Goal: Task Accomplishment & Management: Complete application form

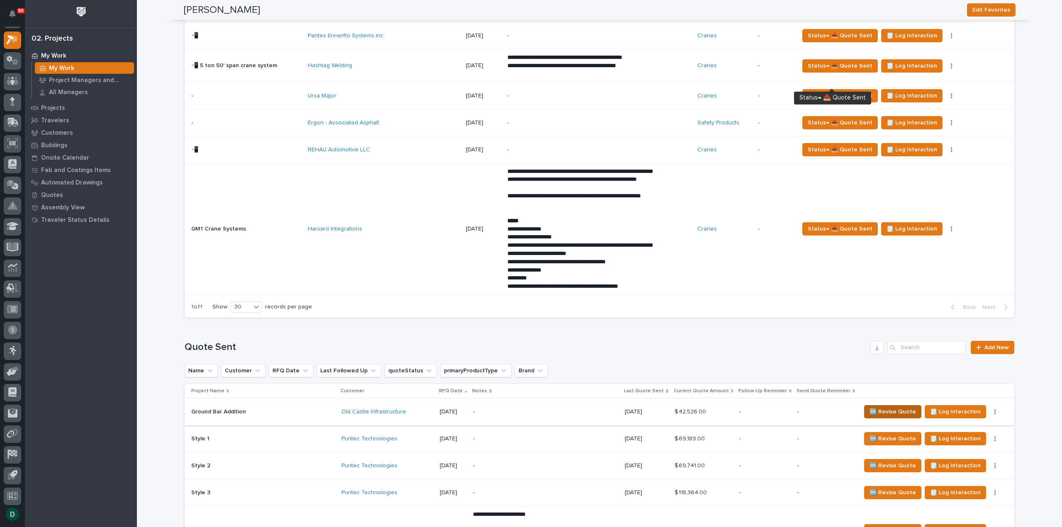
scroll to position [830, 0]
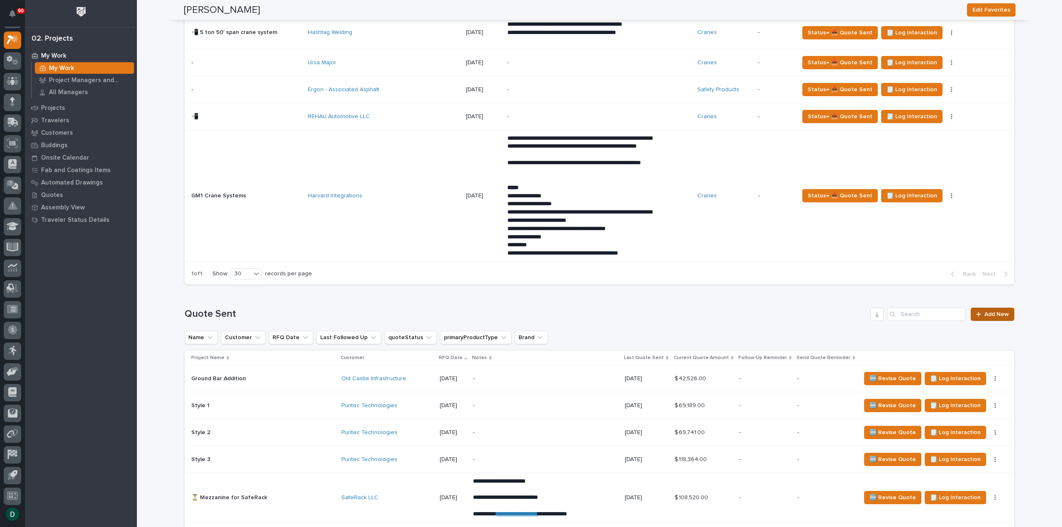
click at [994, 308] on link "Add New" at bounding box center [993, 314] width 44 height 13
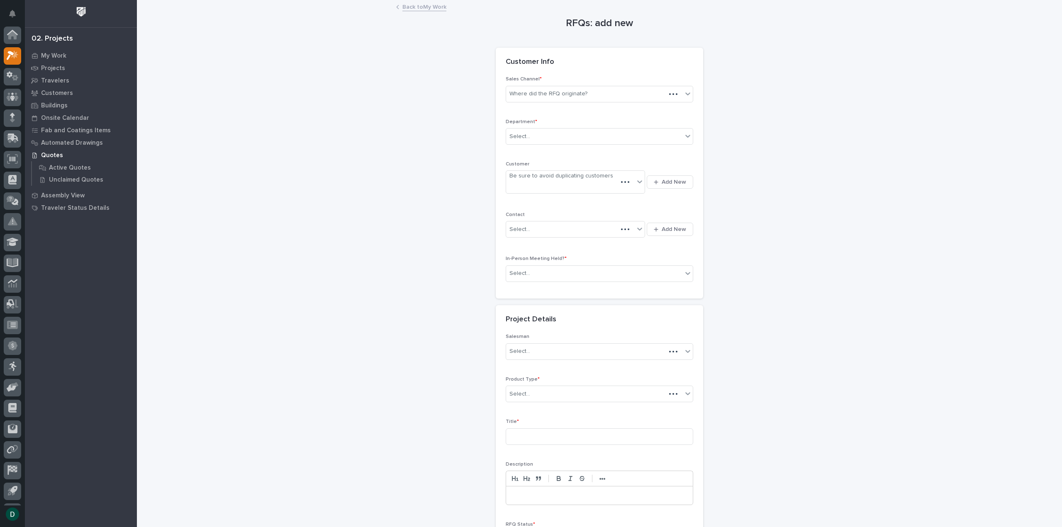
scroll to position [18, 0]
click at [580, 95] on div "Where did the RFQ originate?" at bounding box center [549, 94] width 78 height 9
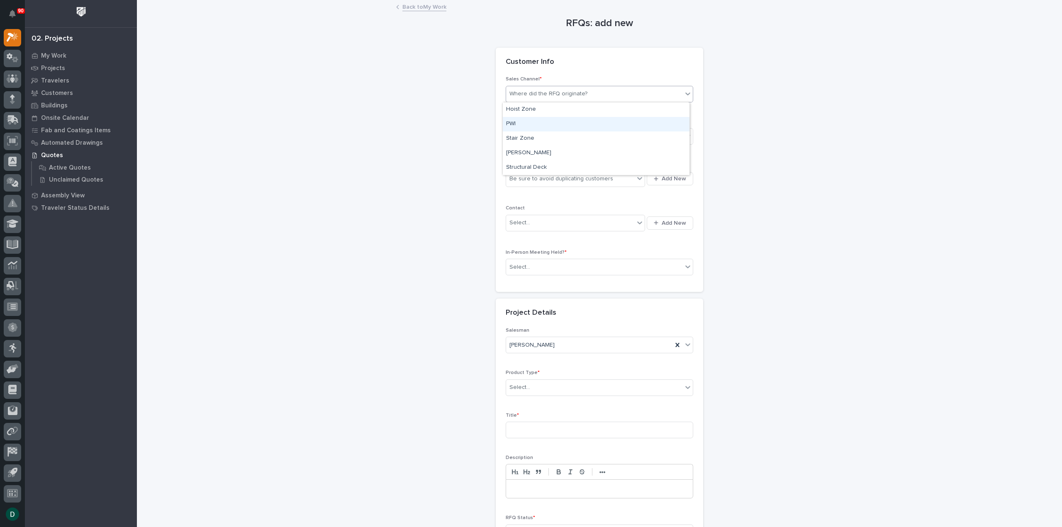
click at [542, 128] on div "PWI" at bounding box center [596, 124] width 187 height 15
click at [535, 138] on div "Select..." at bounding box center [594, 137] width 176 height 14
click at [539, 153] on span "National Sales" at bounding box center [527, 150] width 42 height 9
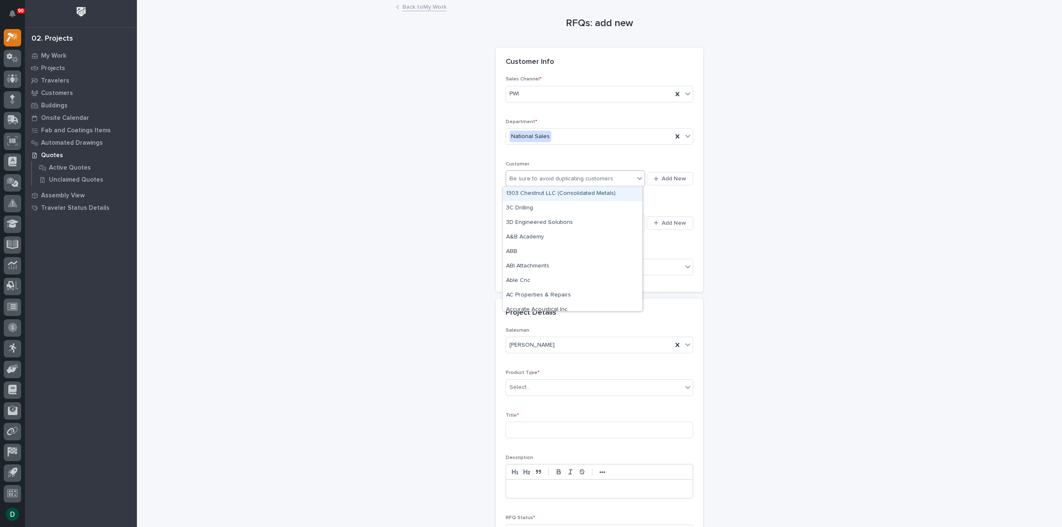
click at [550, 180] on div "Be sure to avoid duplicating customers" at bounding box center [562, 179] width 104 height 9
type input "*******"
click at [564, 193] on div "Sea Dog Line" at bounding box center [572, 194] width 139 height 15
click at [566, 264] on div "Select..." at bounding box center [594, 268] width 176 height 14
click at [530, 298] on div "No" at bounding box center [596, 296] width 187 height 15
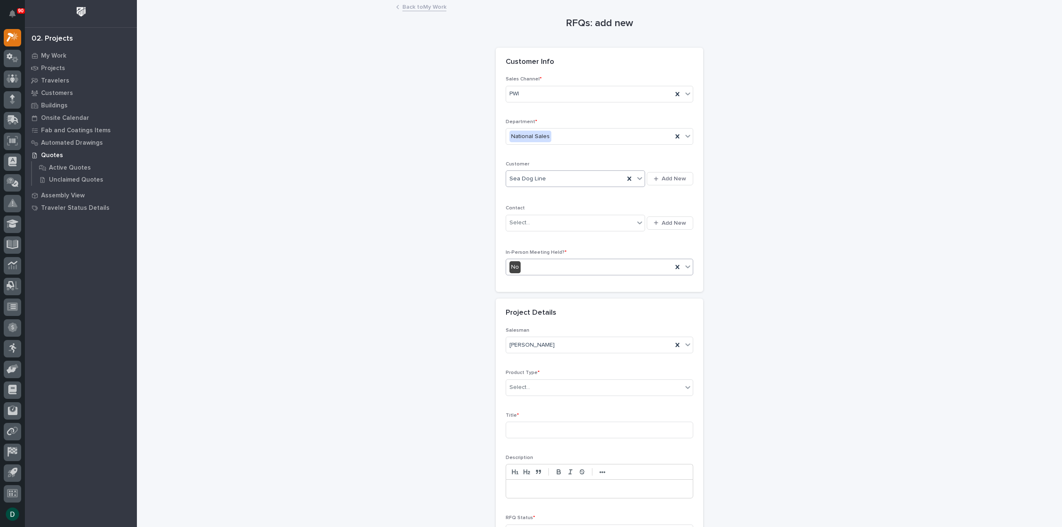
scroll to position [112, 0]
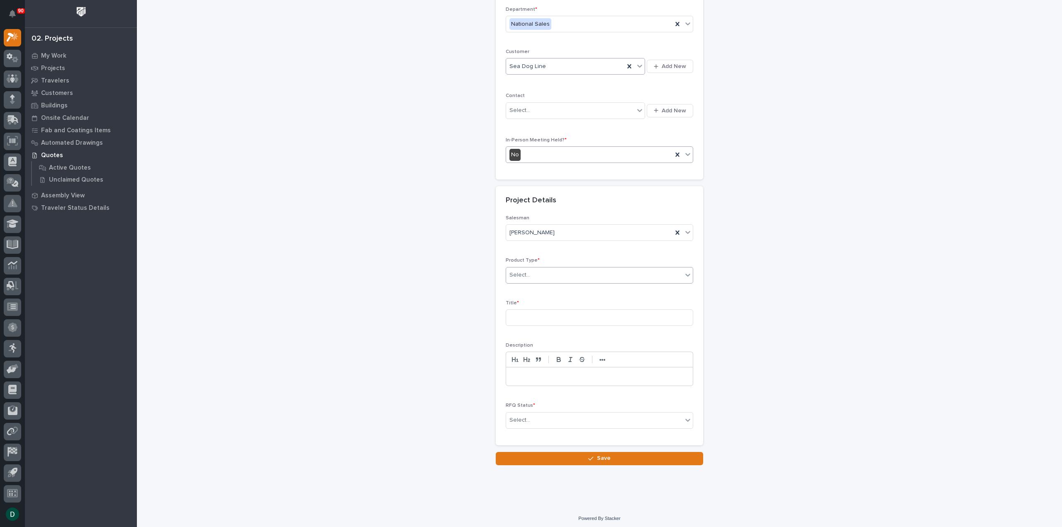
click at [545, 278] on div "Select..." at bounding box center [594, 276] width 176 height 14
click at [557, 308] on div "Cranes" at bounding box center [596, 303] width 187 height 15
click at [541, 313] on input at bounding box center [600, 318] width 188 height 17
type input "FSTRGM10 Crane System"
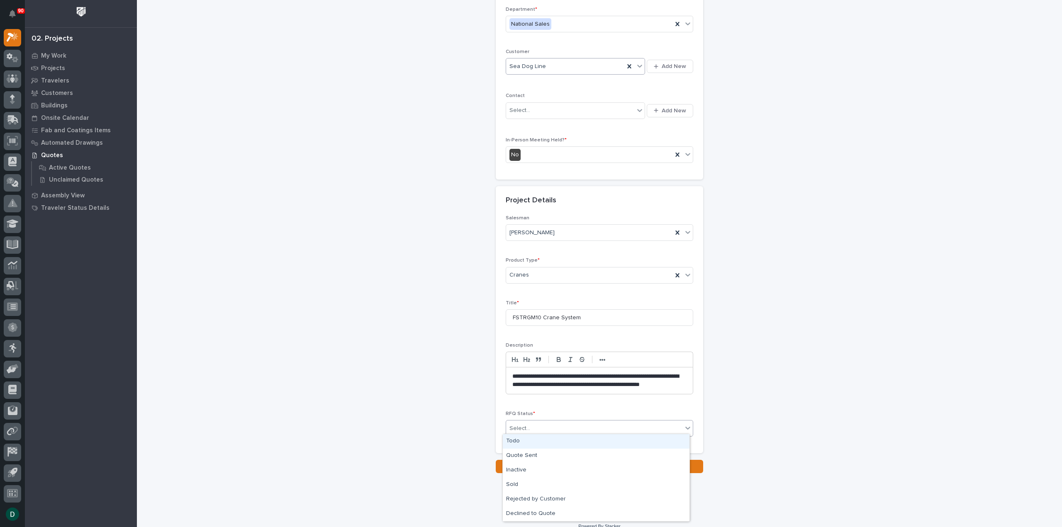
click at [603, 424] on div "Select..." at bounding box center [594, 429] width 176 height 14
click at [537, 459] on div "Quote Sent" at bounding box center [596, 456] width 187 height 15
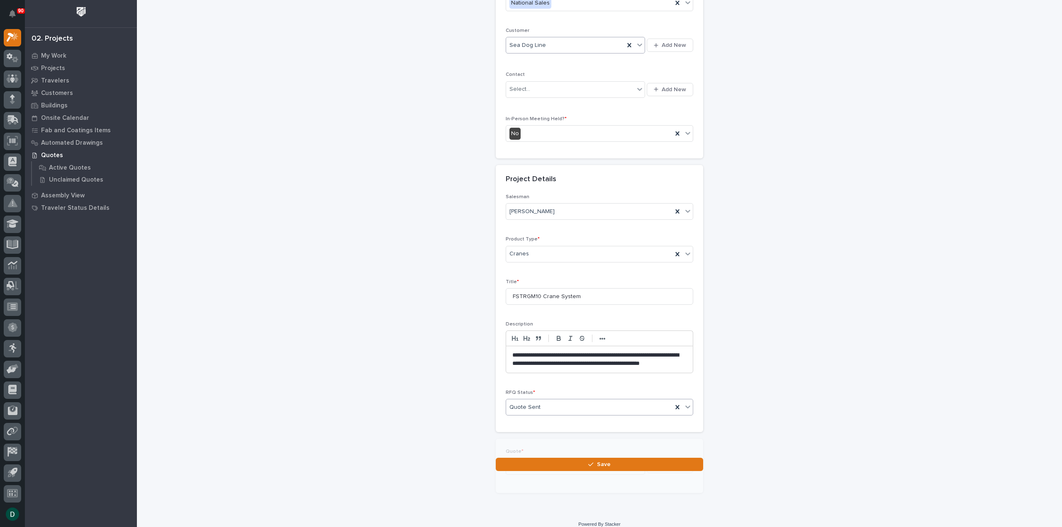
scroll to position [143, 0]
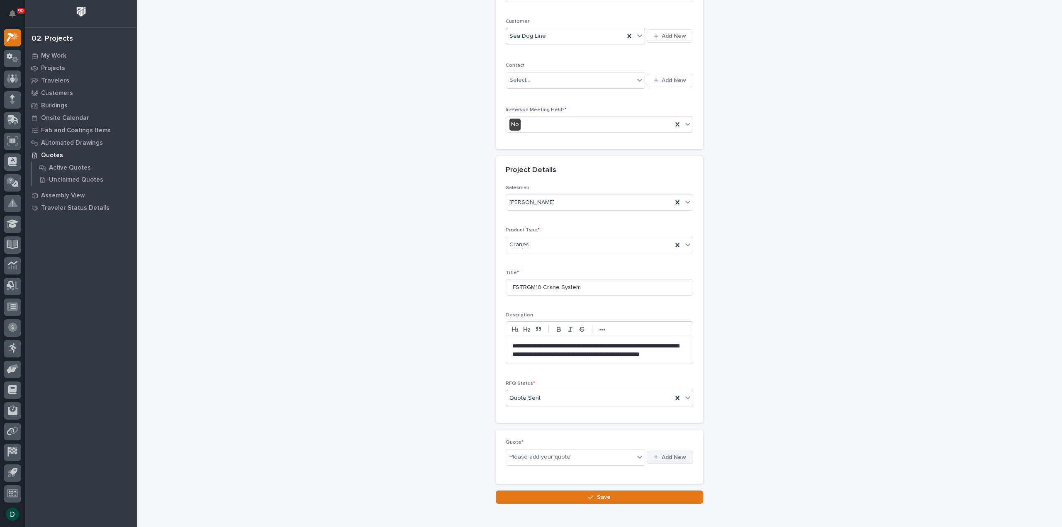
click at [662, 454] on span "Add New" at bounding box center [674, 457] width 24 height 7
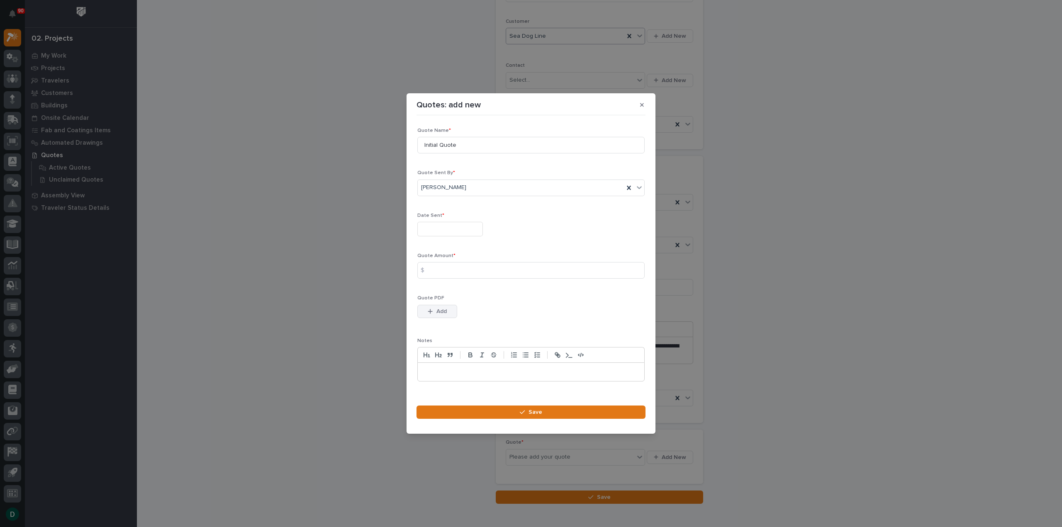
drag, startPoint x: 440, startPoint y: 315, endPoint x: 432, endPoint y: 315, distance: 7.9
click at [440, 315] on span "Add" at bounding box center [442, 311] width 10 height 7
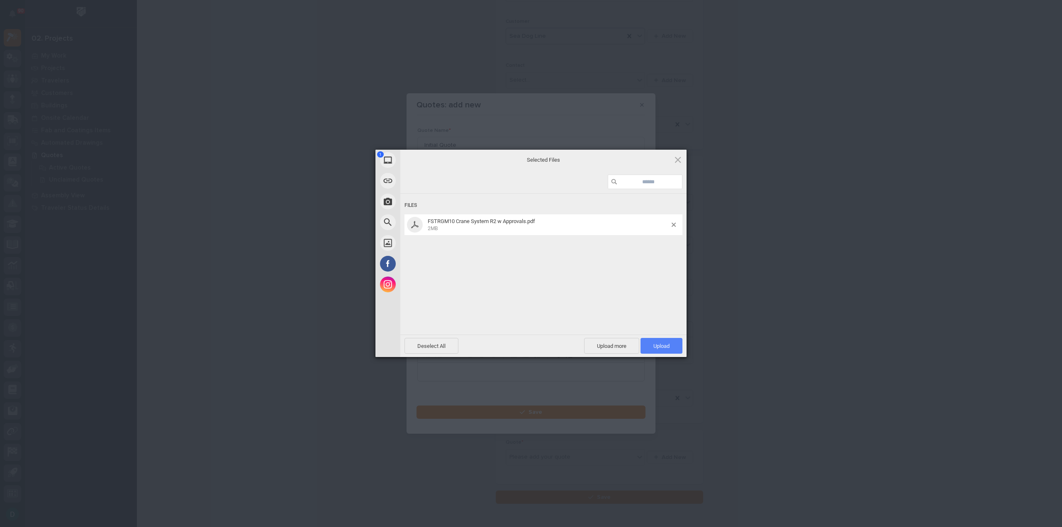
click at [655, 346] on span "Upload 1" at bounding box center [662, 346] width 16 height 6
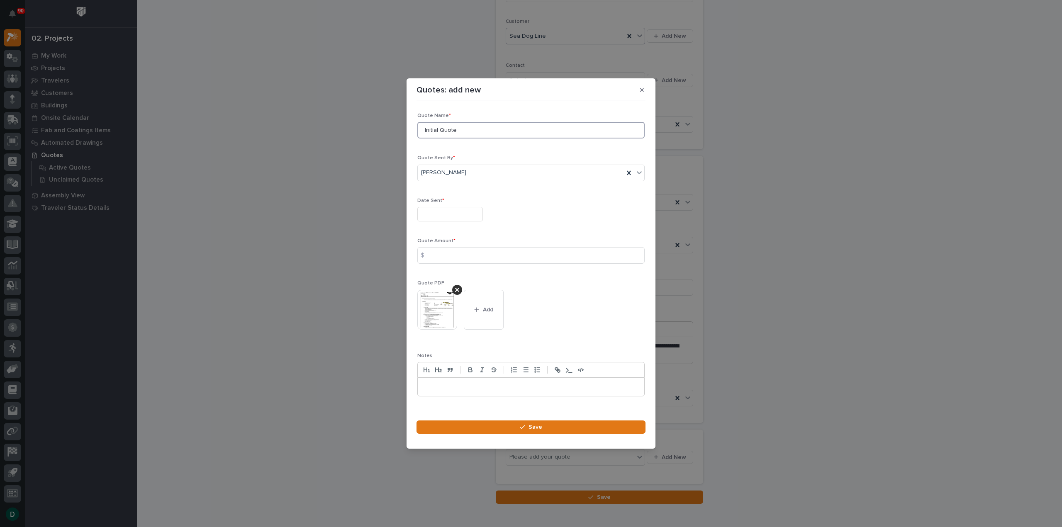
drag, startPoint x: 466, startPoint y: 132, endPoint x: 391, endPoint y: 134, distance: 75.6
click at [391, 134] on div "Quotes: add new Loading... Saving… Loading... Saving… Loading... Saving… Quote …" at bounding box center [531, 263] width 1062 height 527
type input "S"
type input "R2"
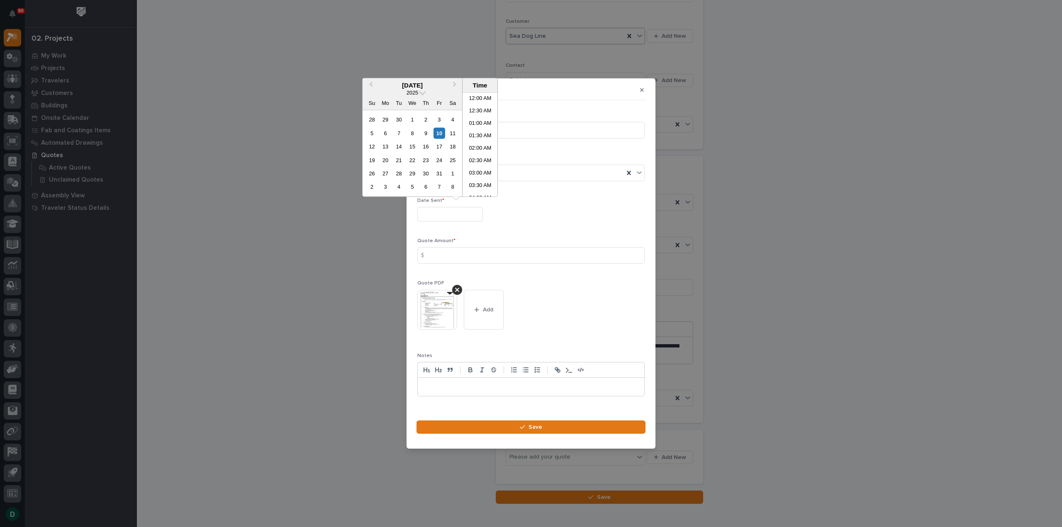
click at [462, 218] on input "text" at bounding box center [450, 214] width 66 height 15
click at [438, 132] on div "10" at bounding box center [439, 132] width 11 height 11
type input "**********"
click at [463, 264] on input at bounding box center [530, 255] width 227 height 17
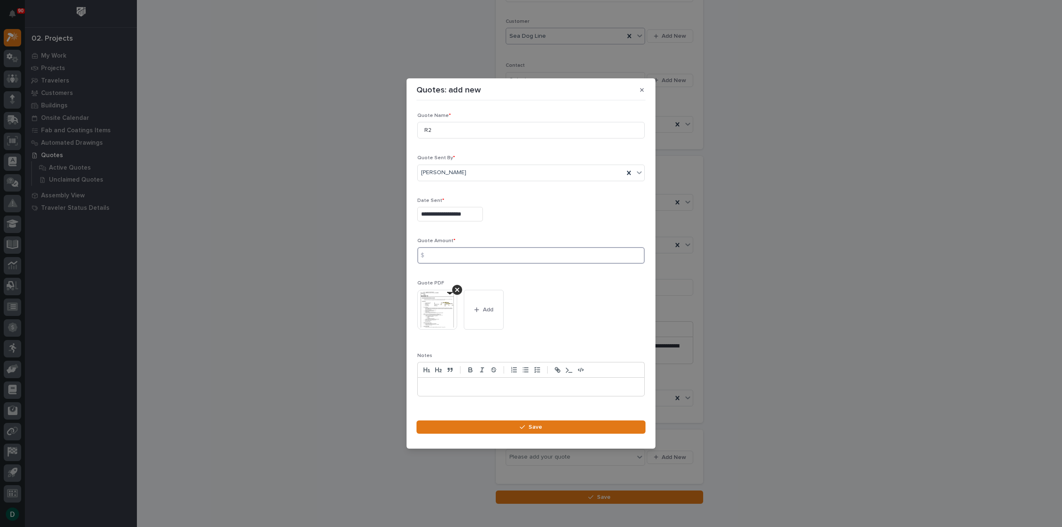
click at [464, 261] on input at bounding box center [530, 255] width 227 height 17
type input "168537"
click at [551, 425] on button "Save" at bounding box center [531, 427] width 229 height 13
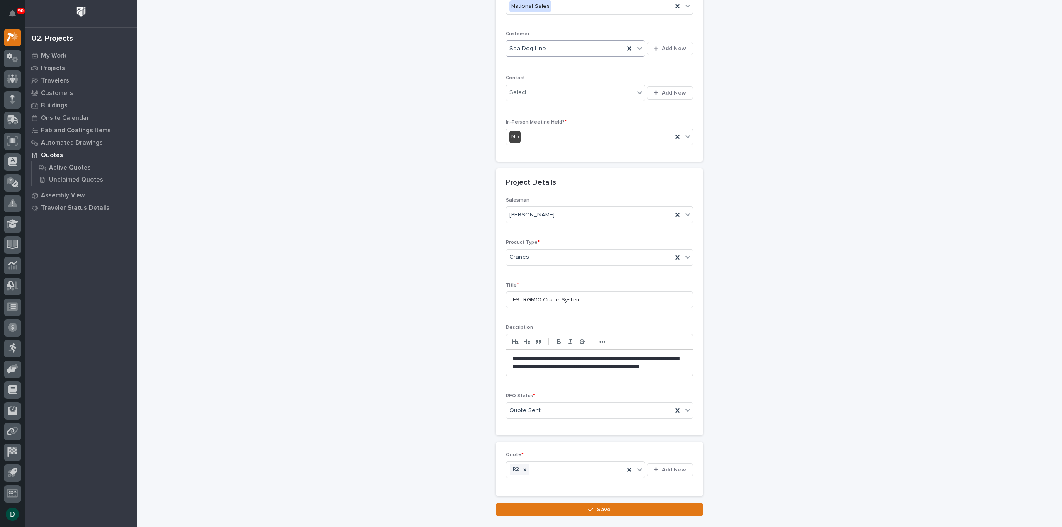
scroll to position [181, 0]
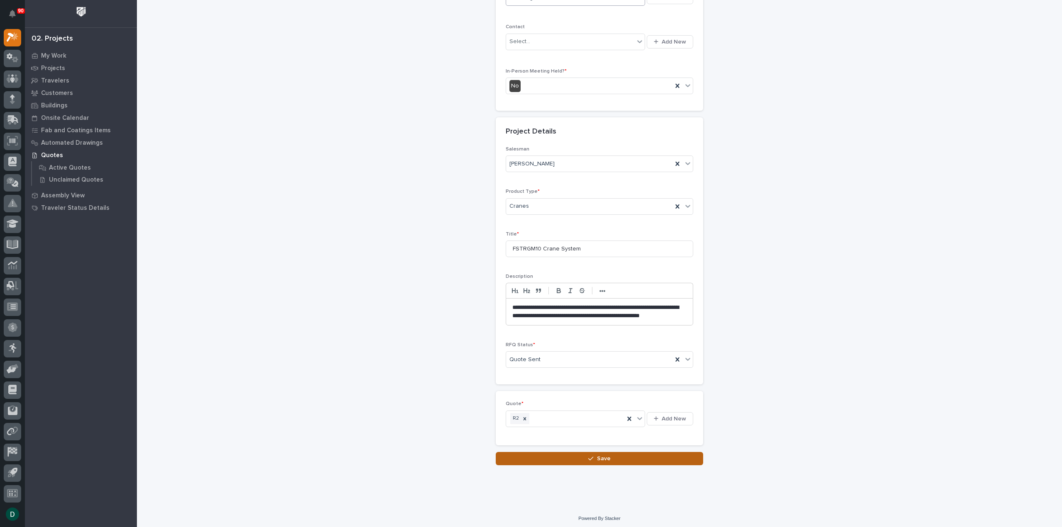
click at [618, 453] on button "Save" at bounding box center [600, 458] width 208 height 13
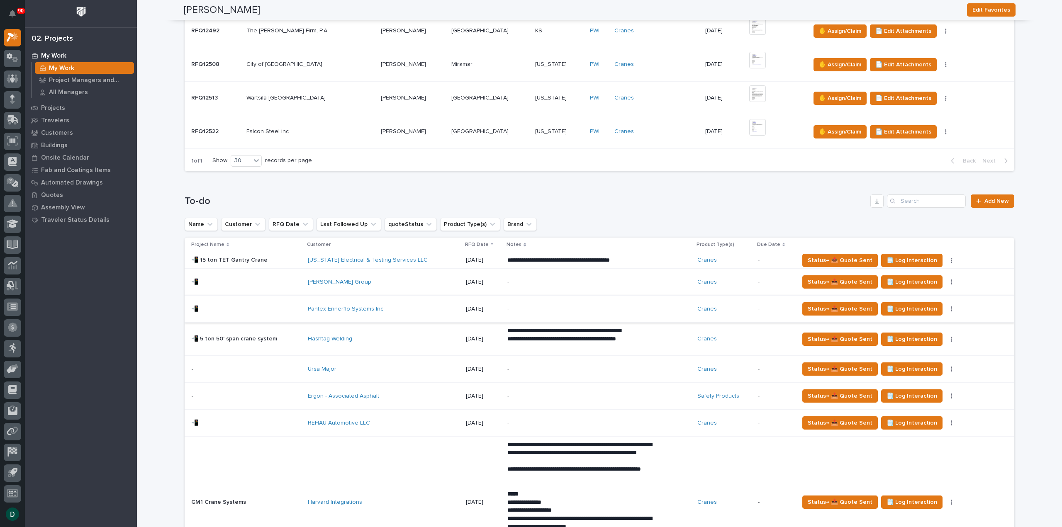
scroll to position [581, 0]
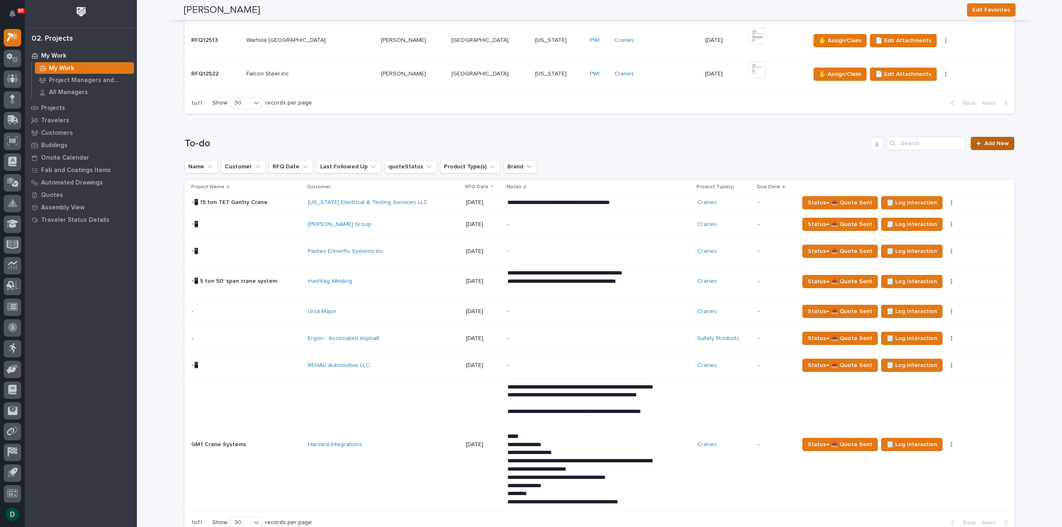
click at [1000, 141] on span "Add New" at bounding box center [997, 144] width 24 height 6
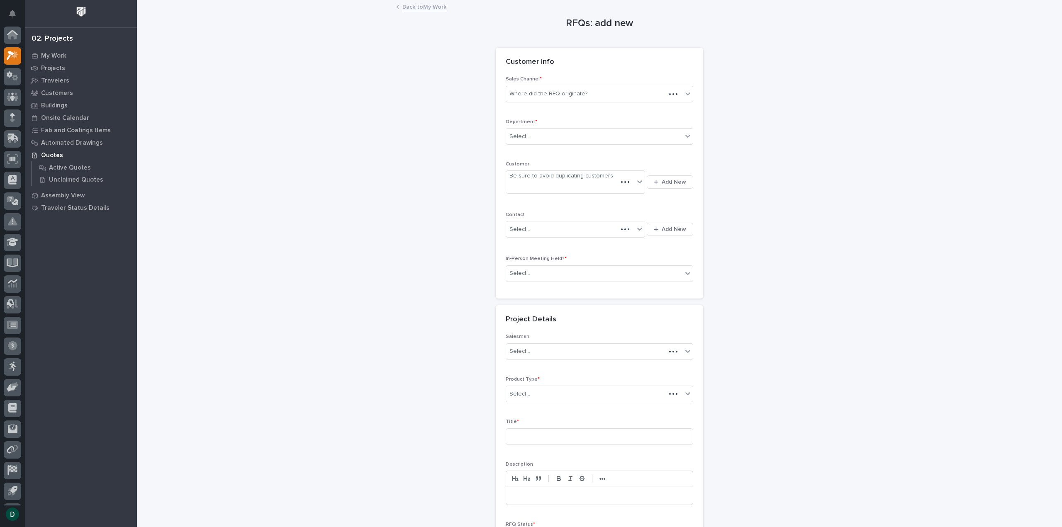
scroll to position [18, 0]
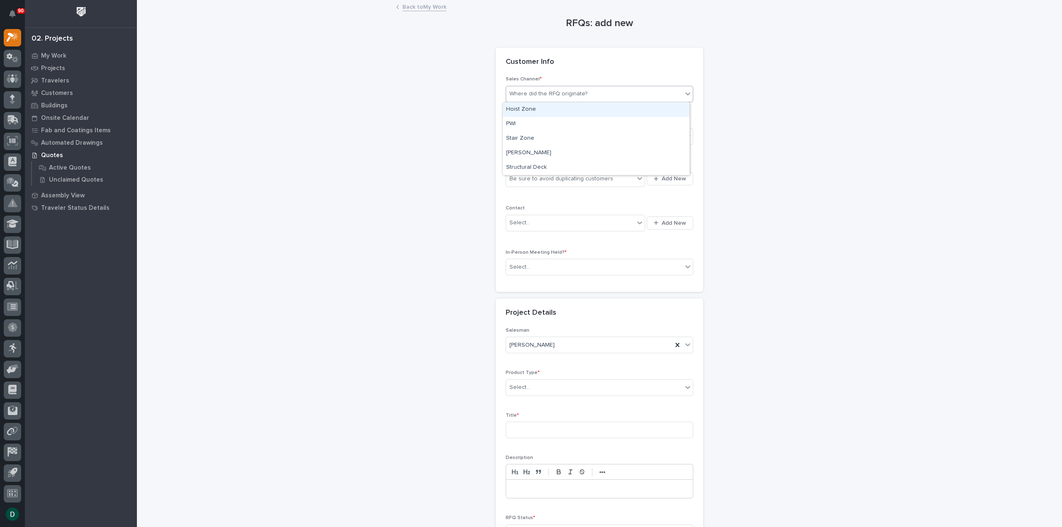
click at [598, 93] on div "Where did the RFQ originate?" at bounding box center [594, 94] width 176 height 14
click at [561, 127] on div "PWI" at bounding box center [596, 124] width 187 height 15
click at [546, 134] on div "Select..." at bounding box center [594, 137] width 176 height 14
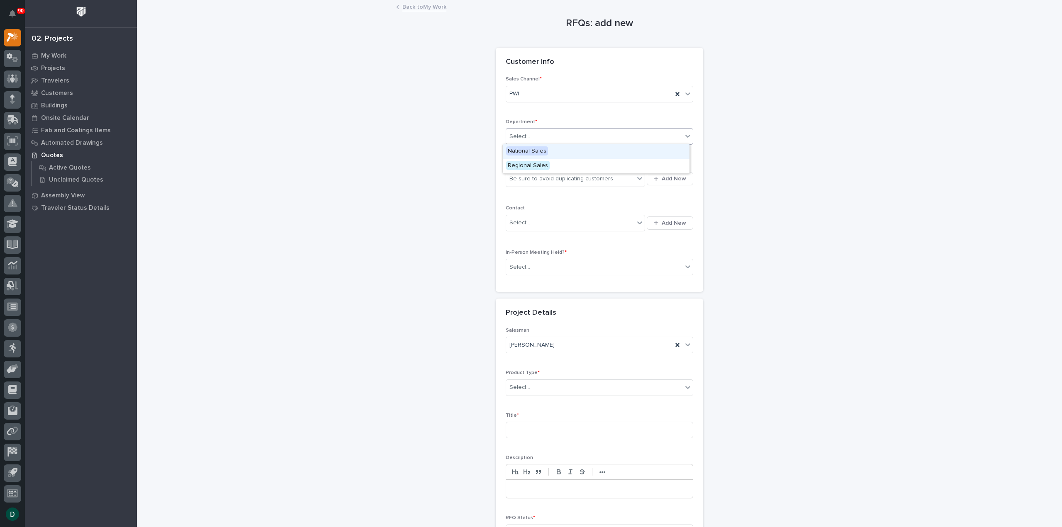
click at [546, 152] on div "National Sales" at bounding box center [596, 151] width 187 height 15
click at [583, 177] on div "Be sure to avoid duplicating customers" at bounding box center [562, 179] width 104 height 9
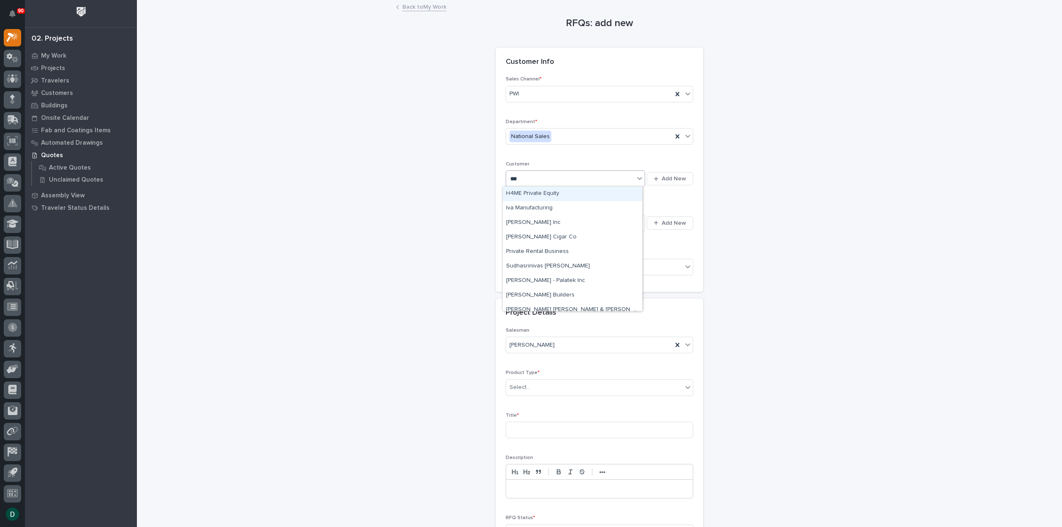
type input "***"
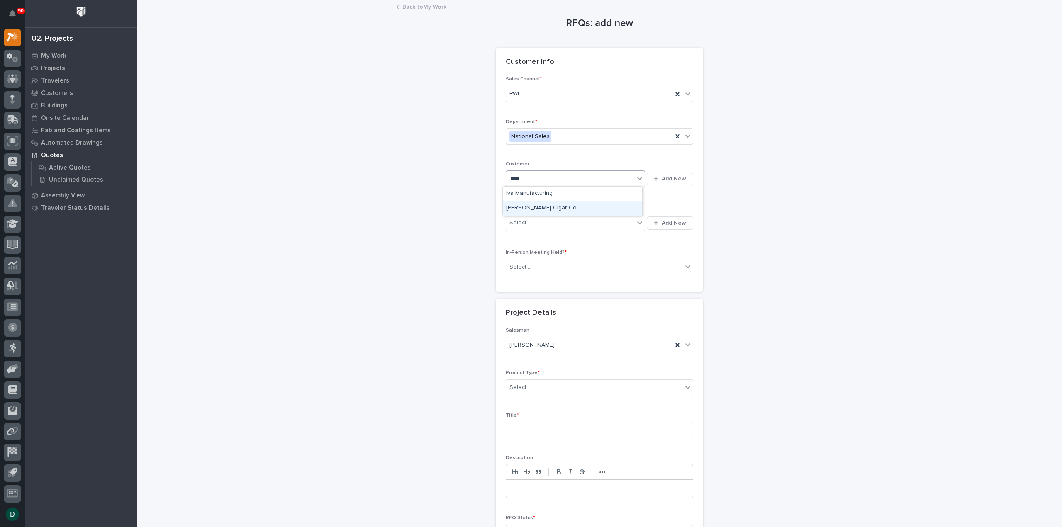
click at [549, 210] on div "[PERSON_NAME] Cigar Co" at bounding box center [572, 208] width 139 height 15
click at [627, 178] on icon at bounding box center [629, 179] width 4 height 4
type input "***"
click at [544, 210] on div "Iva Manufacturing" at bounding box center [572, 208] width 139 height 15
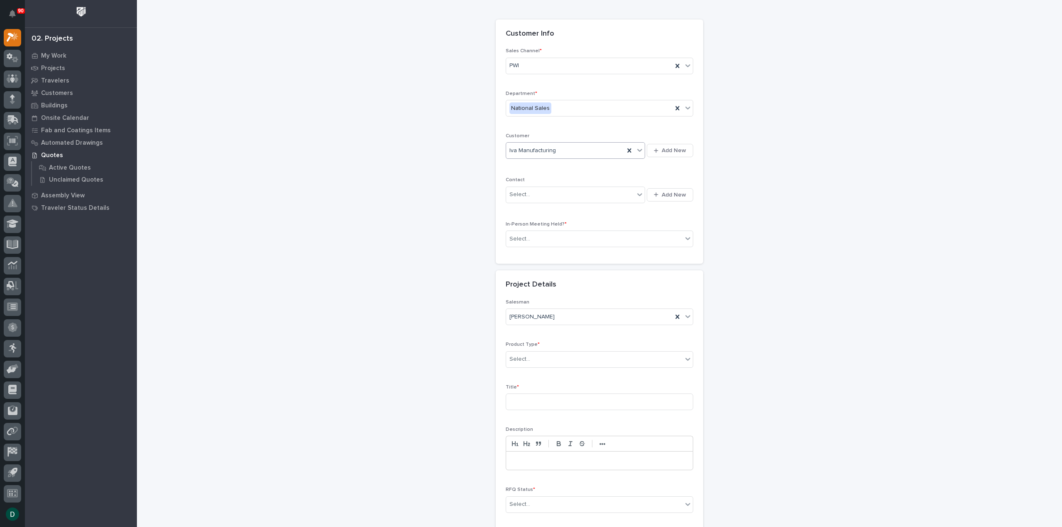
scroll to position [42, 0]
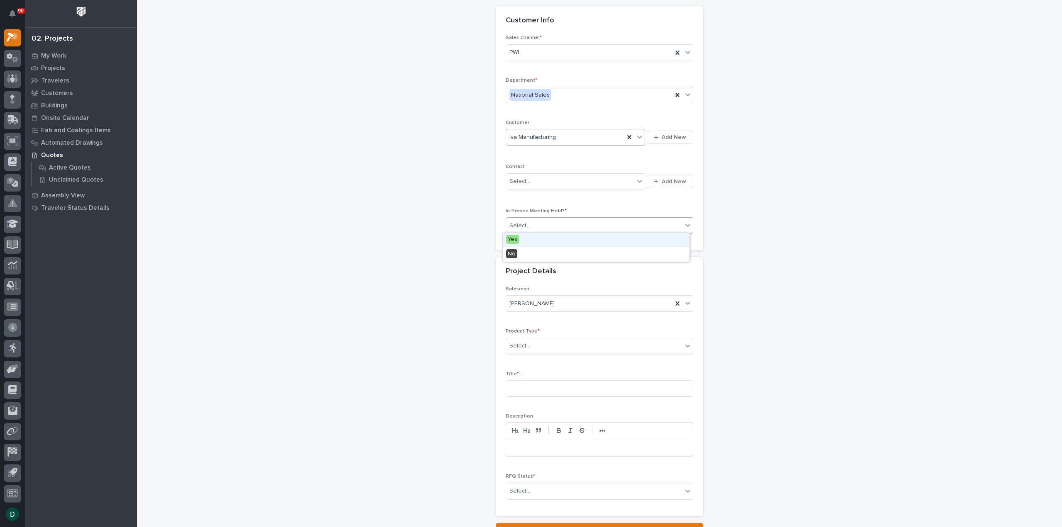
click at [553, 229] on div "Select..." at bounding box center [594, 226] width 176 height 14
click at [535, 256] on div "No" at bounding box center [596, 254] width 187 height 15
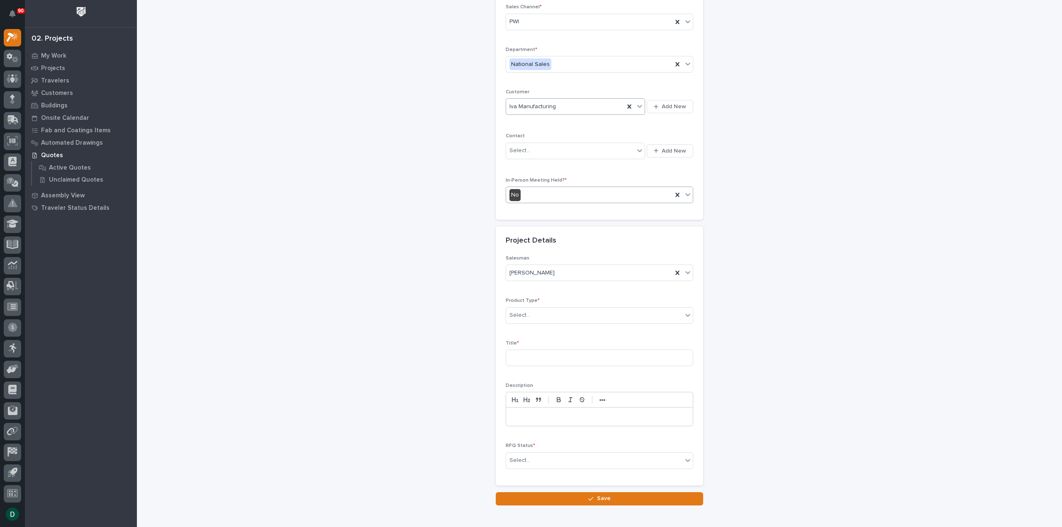
scroll to position [112, 0]
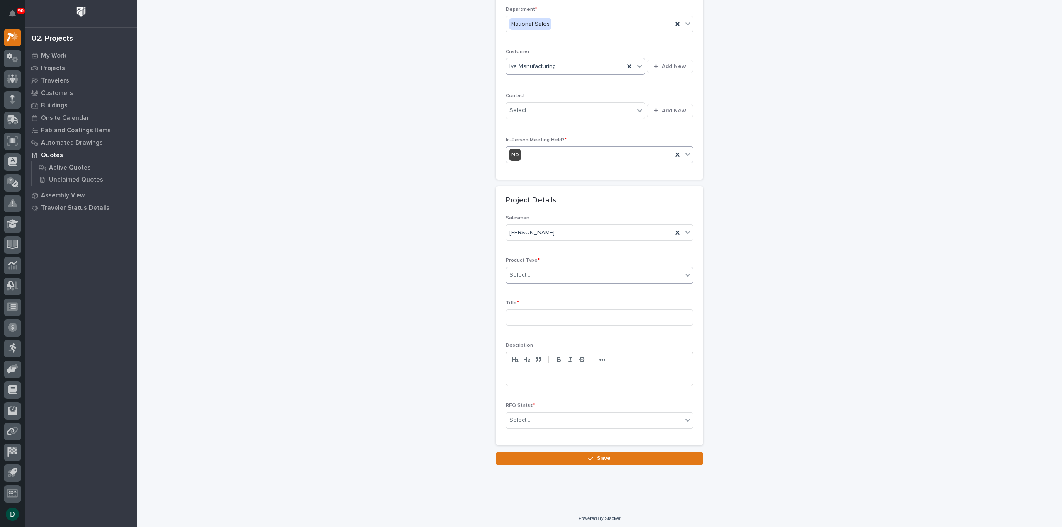
click at [536, 273] on div "Select..." at bounding box center [594, 276] width 176 height 14
click at [546, 305] on div "Cranes" at bounding box center [596, 303] width 187 height 15
click at [545, 317] on input at bounding box center [600, 318] width 188 height 17
type input "L"
type input "Custom Monorail Build"
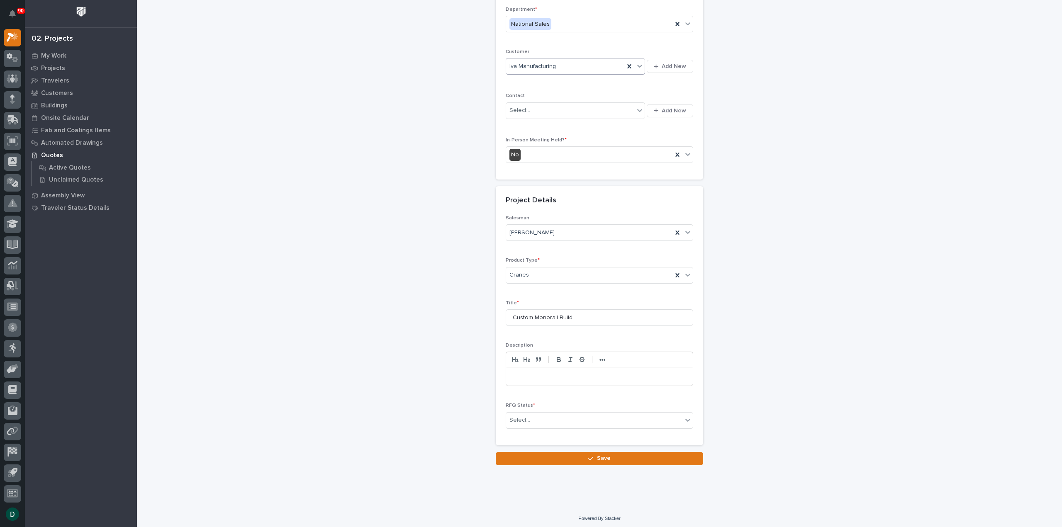
click at [534, 376] on p at bounding box center [600, 377] width 174 height 8
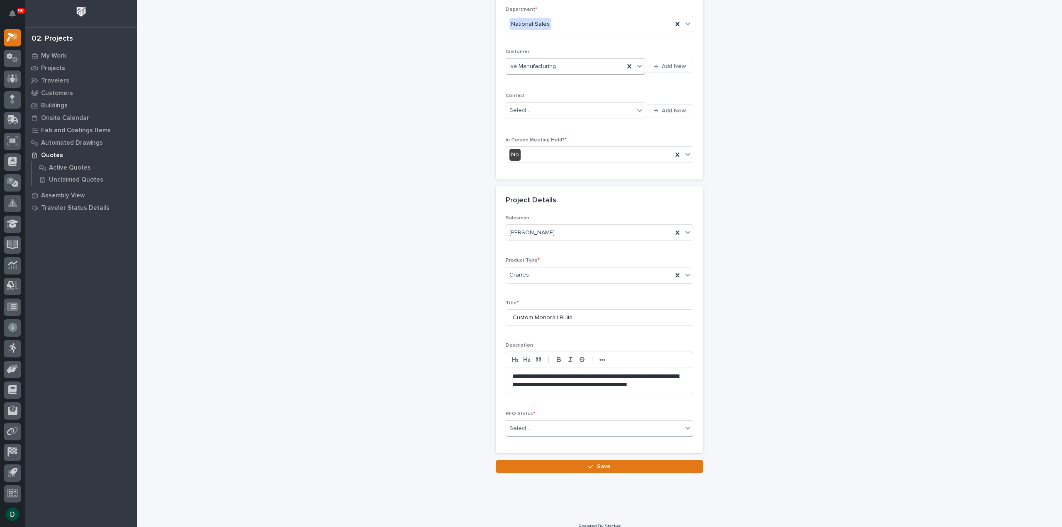
click at [583, 432] on div "Select..." at bounding box center [594, 429] width 176 height 14
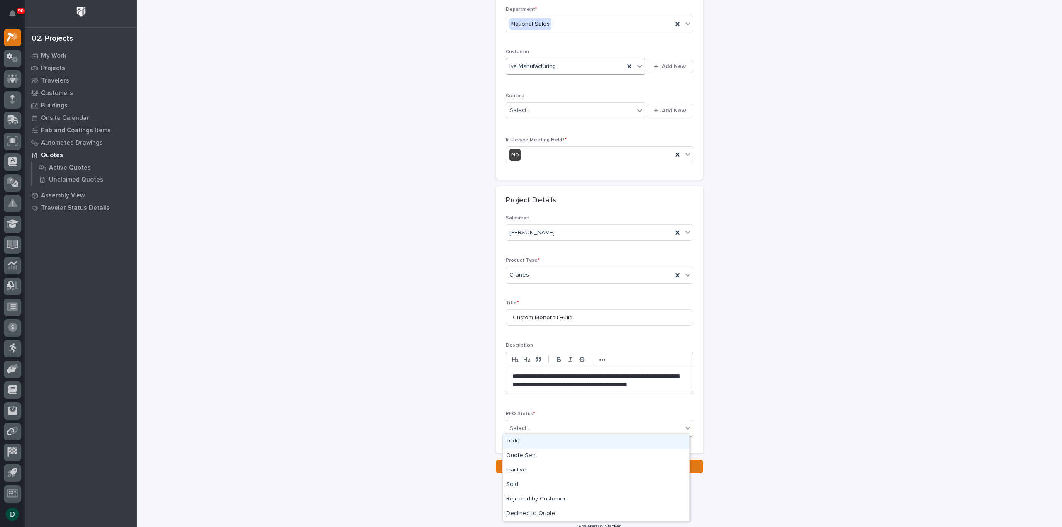
click at [541, 445] on div "Todo" at bounding box center [596, 442] width 187 height 15
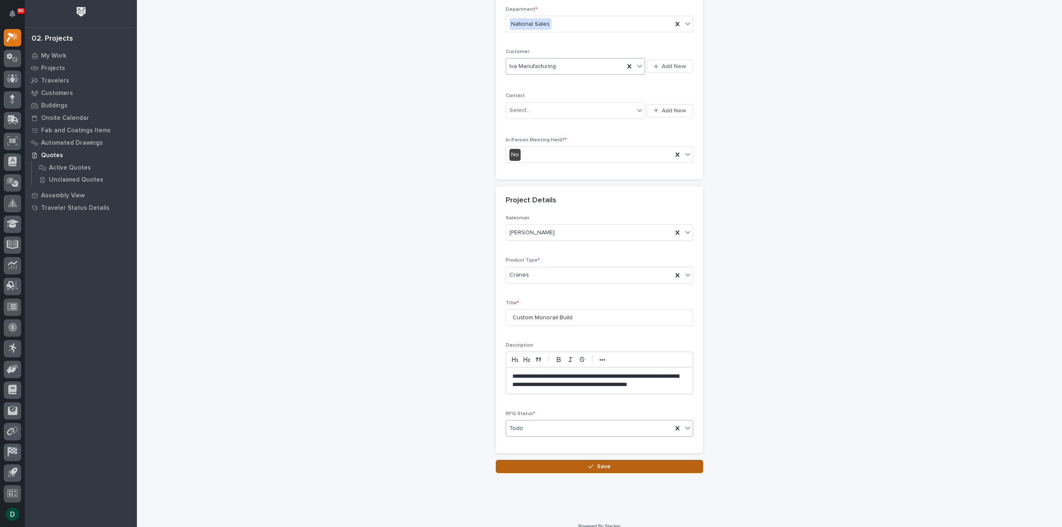
click at [610, 464] on button "Save" at bounding box center [600, 466] width 208 height 13
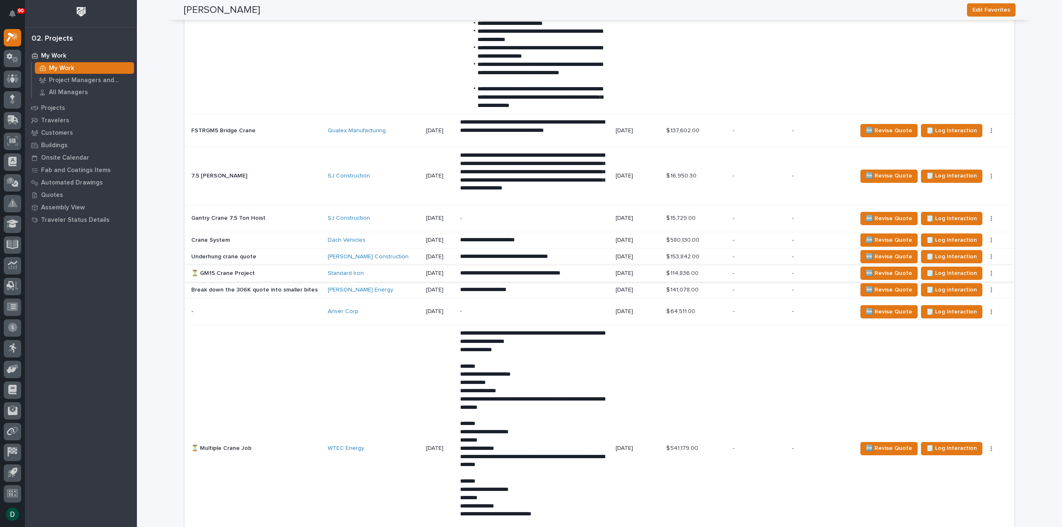
scroll to position [1453, 0]
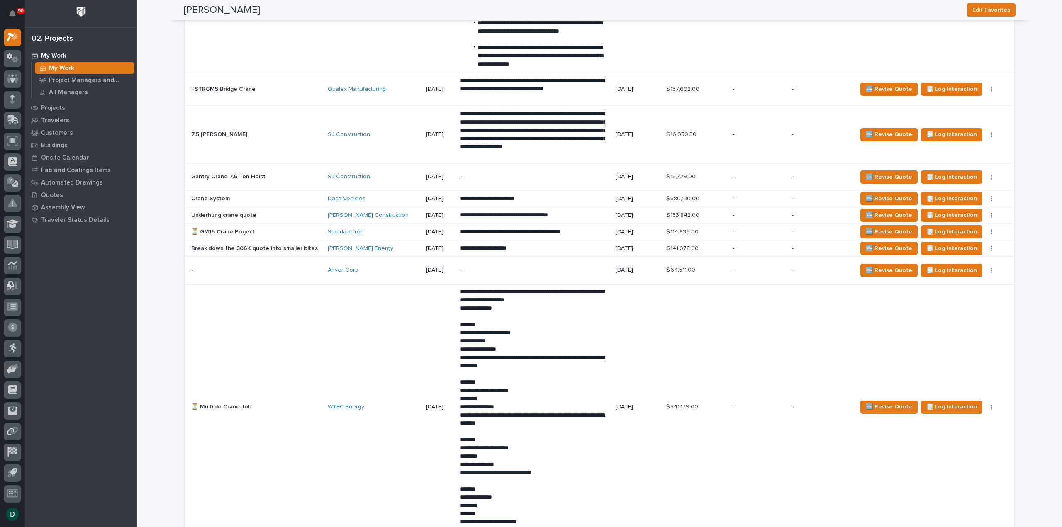
click at [986, 268] on button "button" at bounding box center [992, 271] width 12 height 6
click at [978, 298] on span "Status→ 👎 Rejected" at bounding box center [955, 300] width 54 height 10
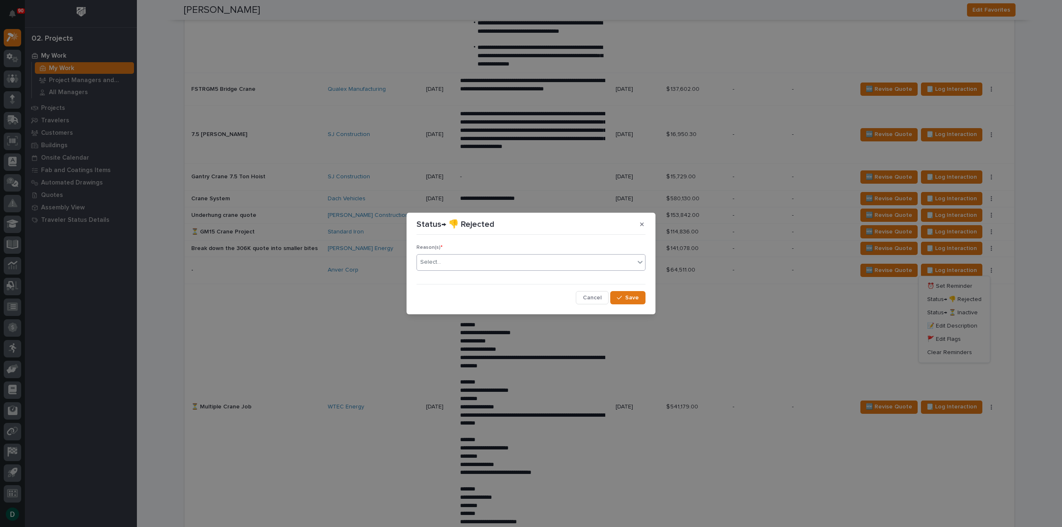
click at [496, 267] on div "Select..." at bounding box center [526, 263] width 218 height 14
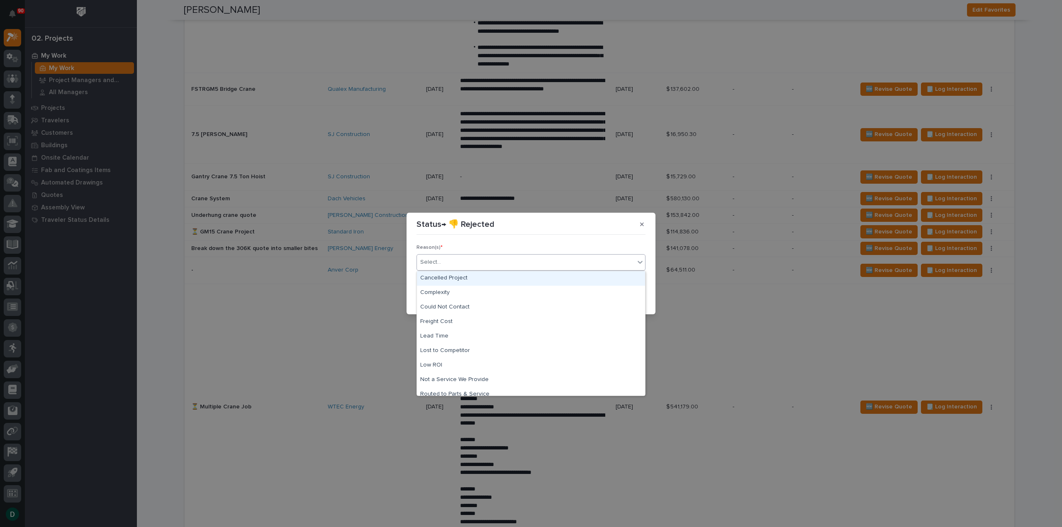
click at [489, 278] on div "Cancelled Project" at bounding box center [531, 278] width 228 height 15
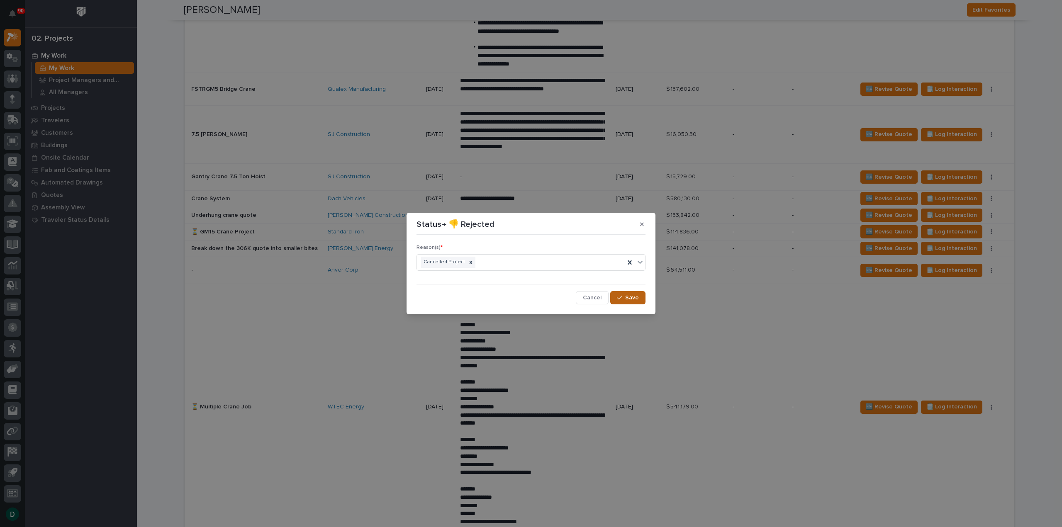
click at [632, 296] on span "Save" at bounding box center [632, 297] width 14 height 7
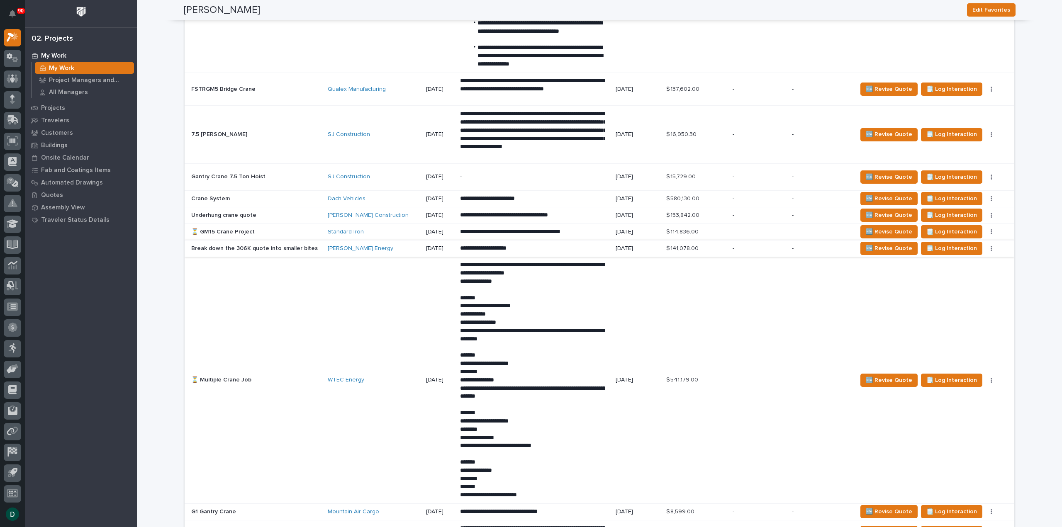
click at [986, 246] on button "button" at bounding box center [992, 249] width 12 height 6
click at [969, 276] on span "Status→ 👎 Rejected" at bounding box center [955, 278] width 54 height 10
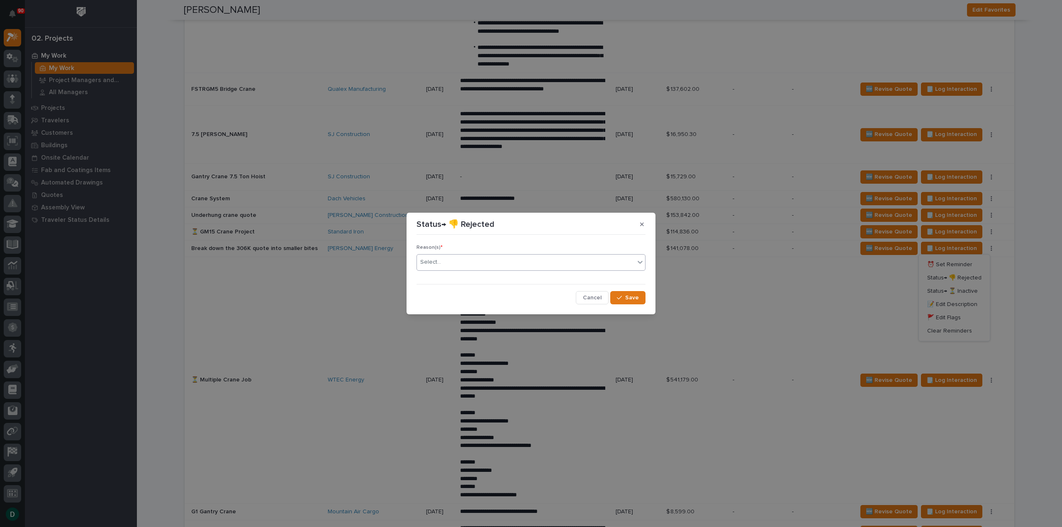
click at [468, 264] on div "Select..." at bounding box center [526, 263] width 218 height 14
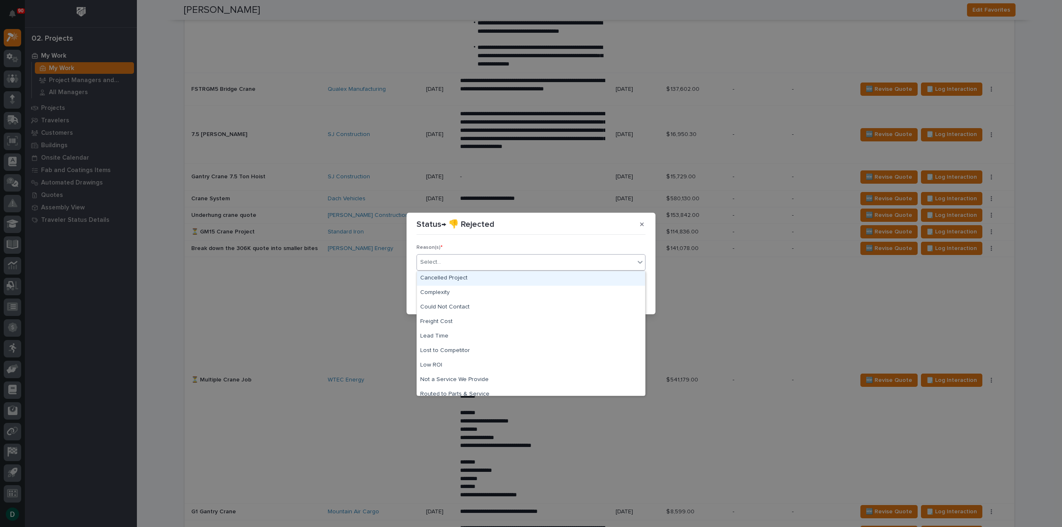
click at [510, 278] on div "Cancelled Project" at bounding box center [531, 278] width 228 height 15
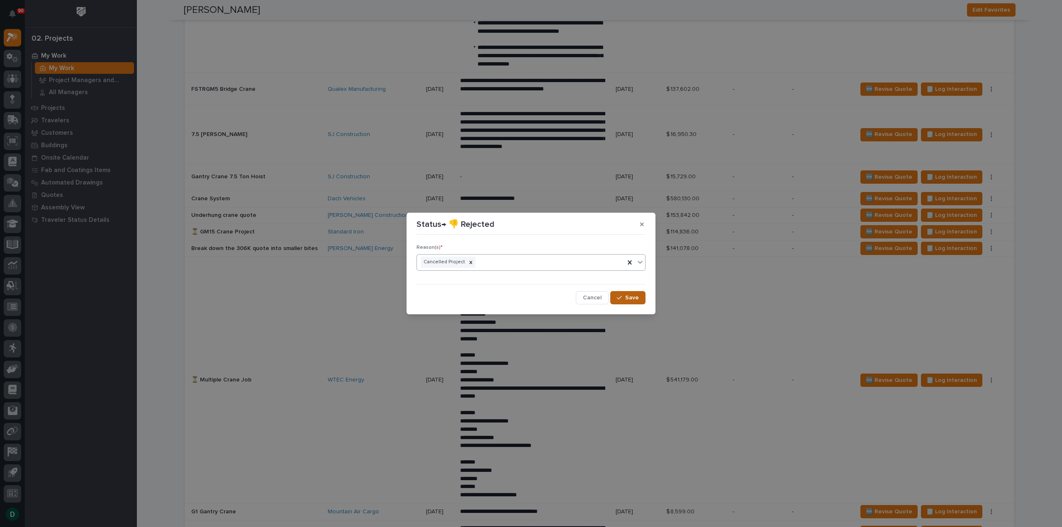
click at [625, 298] on div "button" at bounding box center [621, 298] width 8 height 6
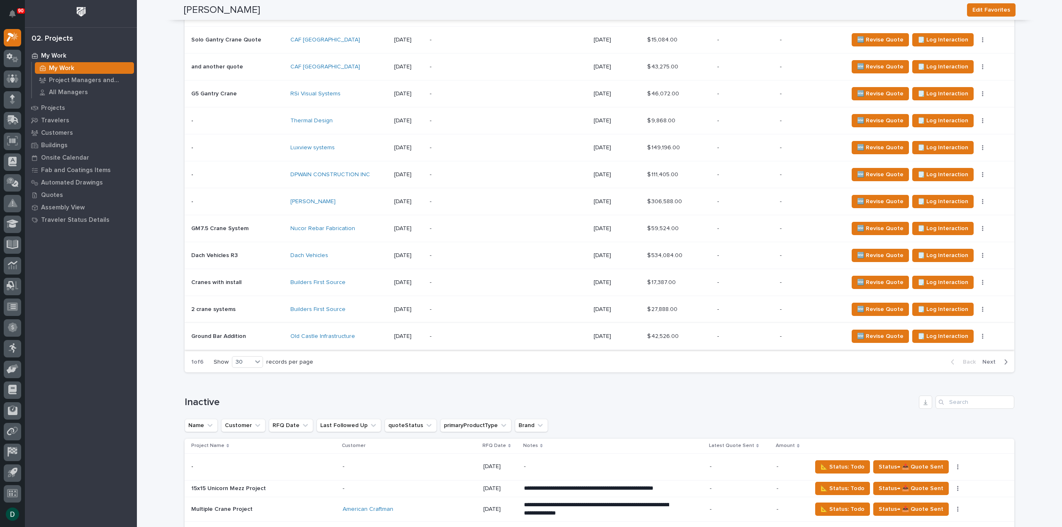
scroll to position [2130, 0]
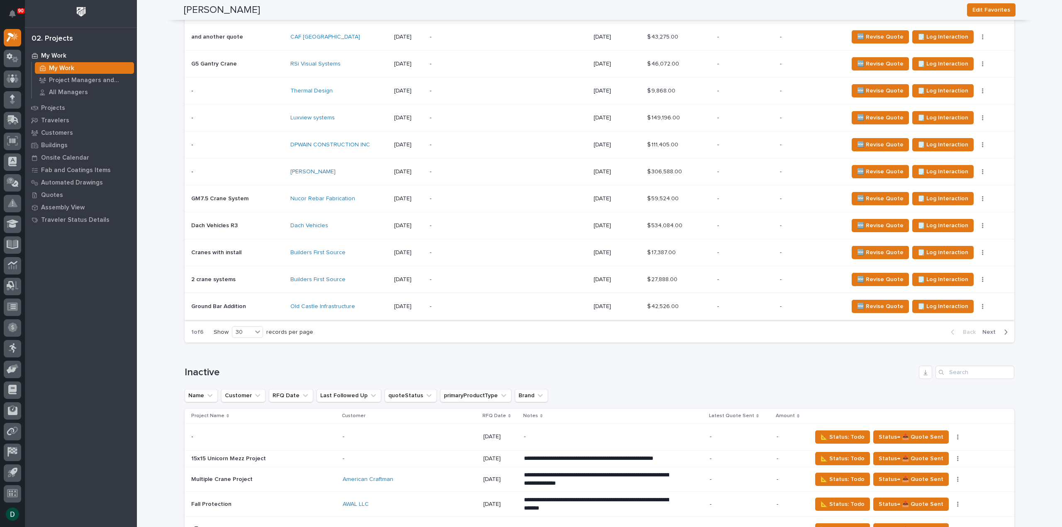
drag, startPoint x: 993, startPoint y: 327, endPoint x: 378, endPoint y: 311, distance: 615.3
click at [993, 329] on span "Next" at bounding box center [992, 332] width 18 height 7
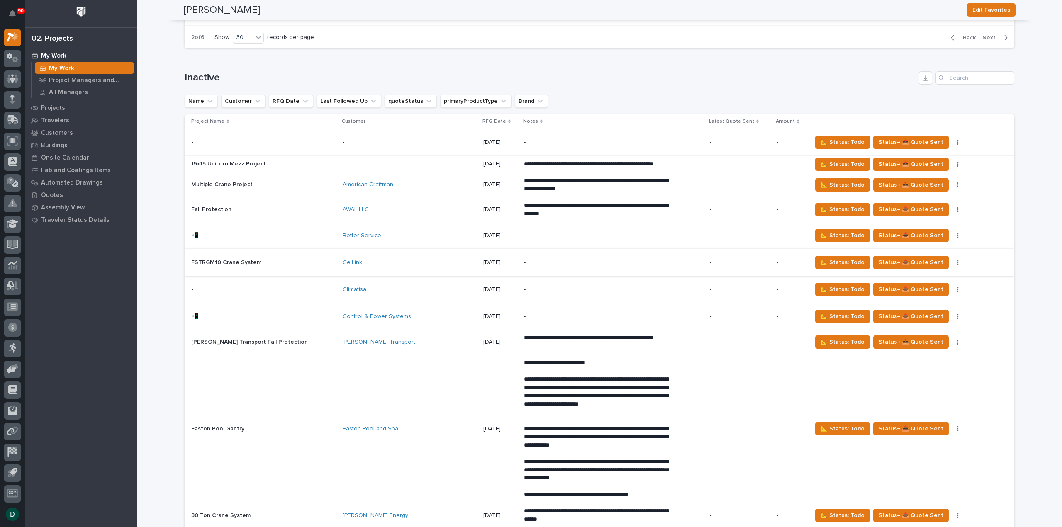
scroll to position [2209, 0]
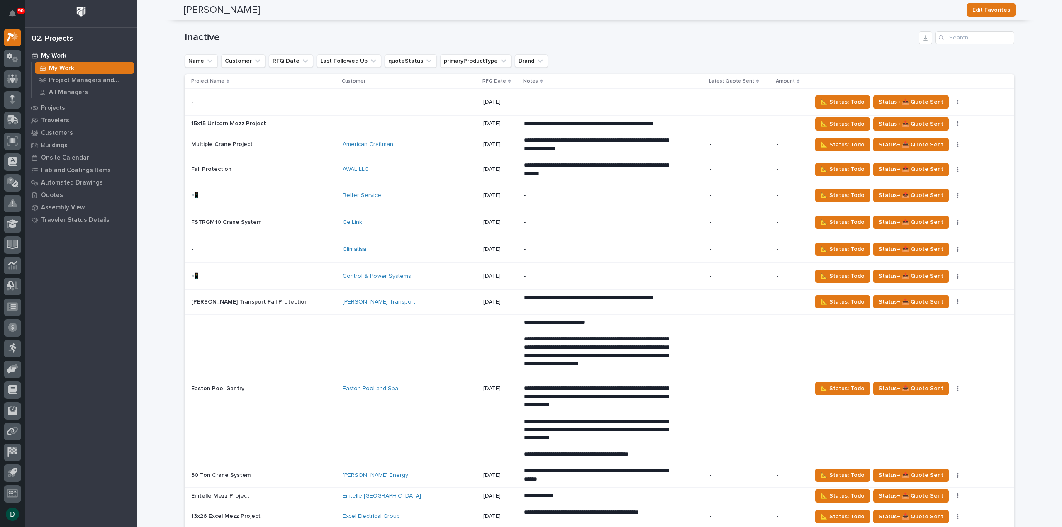
click at [312, 141] on p at bounding box center [263, 144] width 145 height 7
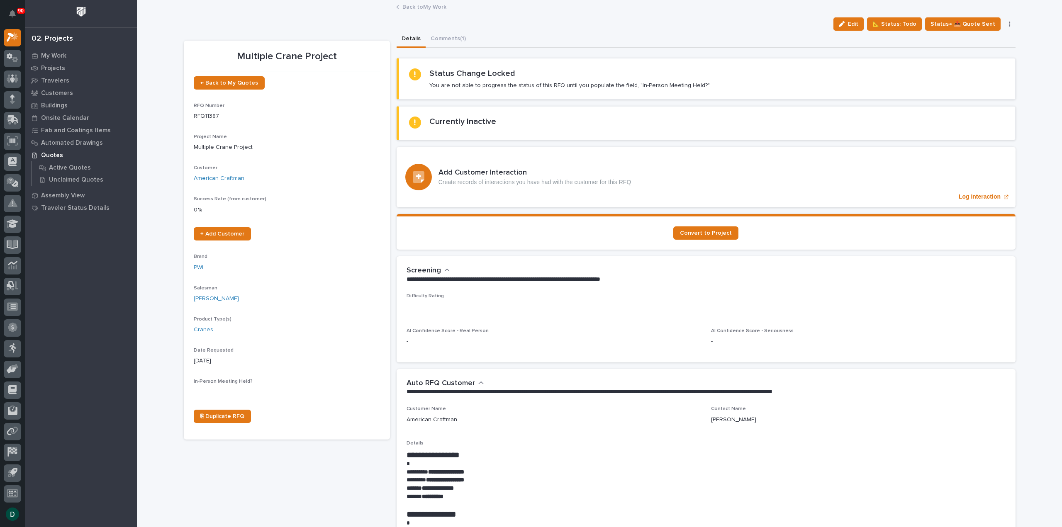
click at [1008, 23] on button "button" at bounding box center [1010, 24] width 12 height 6
click at [754, 27] on div "Edit 📐 Status: Todo Status→ 📤 Quote Sent 🆕 Revise Quote 📝 Edit Description 📞 Ed…" at bounding box center [600, 23] width 832 height 13
click at [429, 7] on link "Back to My Work" at bounding box center [425, 7] width 44 height 10
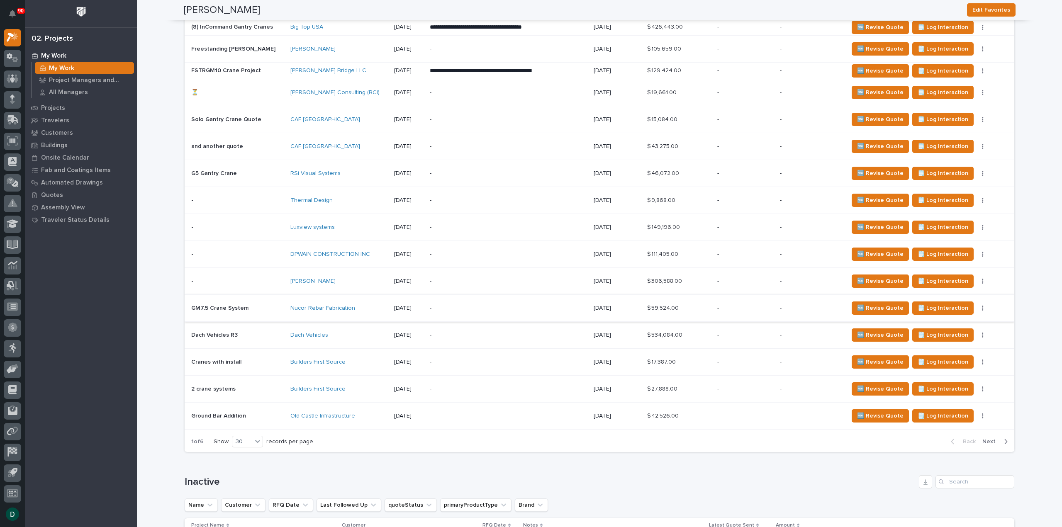
scroll to position [2034, 0]
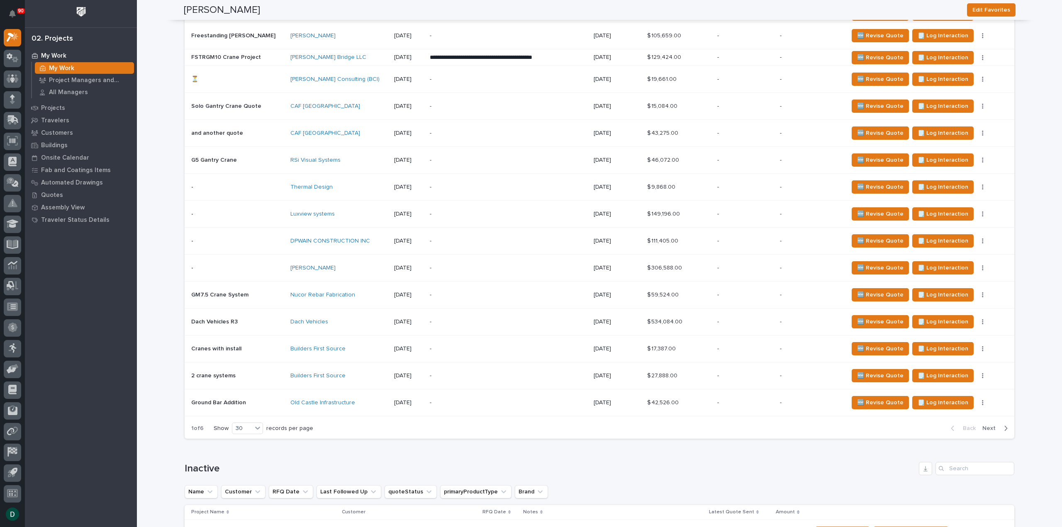
click at [989, 425] on span "Next" at bounding box center [992, 428] width 18 height 7
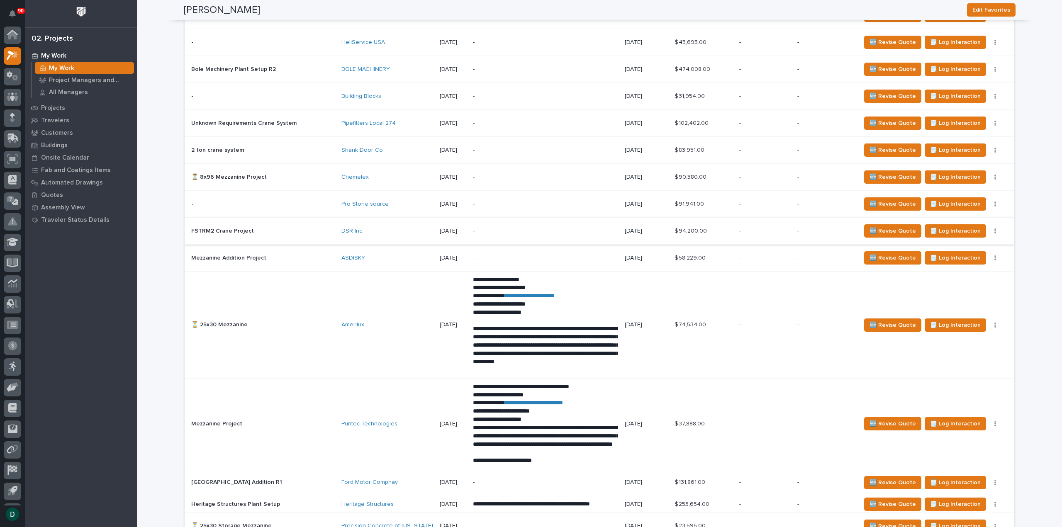
scroll to position [1531, 0]
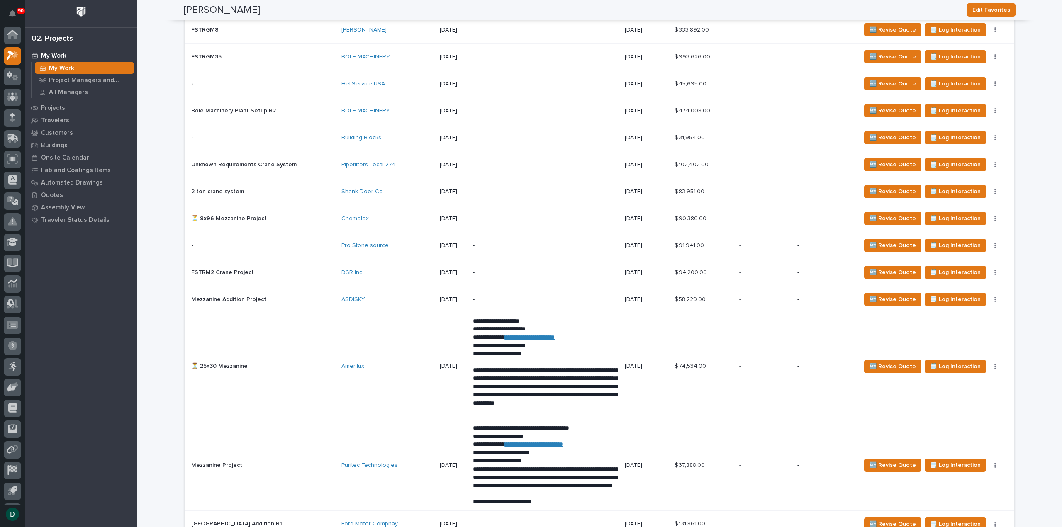
click at [293, 269] on p at bounding box center [263, 272] width 144 height 7
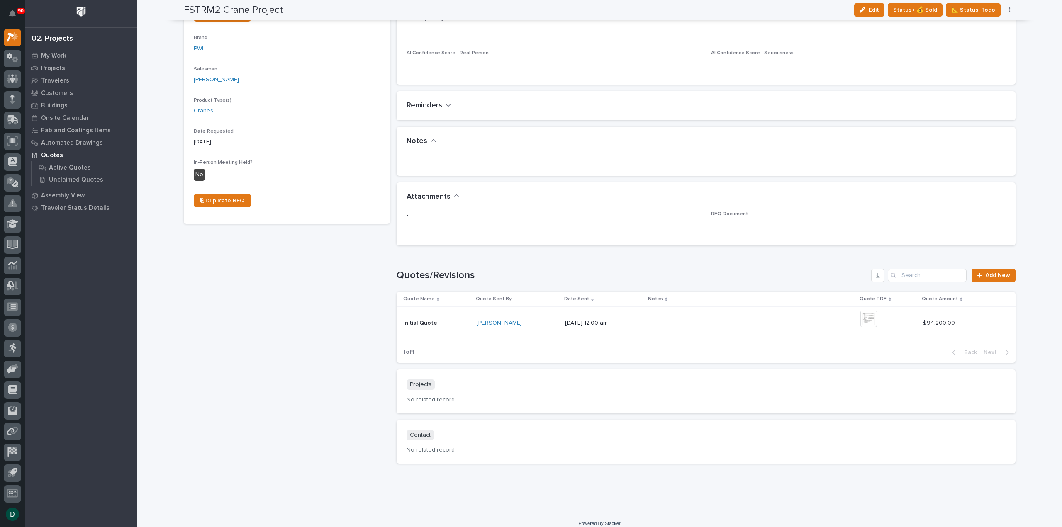
scroll to position [227, 0]
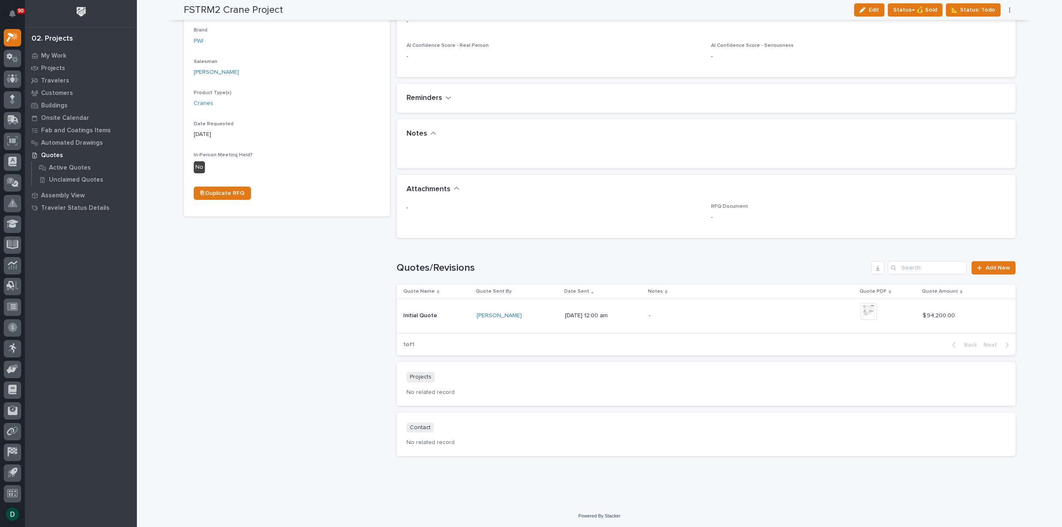
click at [874, 311] on img at bounding box center [869, 311] width 17 height 17
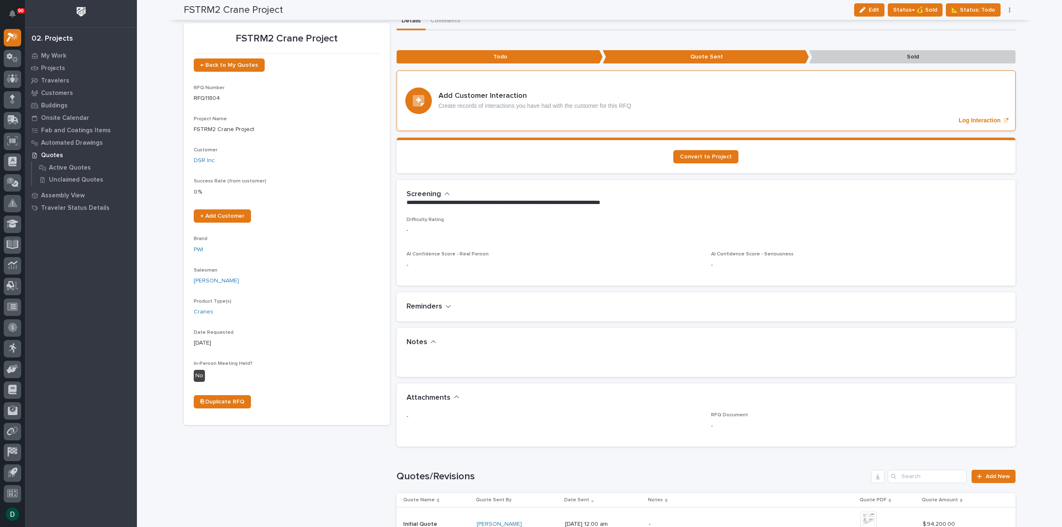
scroll to position [0, 0]
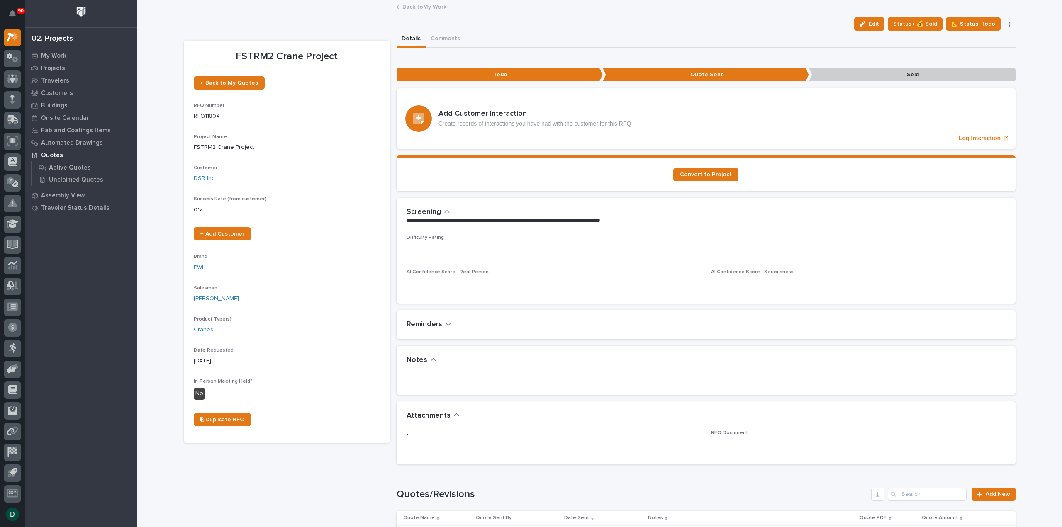
click at [428, 5] on link "Back to My Work" at bounding box center [425, 7] width 44 height 10
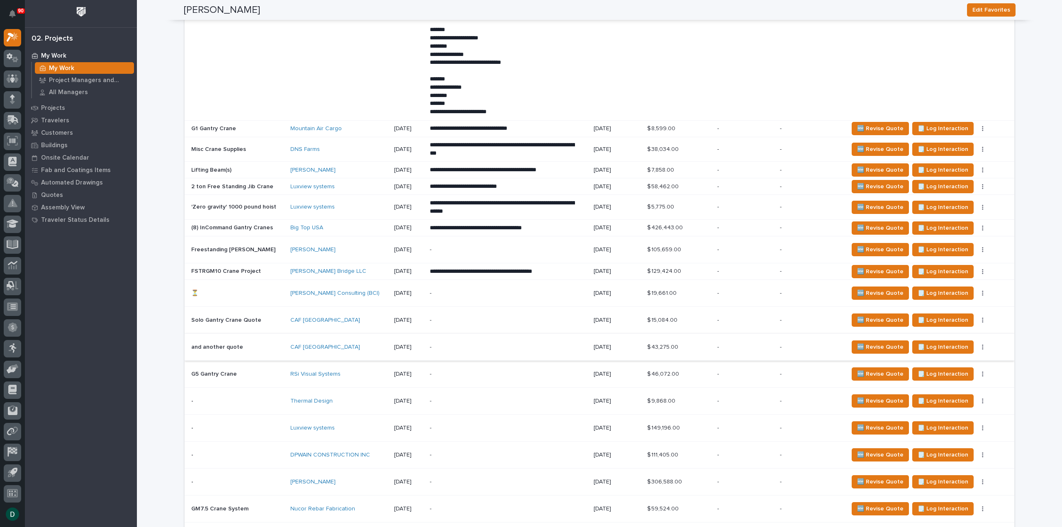
scroll to position [1868, 0]
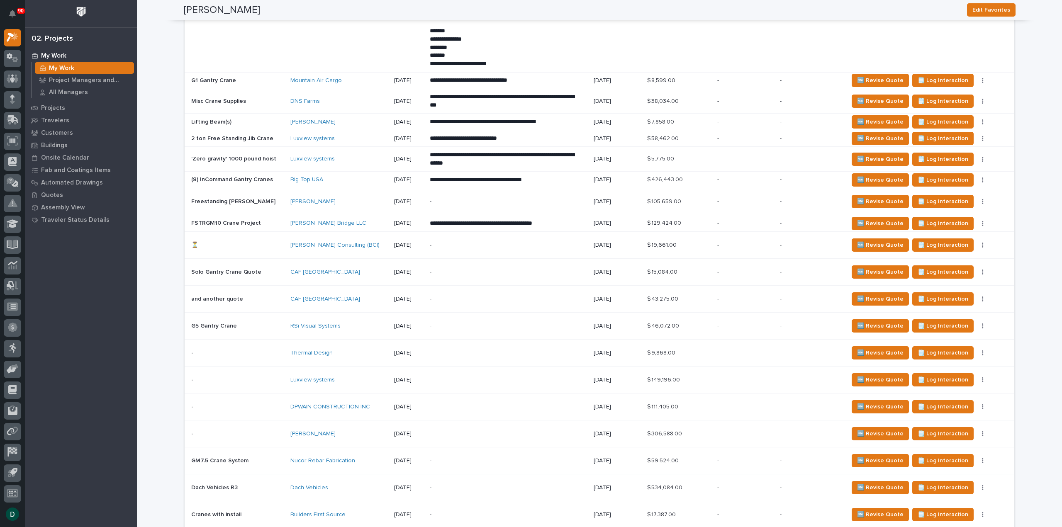
click at [287, 244] on td "[PERSON_NAME] Consulting (BCI)" at bounding box center [338, 245] width 103 height 27
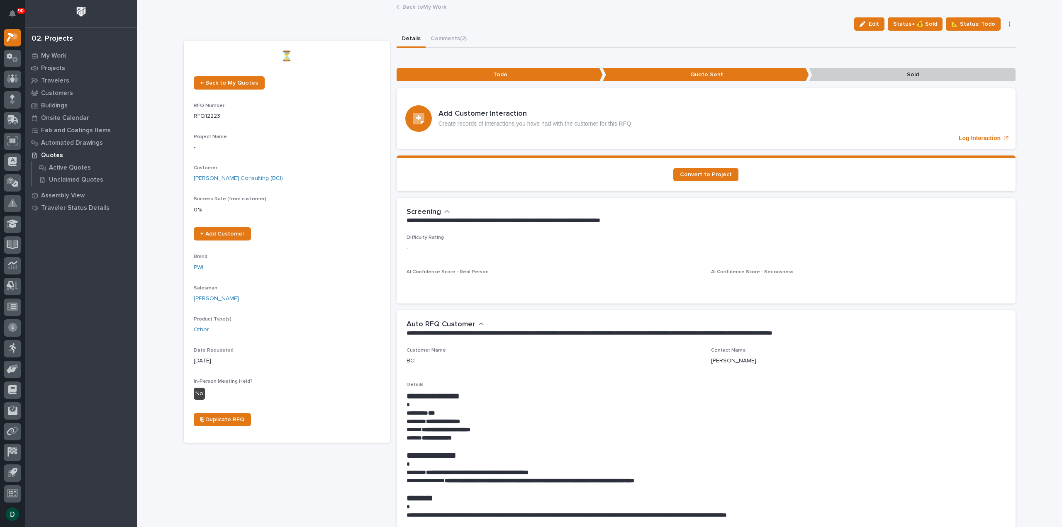
click at [427, 6] on link "Back to My Work" at bounding box center [425, 7] width 44 height 10
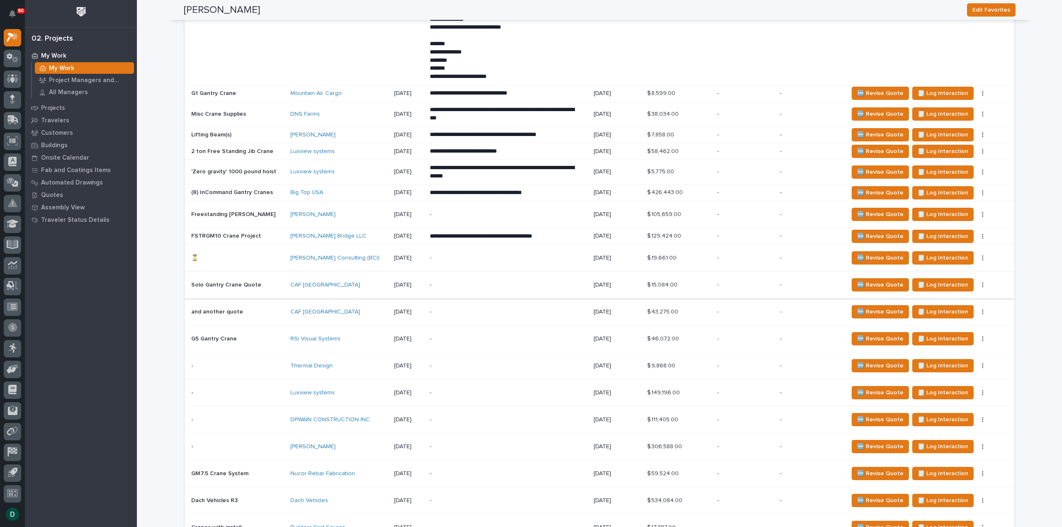
scroll to position [1868, 0]
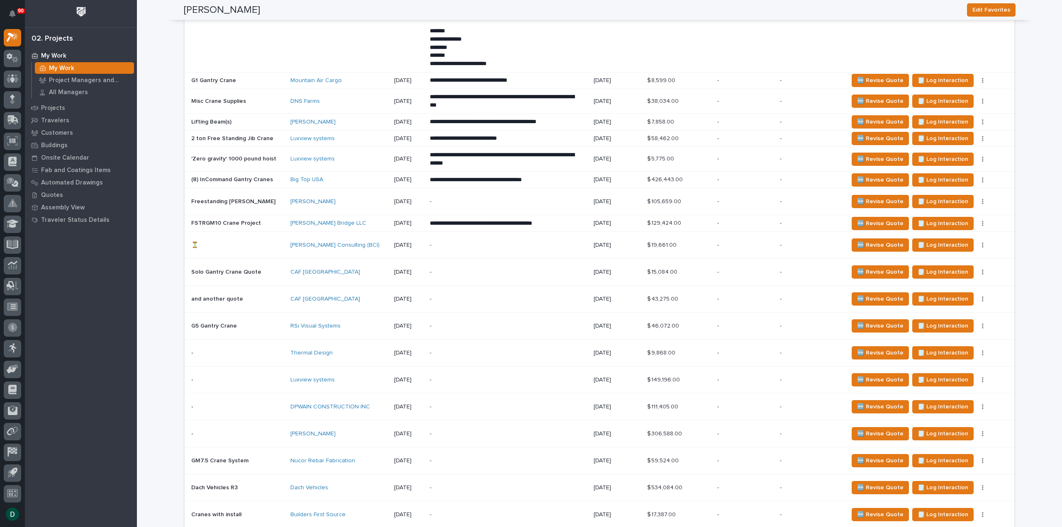
click at [271, 323] on p at bounding box center [237, 326] width 93 height 7
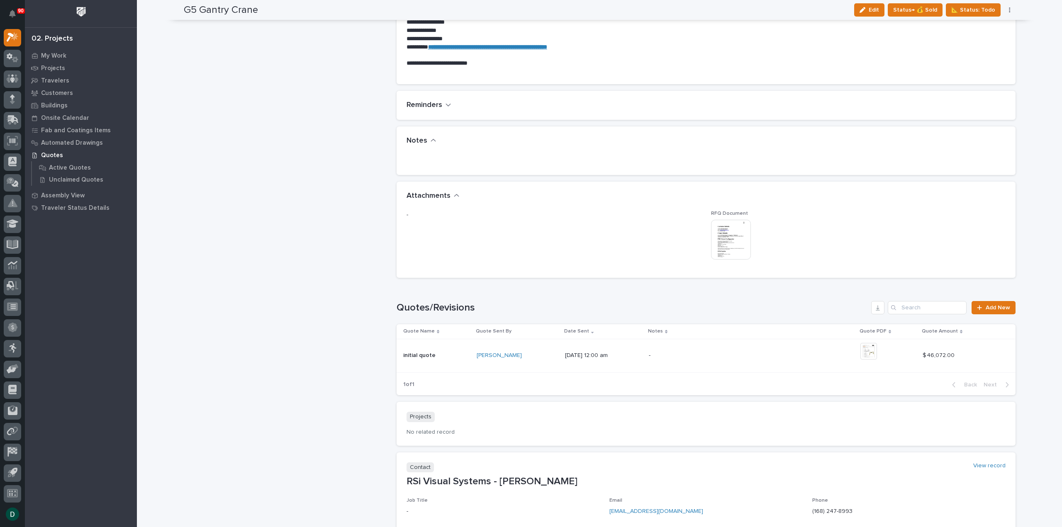
scroll to position [706, 0]
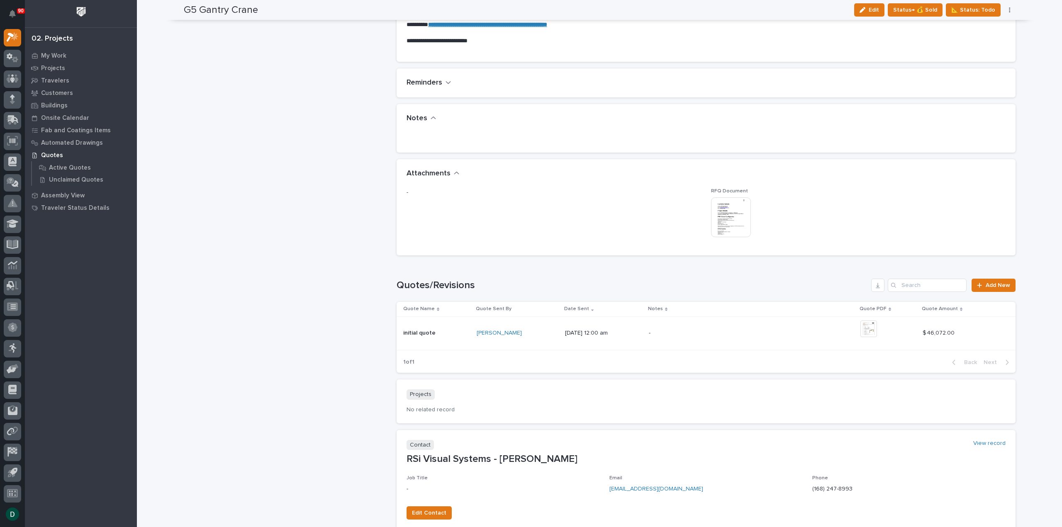
click at [442, 334] on p at bounding box center [436, 333] width 67 height 7
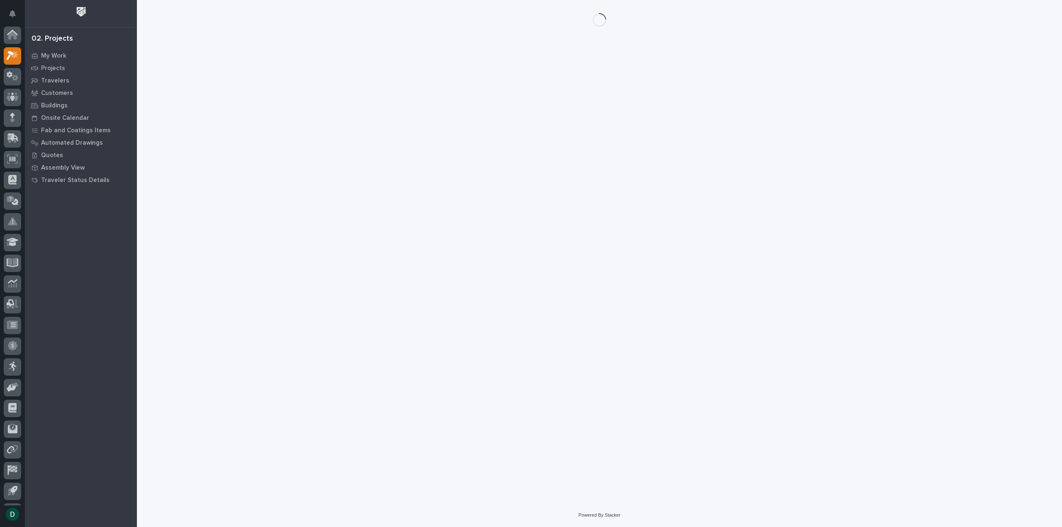
scroll to position [18, 0]
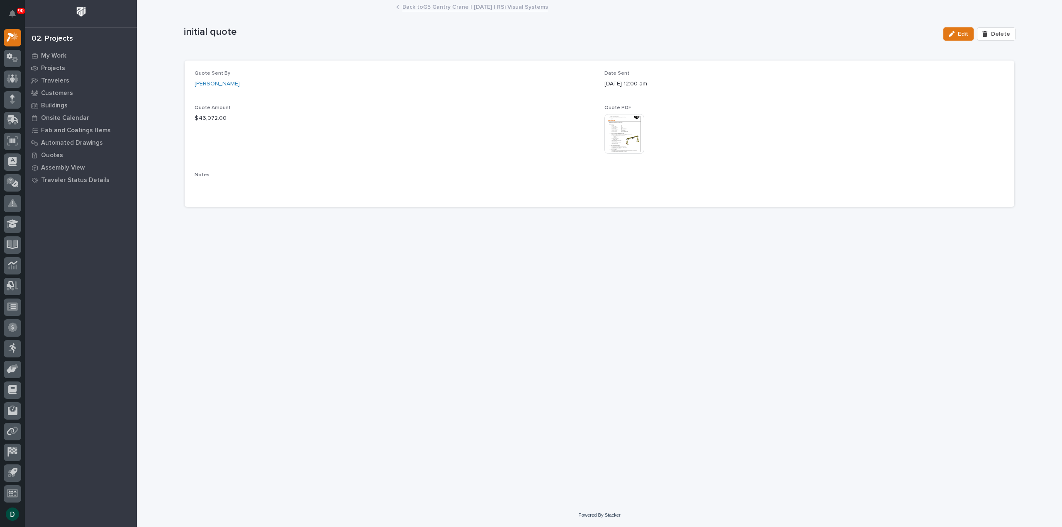
click at [617, 129] on img at bounding box center [625, 134] width 40 height 40
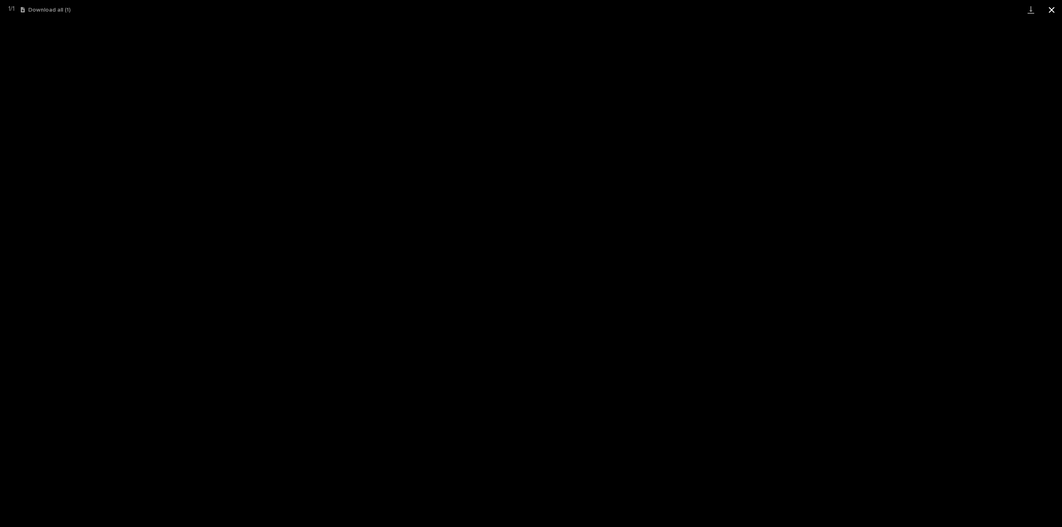
click at [1053, 9] on button "Close gallery" at bounding box center [1052, 10] width 21 height 20
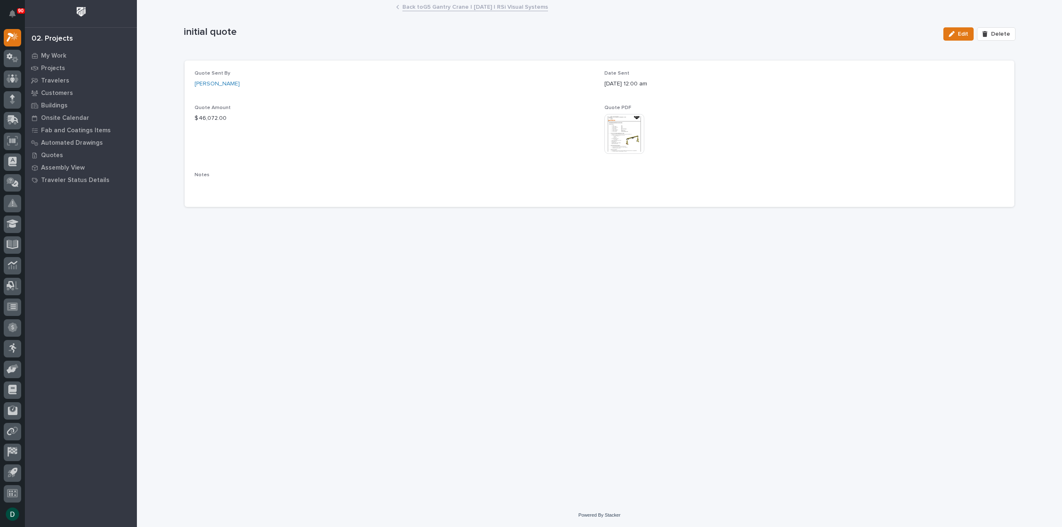
click at [522, 5] on link "Back to G5 Gantry Crane | [DATE] | RSi Visual Systems" at bounding box center [476, 7] width 146 height 10
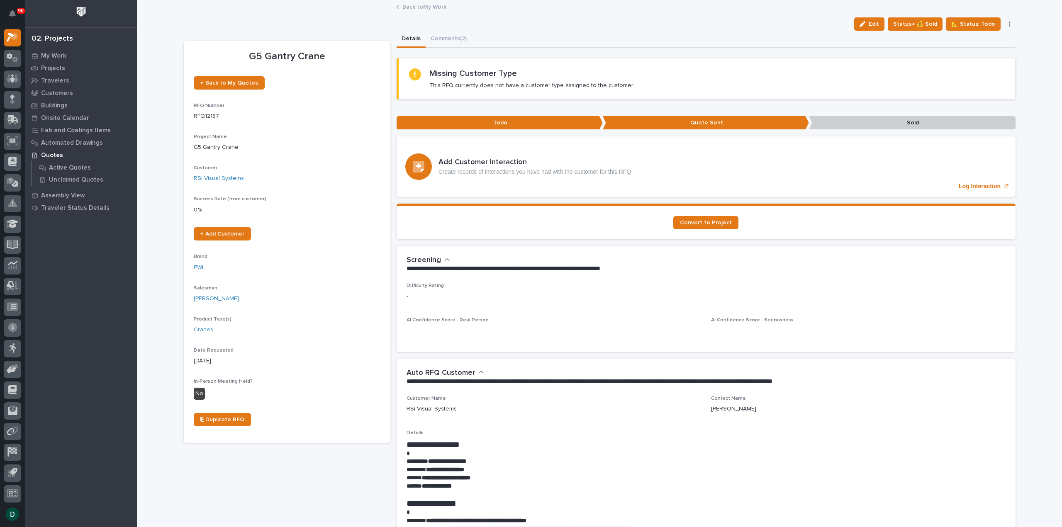
click at [413, 6] on link "Back to My Work" at bounding box center [425, 7] width 44 height 10
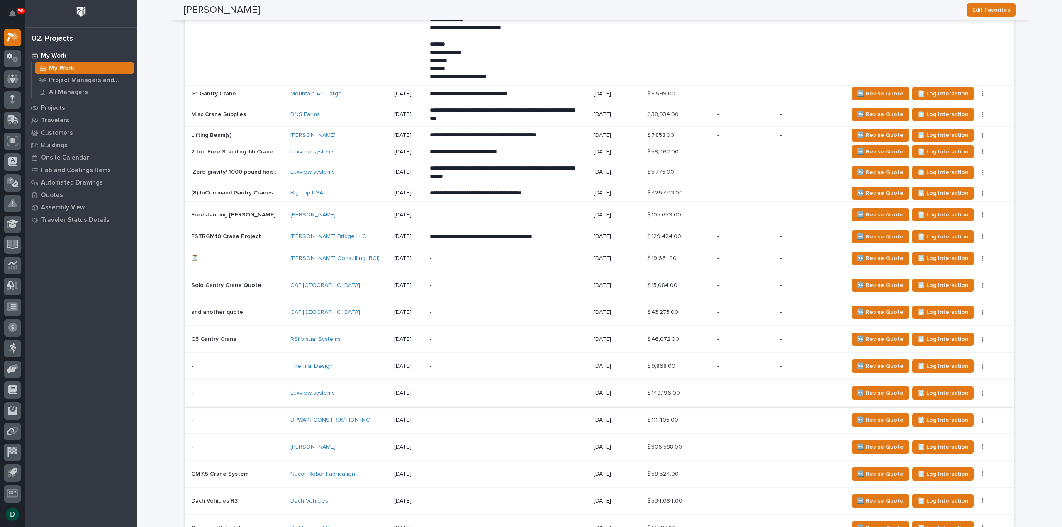
scroll to position [1909, 0]
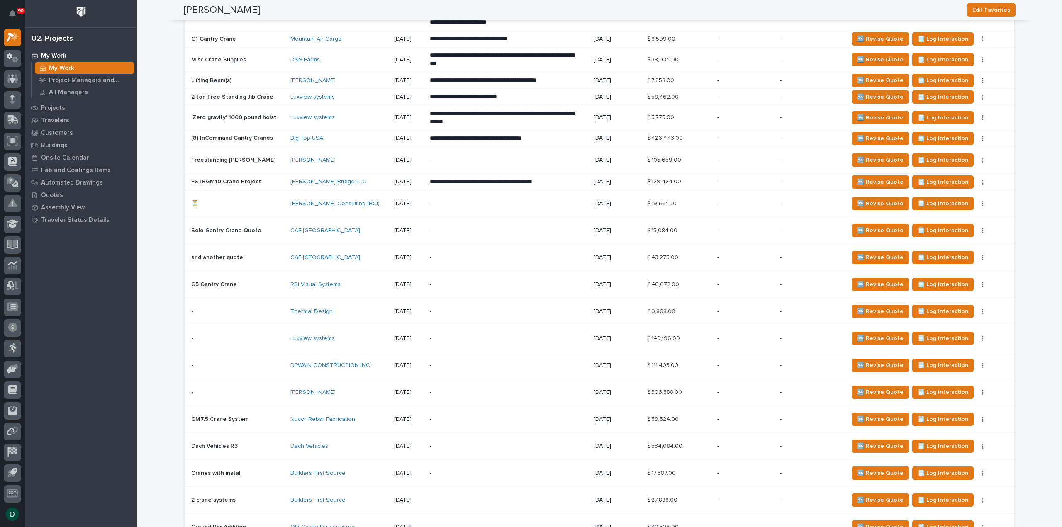
click at [280, 308] on p at bounding box center [237, 311] width 93 height 7
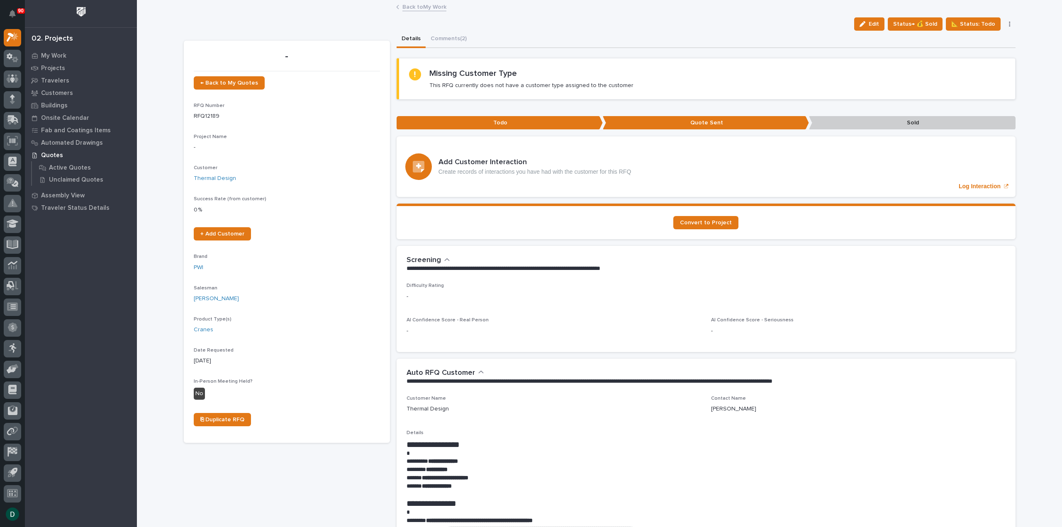
click at [430, 4] on link "Back to My Work" at bounding box center [425, 7] width 44 height 10
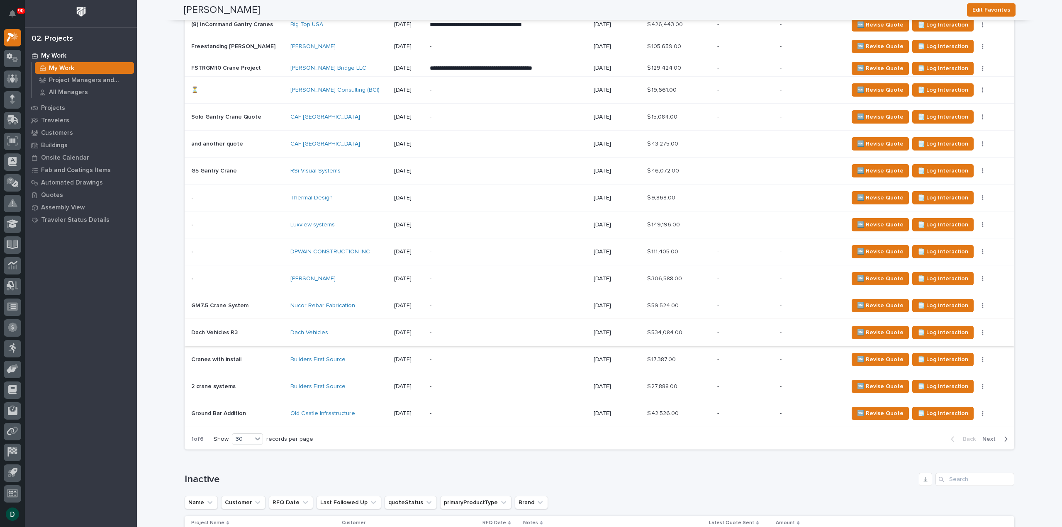
scroll to position [2034, 0]
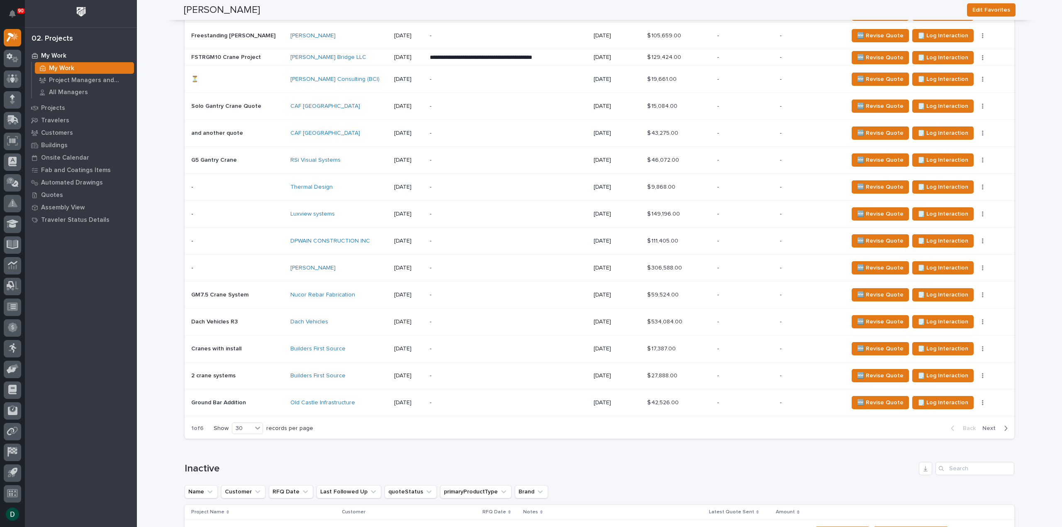
click at [984, 425] on span "Next" at bounding box center [992, 428] width 18 height 7
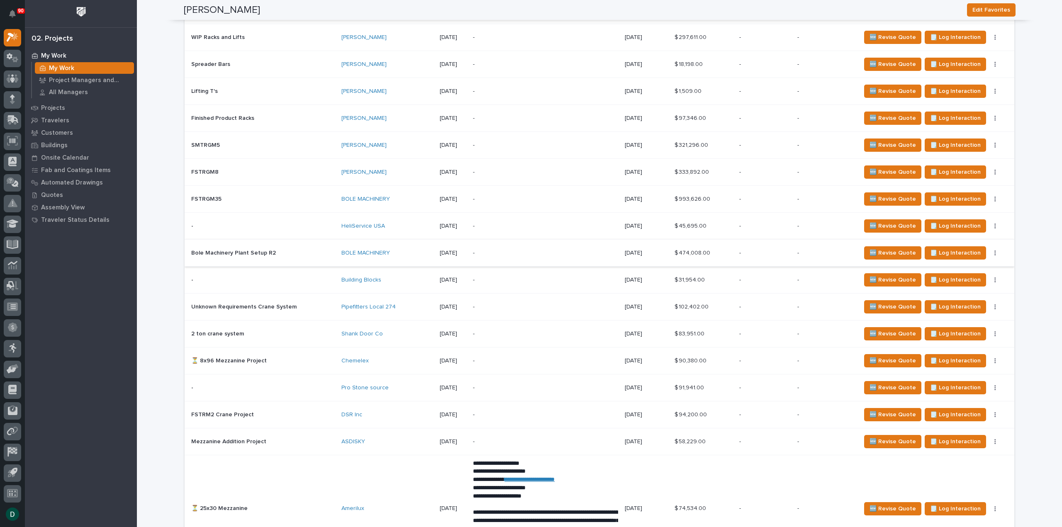
scroll to position [1407, 0]
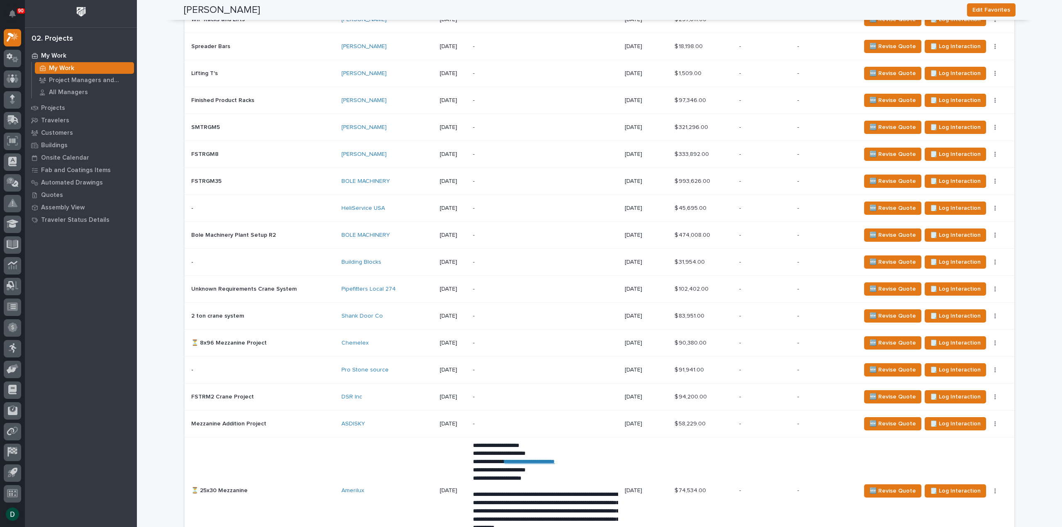
click at [302, 258] on td "- -" at bounding box center [262, 262] width 154 height 27
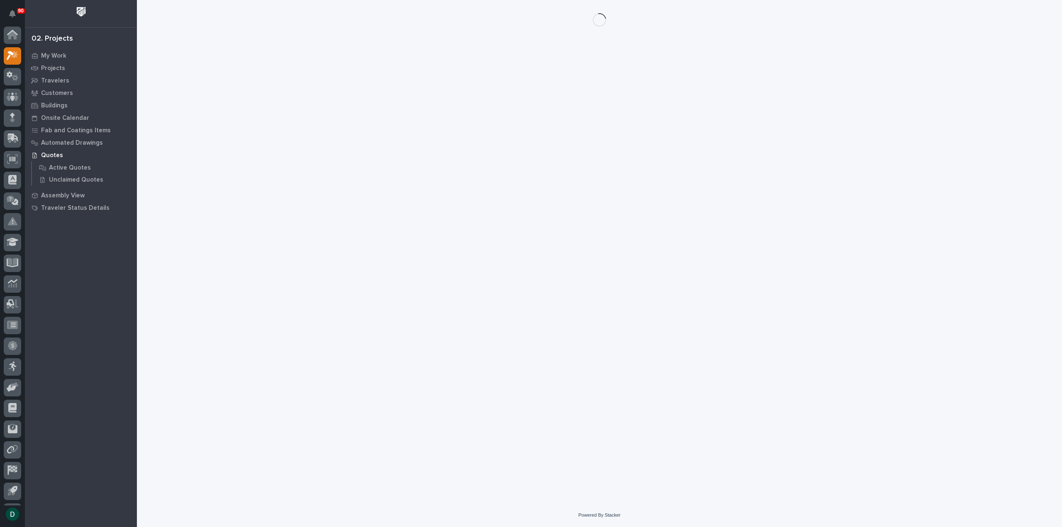
scroll to position [18, 0]
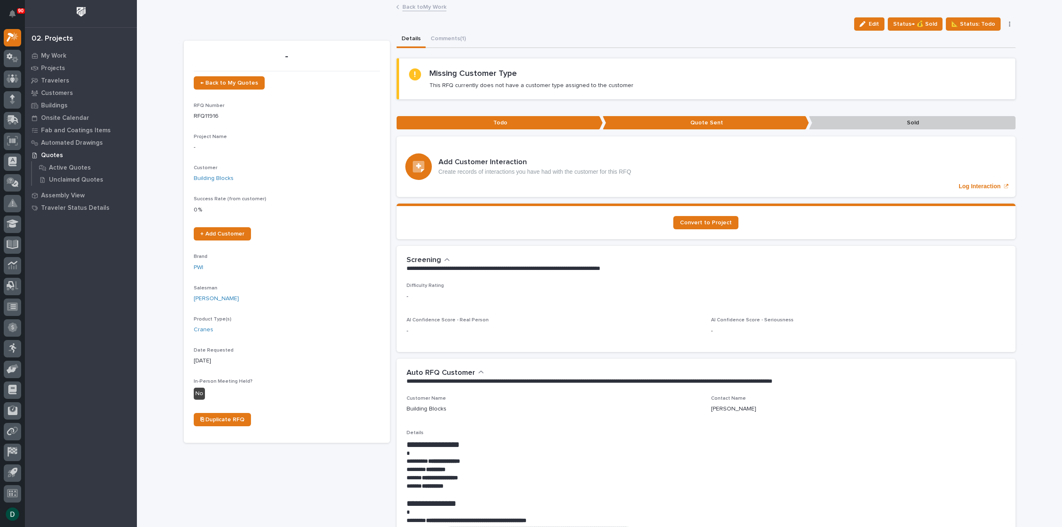
click at [430, 5] on link "Back to My Work" at bounding box center [425, 7] width 44 height 10
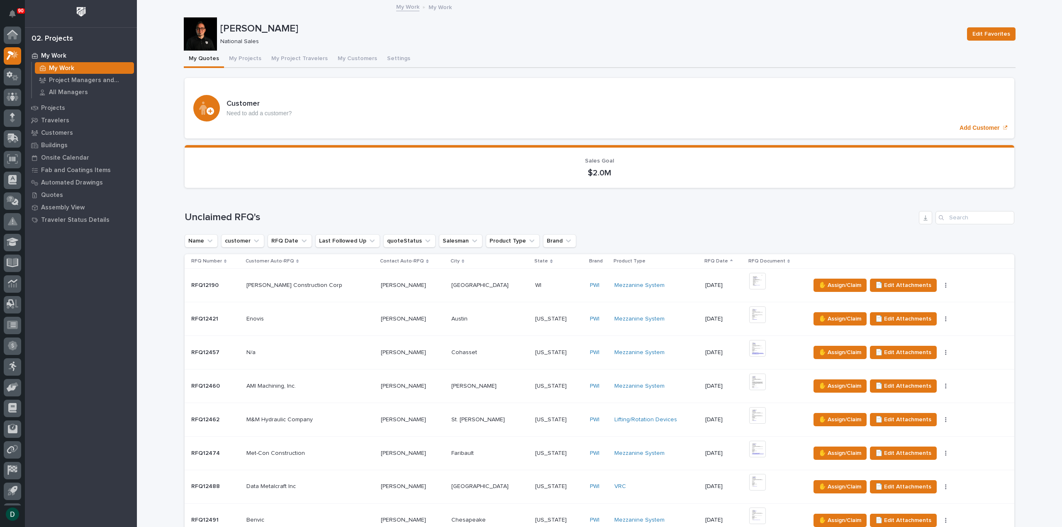
click at [434, 6] on p "My Work" at bounding box center [440, 6] width 23 height 9
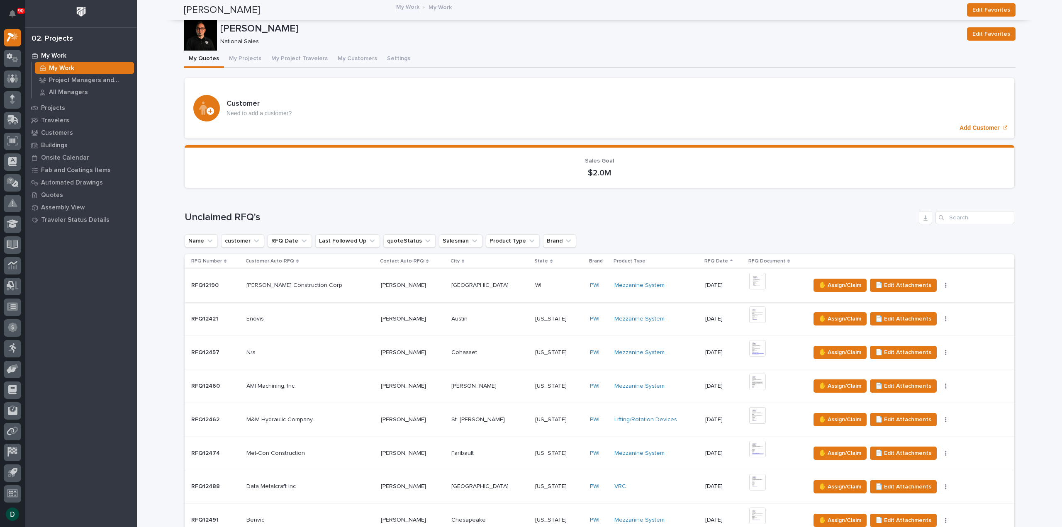
scroll to position [996, 0]
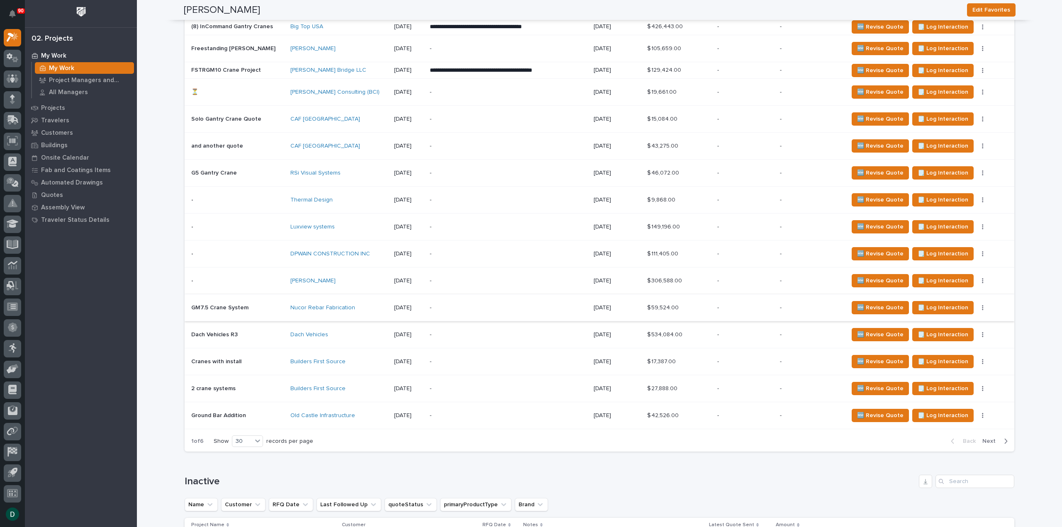
scroll to position [2034, 0]
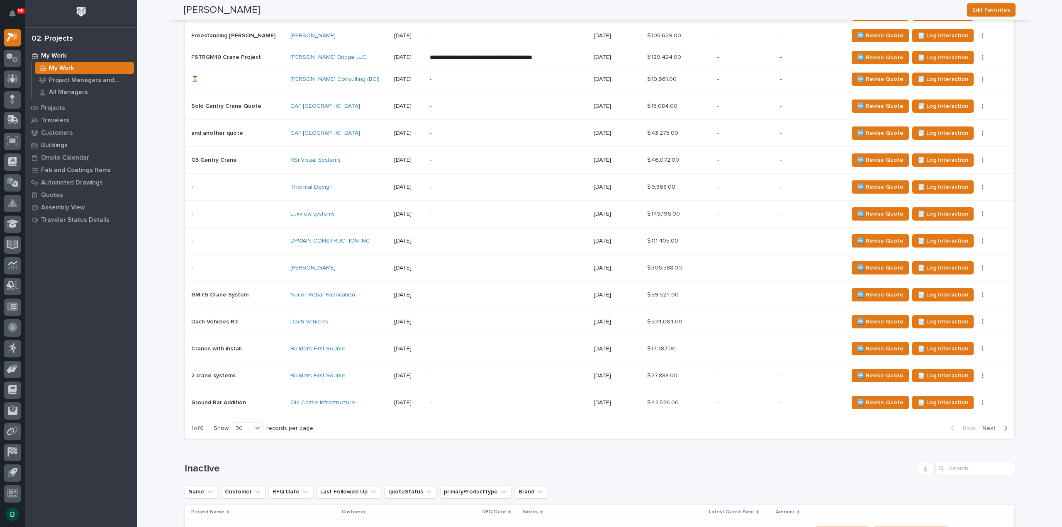
drag, startPoint x: 983, startPoint y: 420, endPoint x: 527, endPoint y: 304, distance: 470.3
click at [983, 425] on span "Next" at bounding box center [992, 428] width 18 height 7
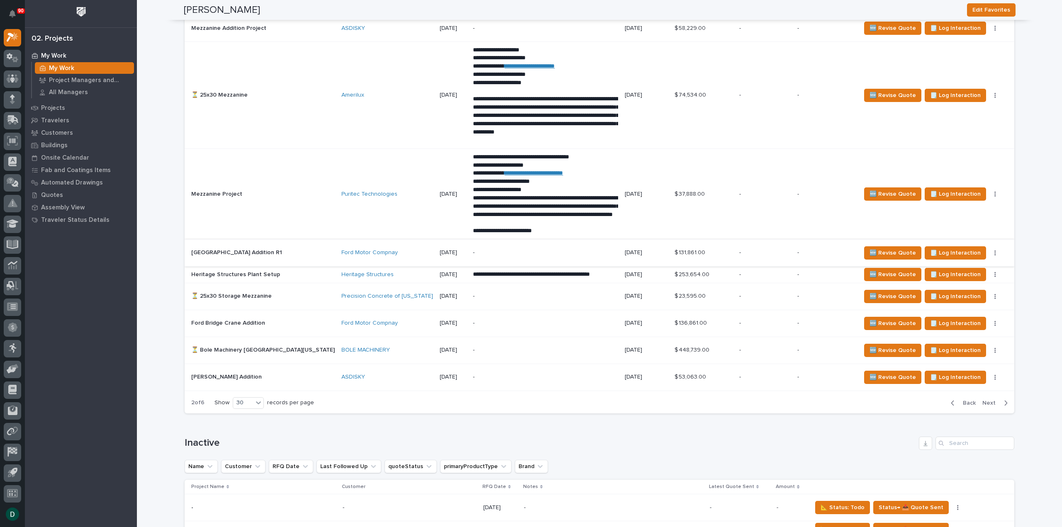
scroll to position [1905, 0]
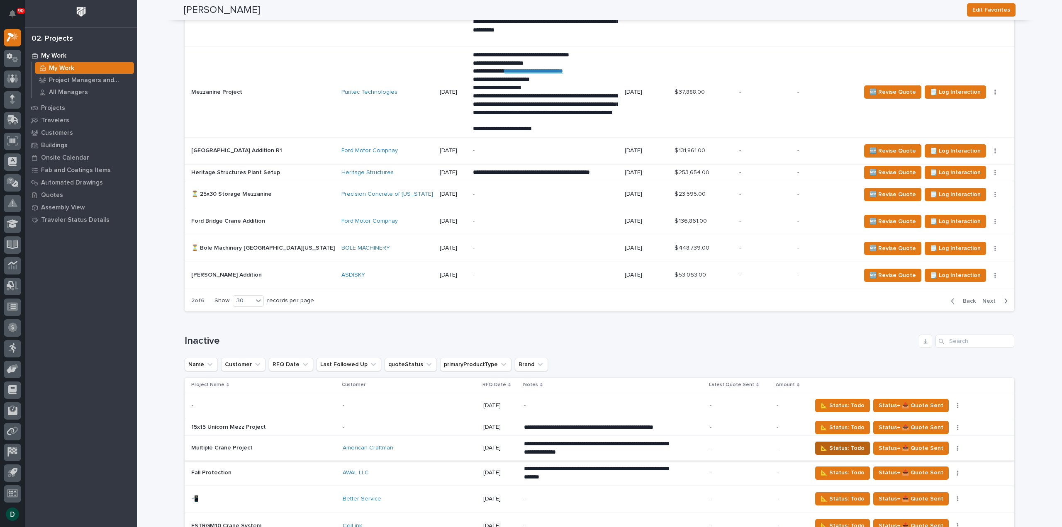
drag, startPoint x: 993, startPoint y: 294, endPoint x: 846, endPoint y: 446, distance: 211.3
click at [993, 298] on span "Next" at bounding box center [992, 301] width 18 height 7
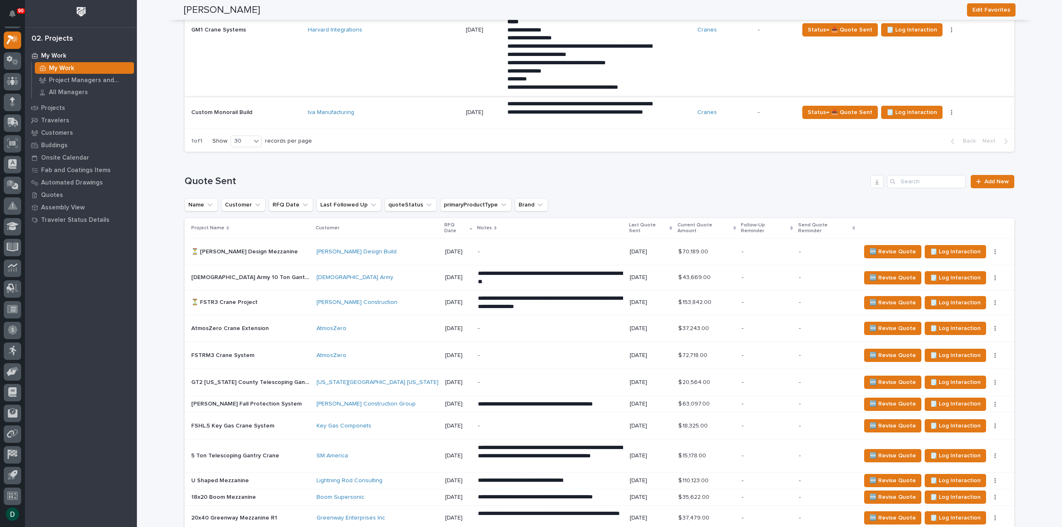
scroll to position [1038, 0]
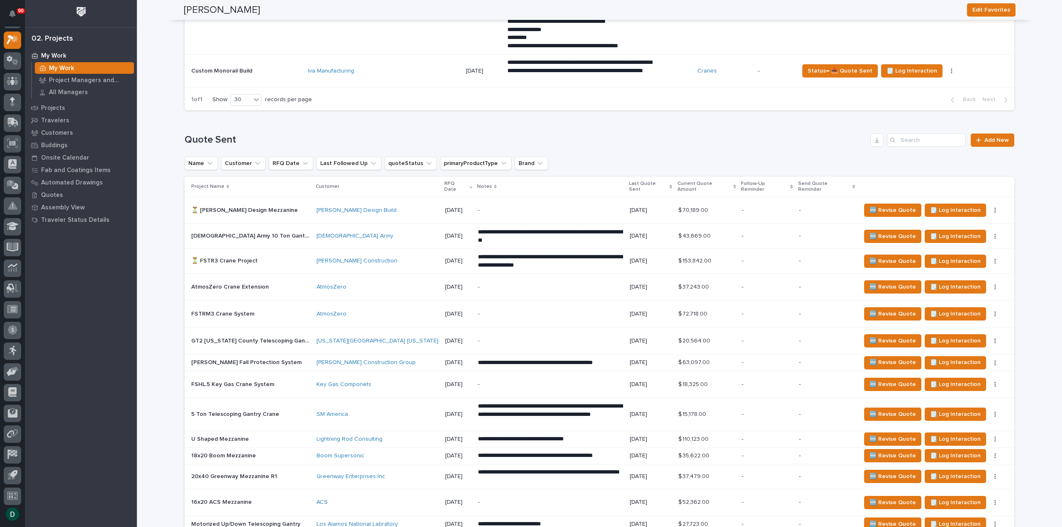
click at [302, 207] on p at bounding box center [250, 210] width 119 height 7
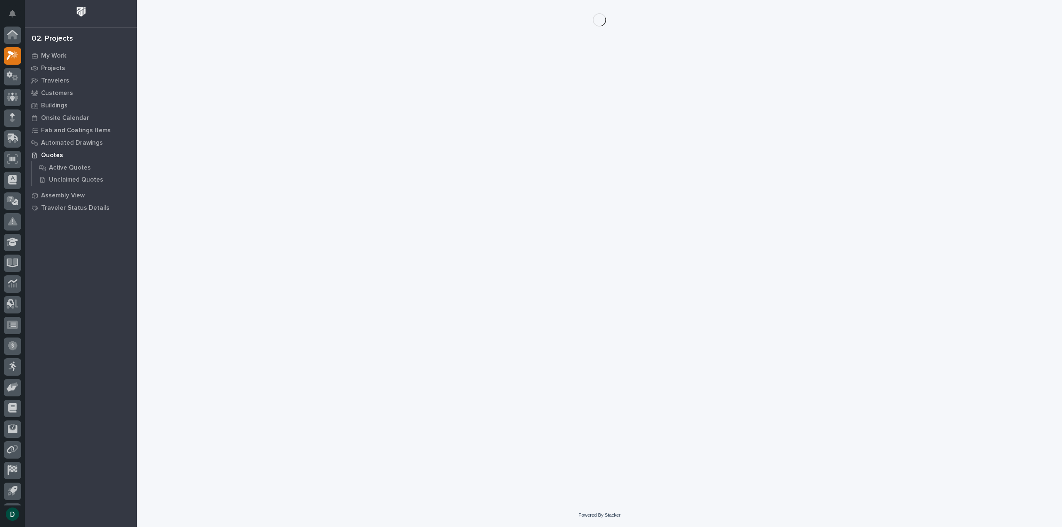
scroll to position [18, 0]
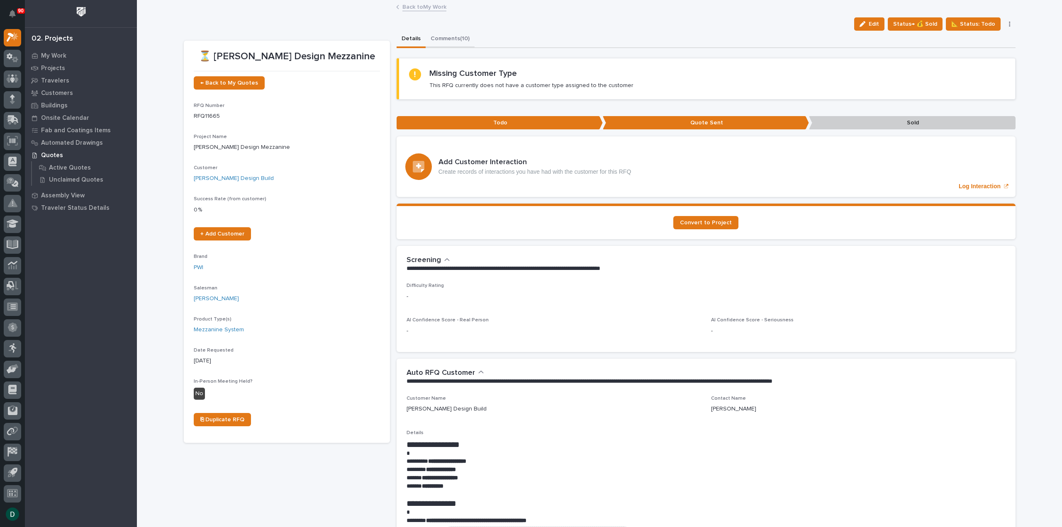
click at [453, 39] on button "Comments (10)" at bounding box center [450, 39] width 49 height 17
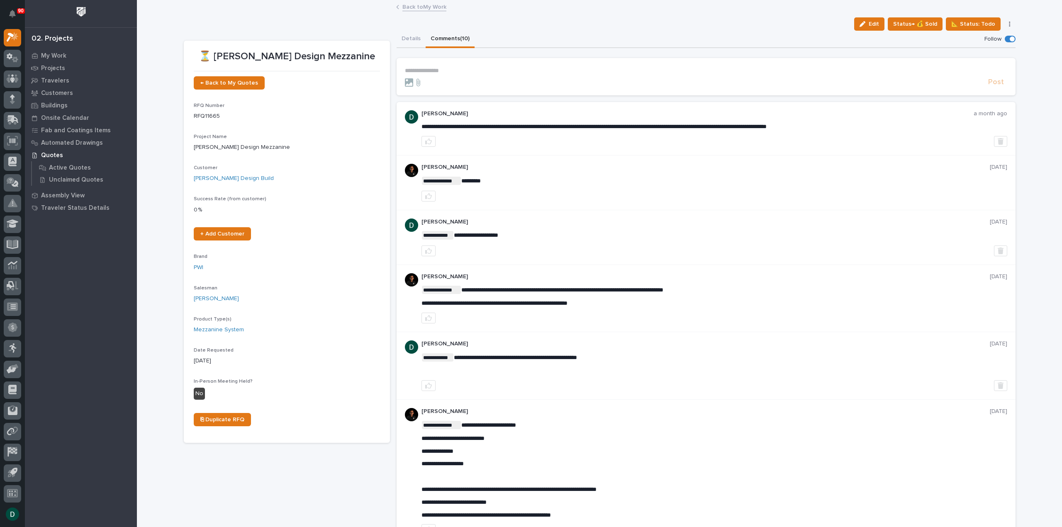
click at [427, 6] on link "Back to My Work" at bounding box center [425, 7] width 44 height 10
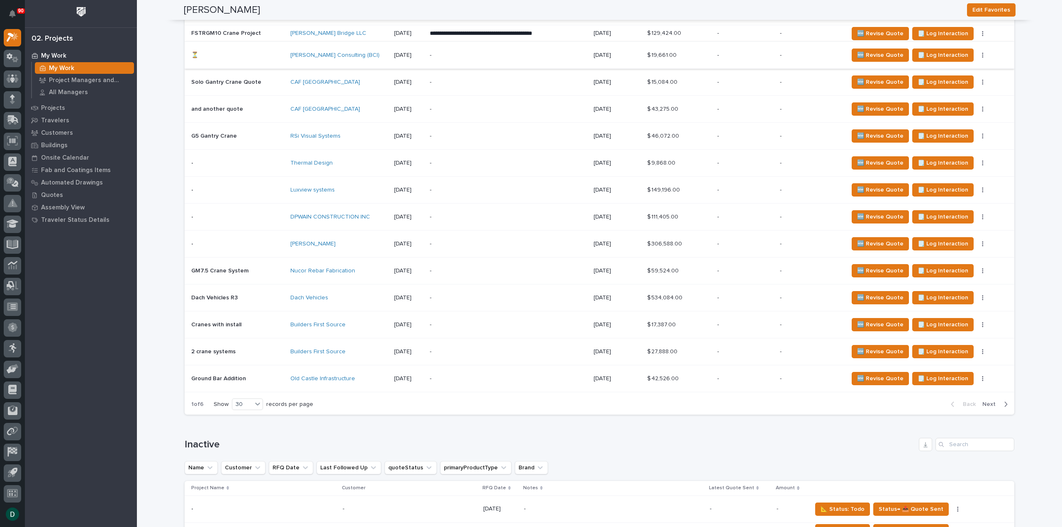
scroll to position [2117, 0]
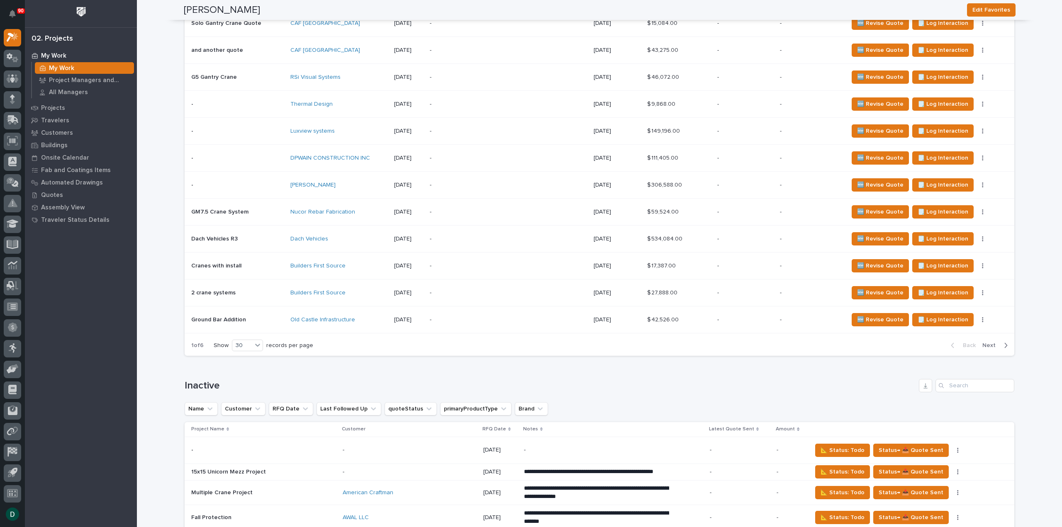
click at [987, 342] on span "Next" at bounding box center [992, 345] width 18 height 7
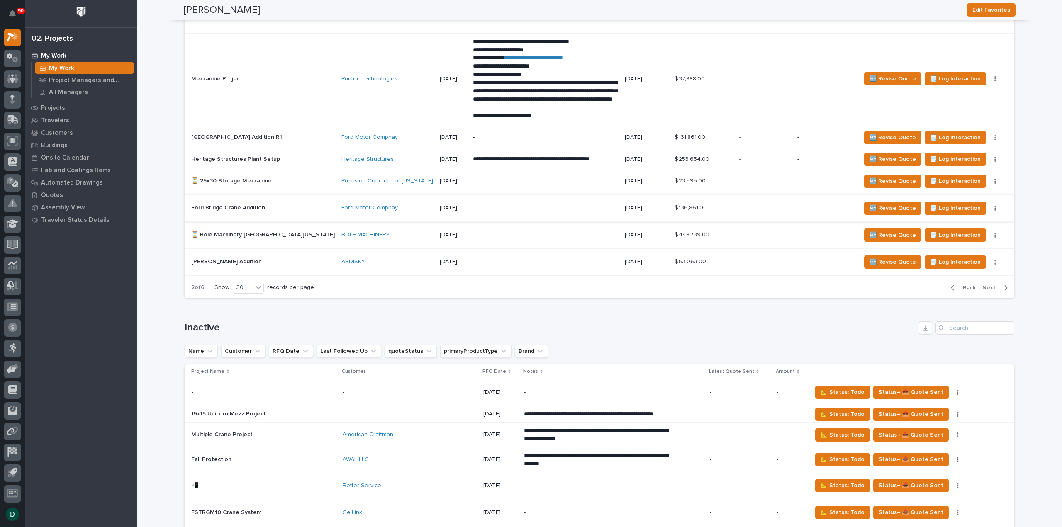
scroll to position [1780, 0]
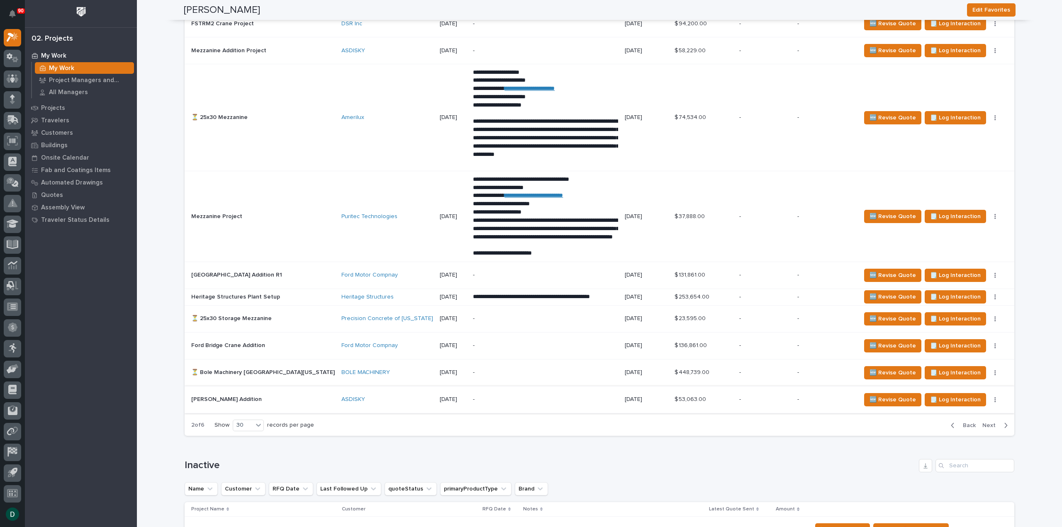
click at [990, 397] on button "button" at bounding box center [996, 400] width 12 height 6
click at [970, 425] on span "Status→ 👎 Rejected" at bounding box center [950, 426] width 54 height 10
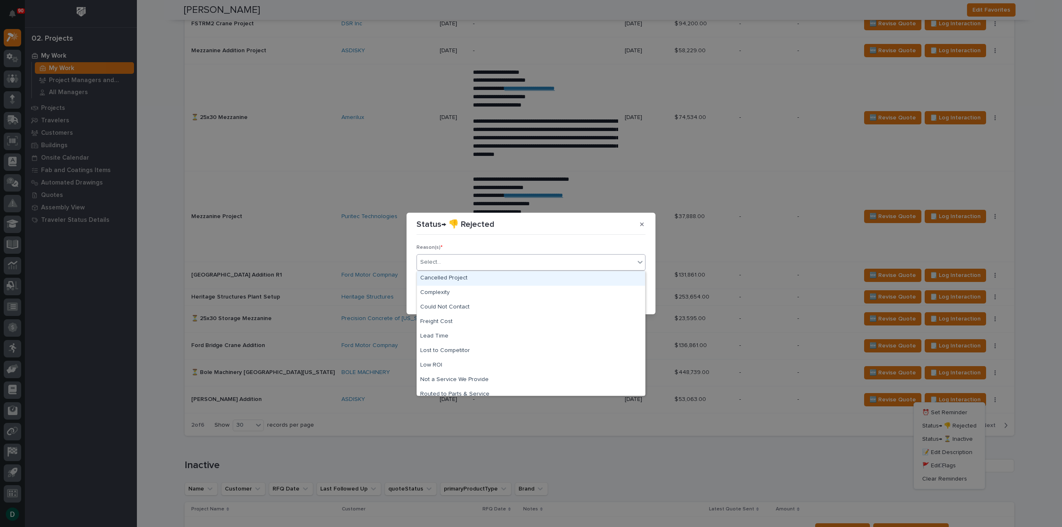
click at [486, 261] on div "Select..." at bounding box center [526, 263] width 218 height 14
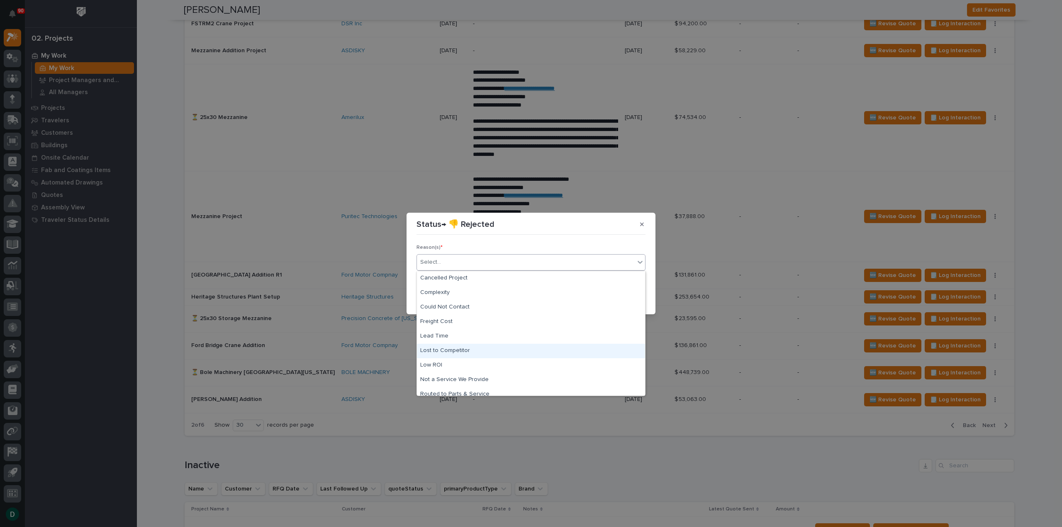
click at [487, 353] on div "Lost to Competitor" at bounding box center [531, 351] width 228 height 15
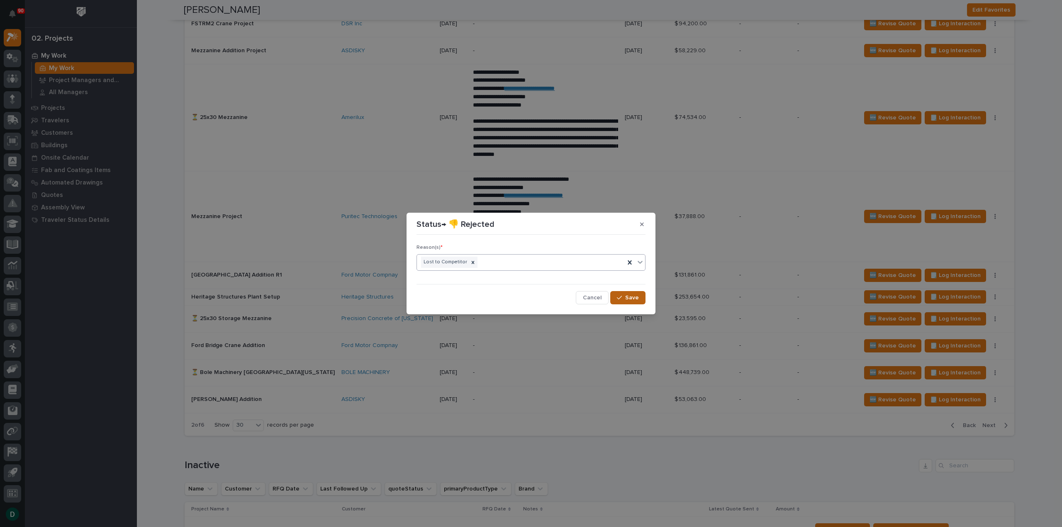
click at [635, 293] on button "Save" at bounding box center [627, 297] width 35 height 13
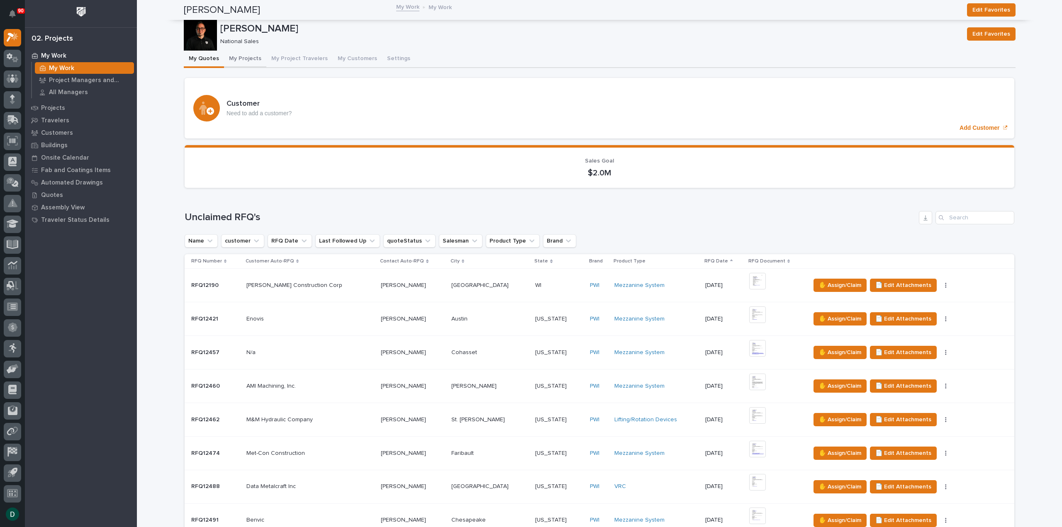
scroll to position [16, 0]
click at [234, 61] on button "My Projects" at bounding box center [245, 59] width 42 height 17
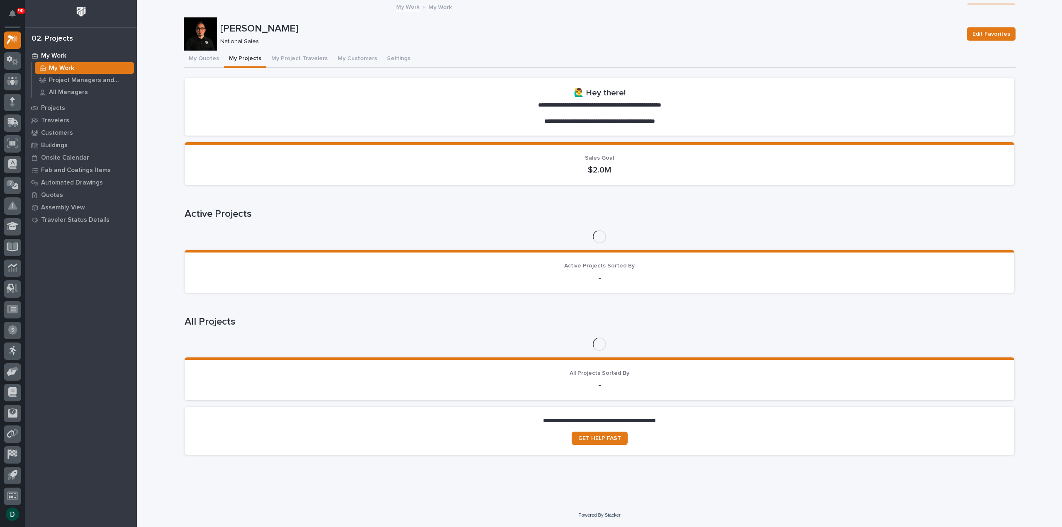
scroll to position [18, 0]
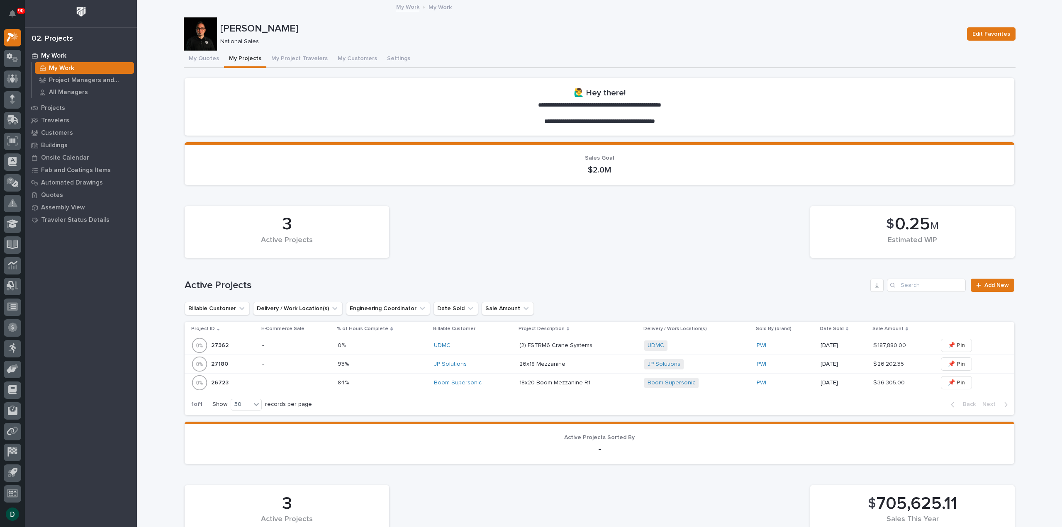
click at [306, 383] on p "-" at bounding box center [296, 383] width 69 height 7
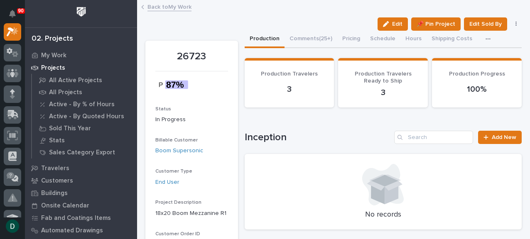
scroll to position [21, 0]
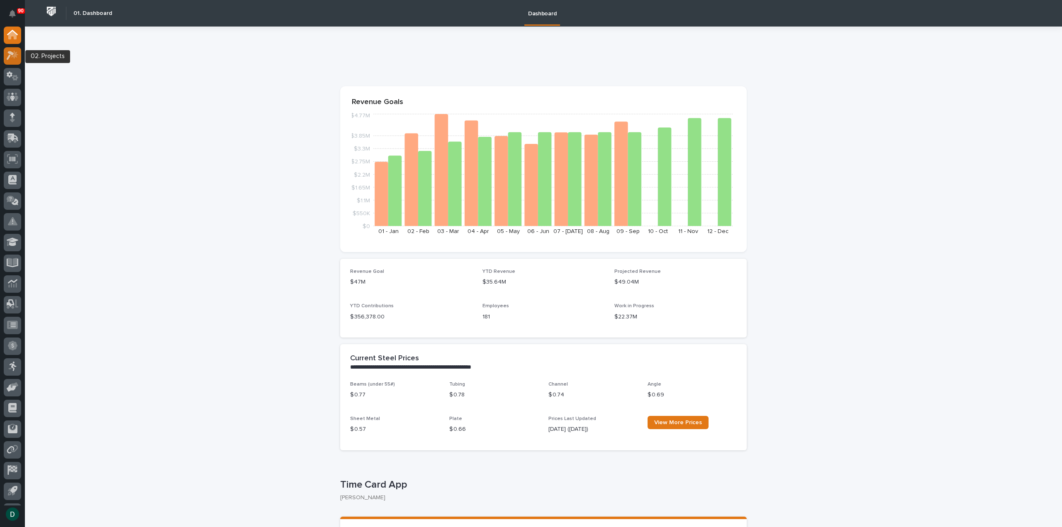
click at [11, 36] on icon at bounding box center [13, 56] width 12 height 10
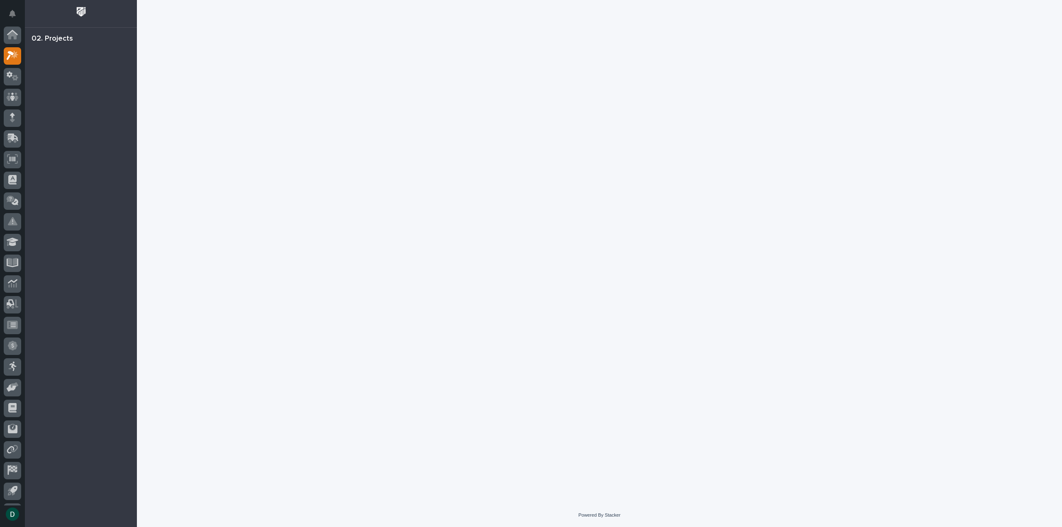
scroll to position [18, 0]
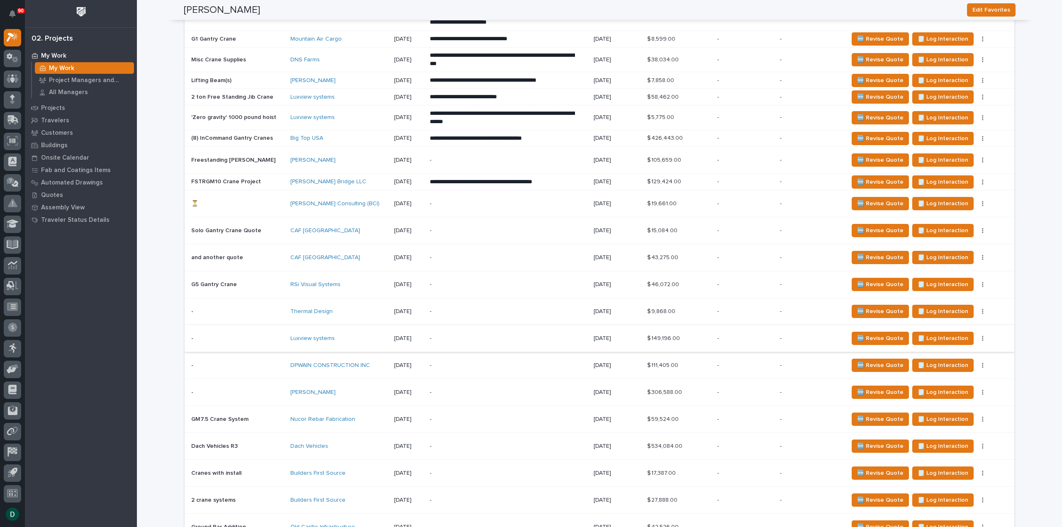
scroll to position [1992, 0]
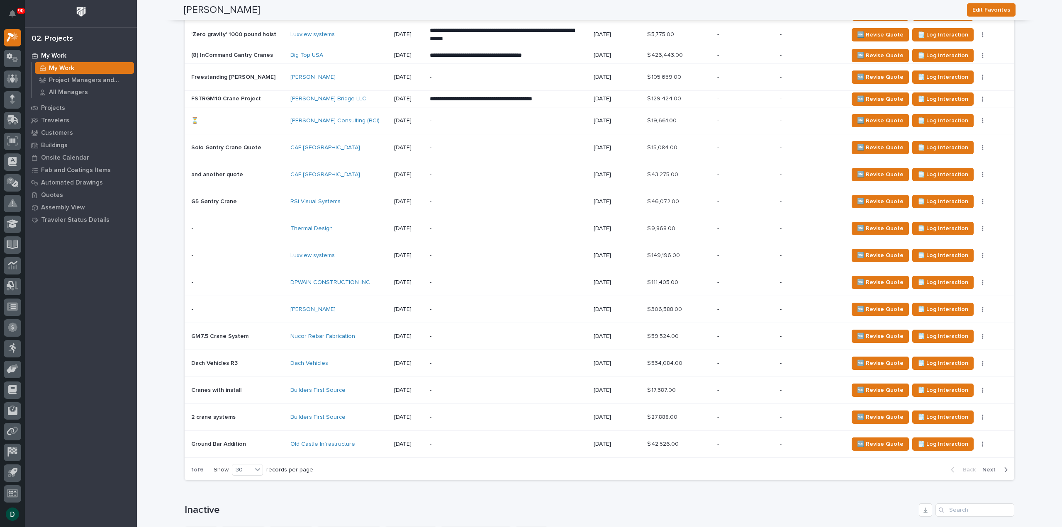
click at [349, 36] on span "Next" at bounding box center [992, 469] width 18 height 7
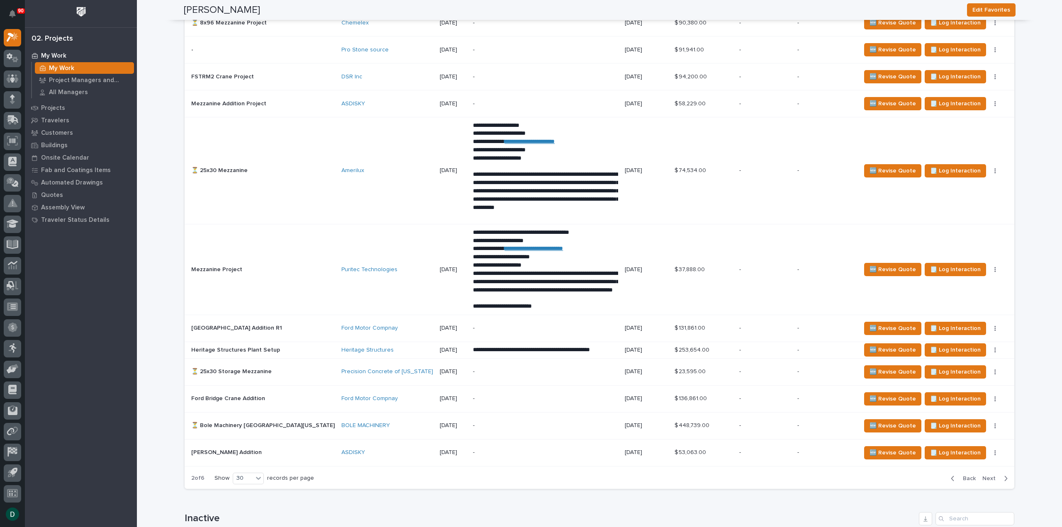
scroll to position [1739, 0]
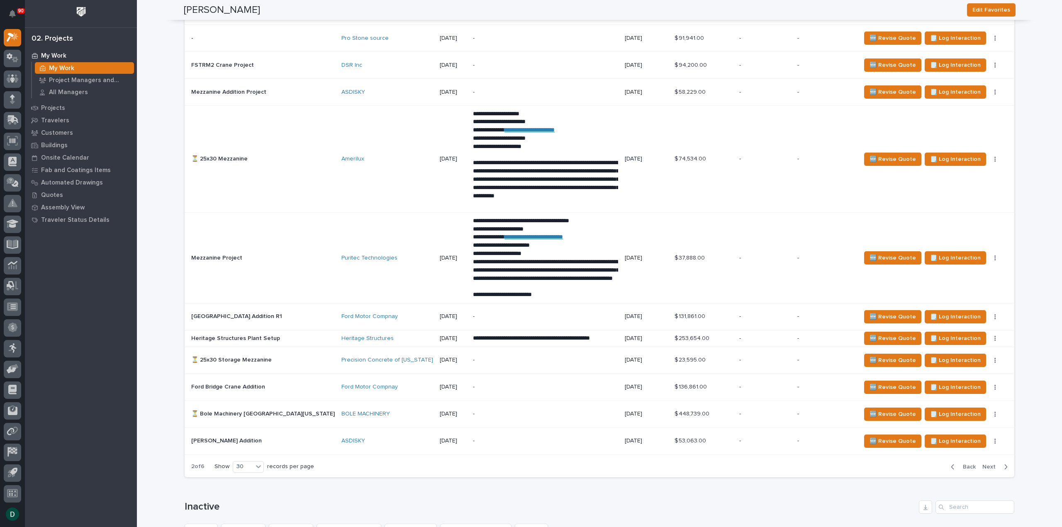
click at [349, 36] on span "Next" at bounding box center [992, 467] width 18 height 7
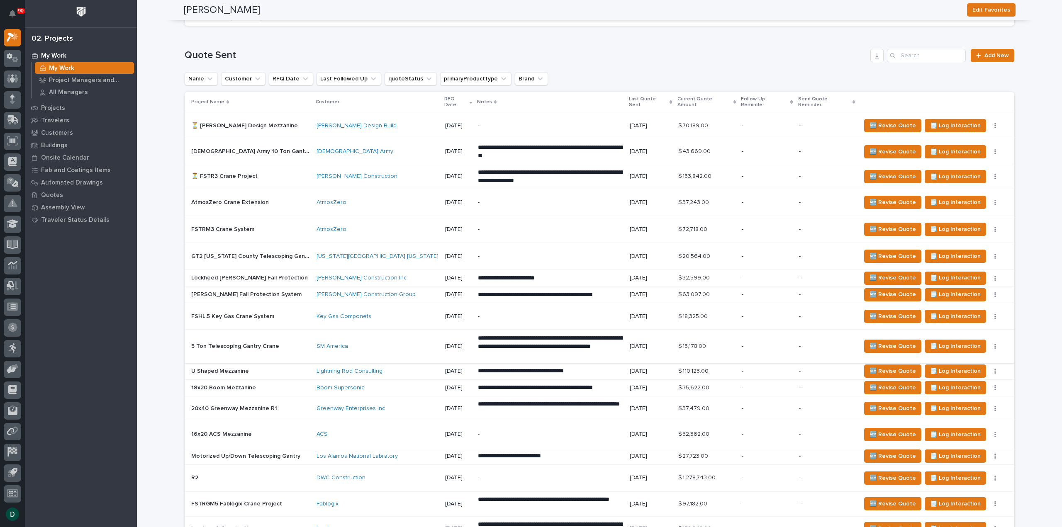
scroll to position [1103, 0]
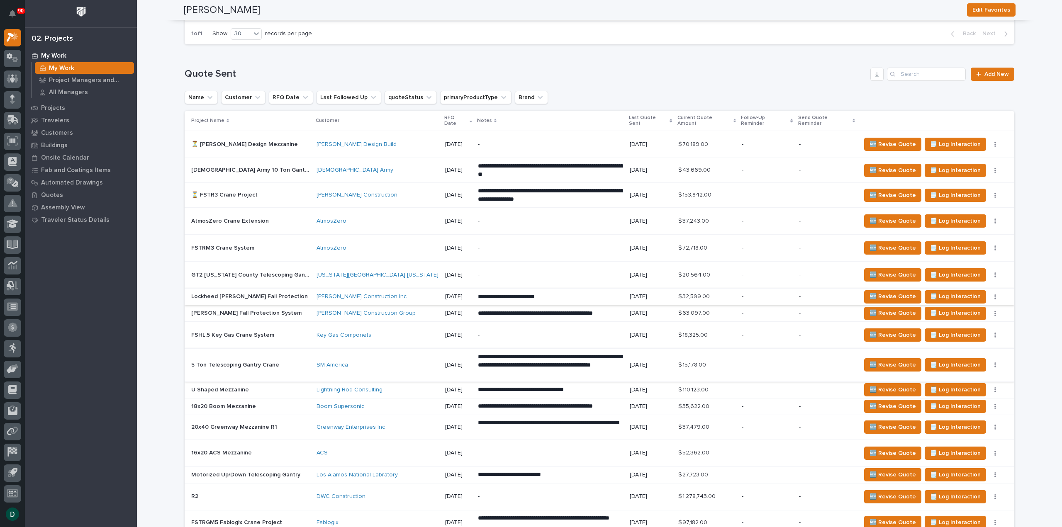
click at [349, 36] on icon "button" at bounding box center [996, 297] width 2 height 6
click at [349, 36] on span "Status→ 👎 Rejected" at bounding box center [951, 320] width 54 height 10
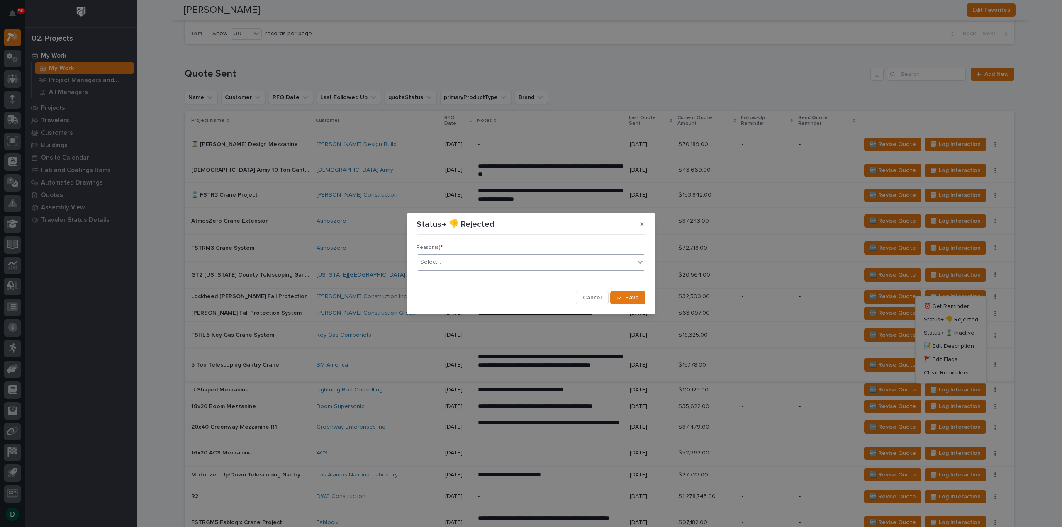
click at [349, 36] on div "Select..." at bounding box center [526, 263] width 218 height 14
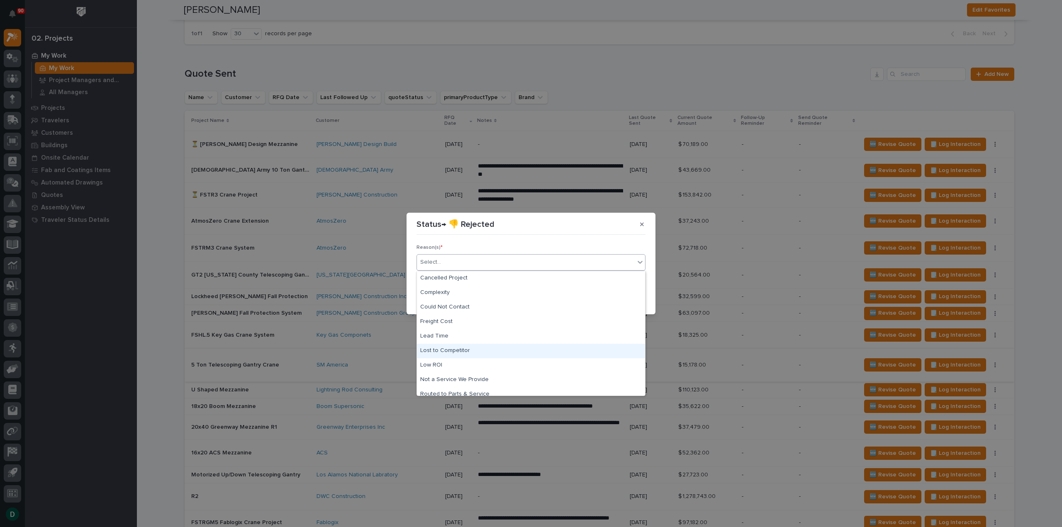
click at [349, 36] on div "Lost to Competitor" at bounding box center [531, 351] width 228 height 15
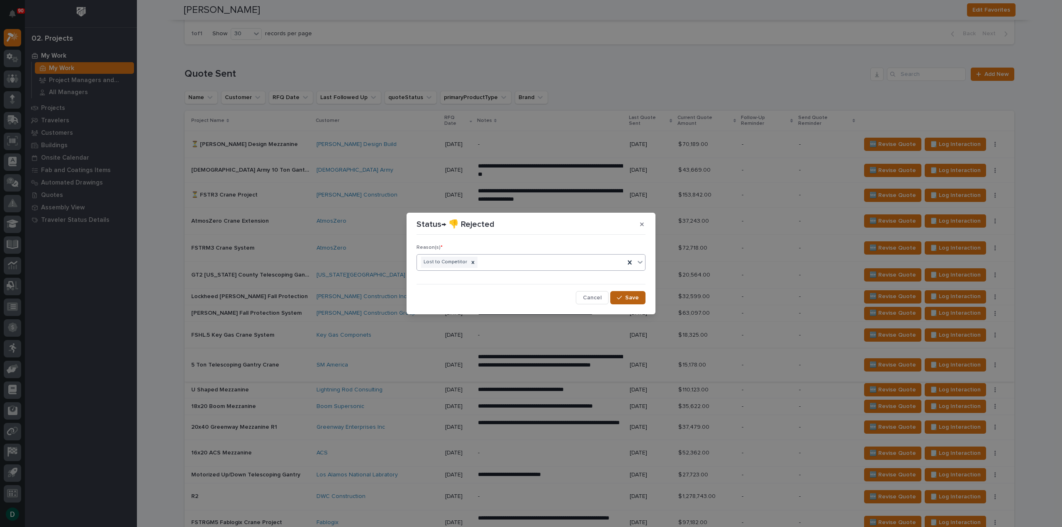
click at [349, 36] on icon "button" at bounding box center [619, 298] width 5 height 6
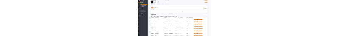
scroll to position [0, 0]
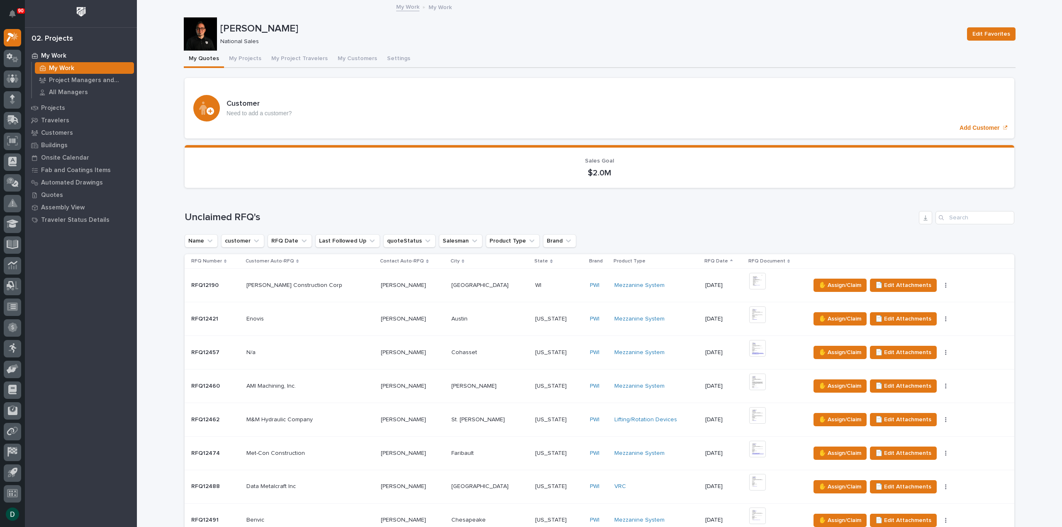
drag, startPoint x: 245, startPoint y: 57, endPoint x: 478, endPoint y: 5, distance: 239.0
click at [245, 36] on button "My Projects" at bounding box center [245, 59] width 42 height 17
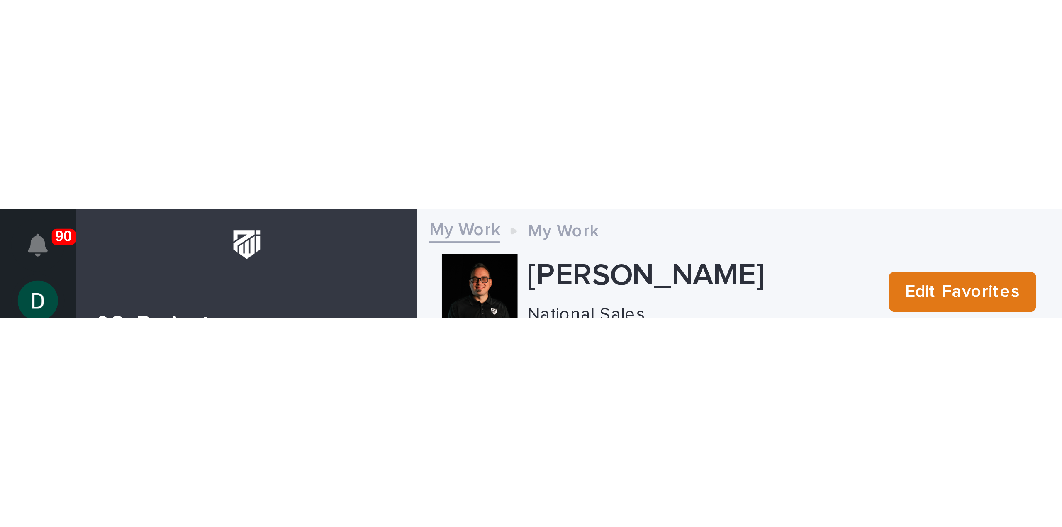
scroll to position [18, 0]
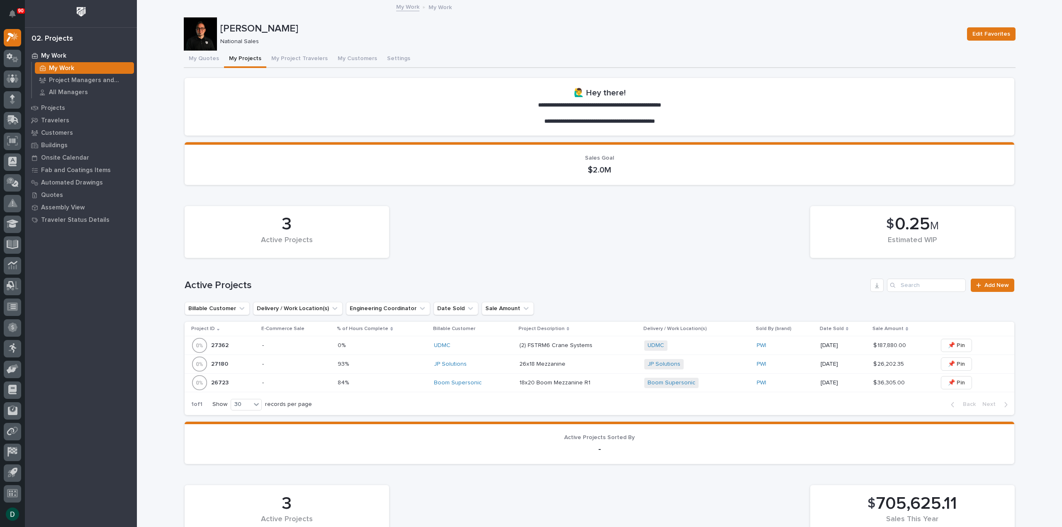
click at [288, 36] on div "-" at bounding box center [296, 346] width 69 height 14
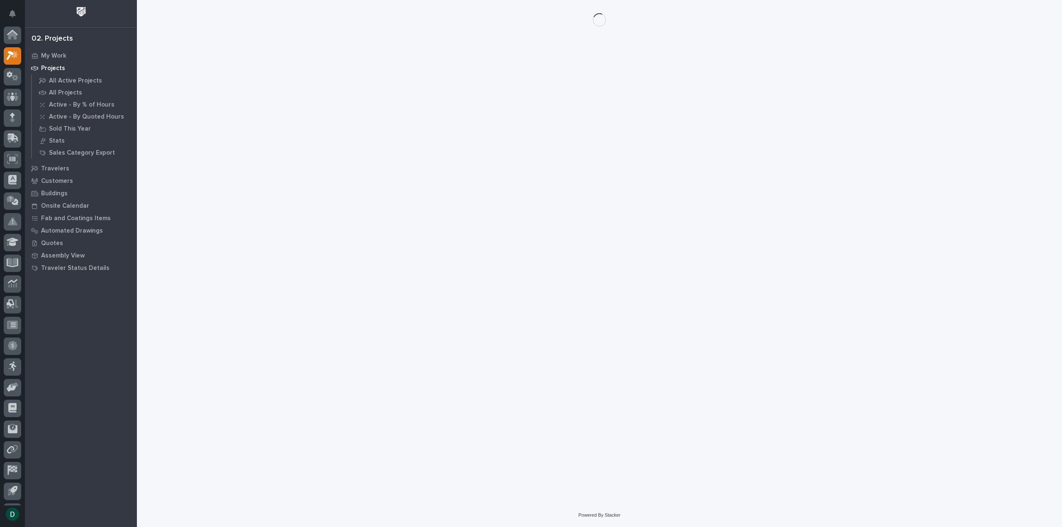
scroll to position [18, 0]
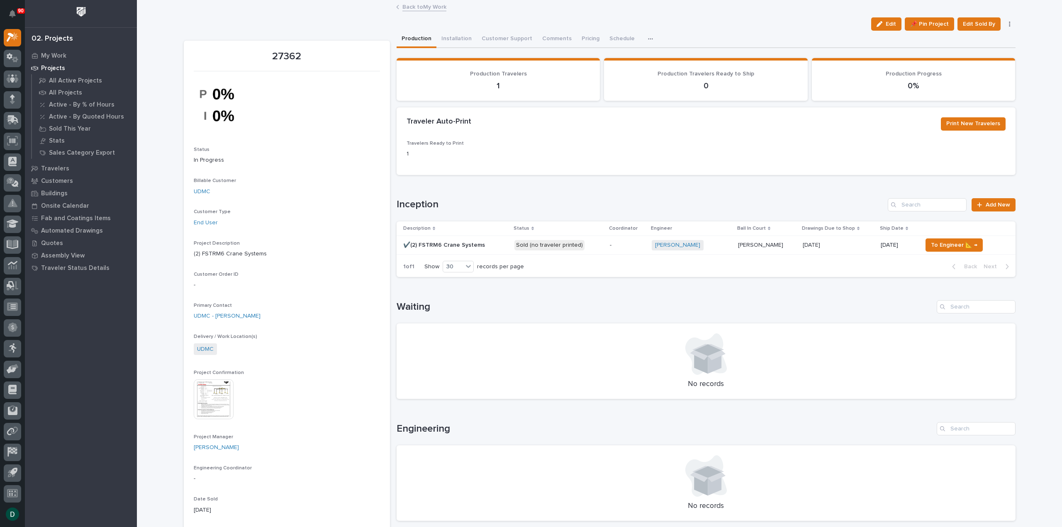
click at [349, 21] on span "Edit" at bounding box center [891, 23] width 10 height 7
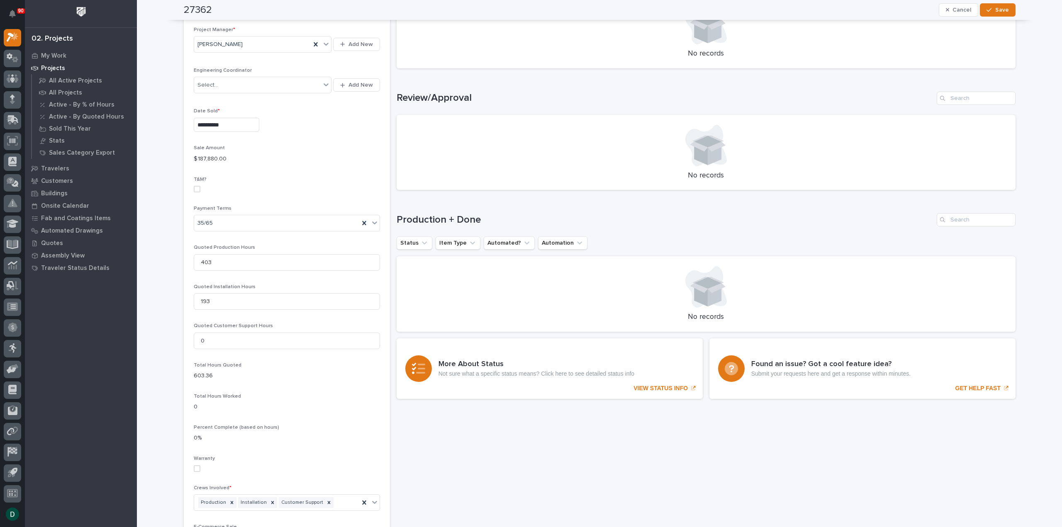
scroll to position [457, 0]
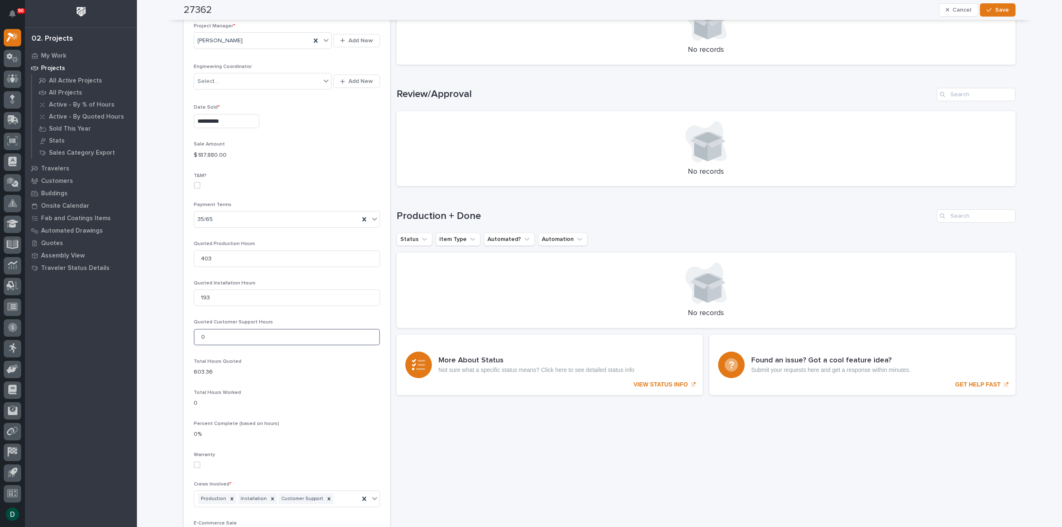
drag, startPoint x: 216, startPoint y: 336, endPoint x: 165, endPoint y: 332, distance: 50.7
click at [165, 36] on div "**********" at bounding box center [599, 168] width 925 height 1249
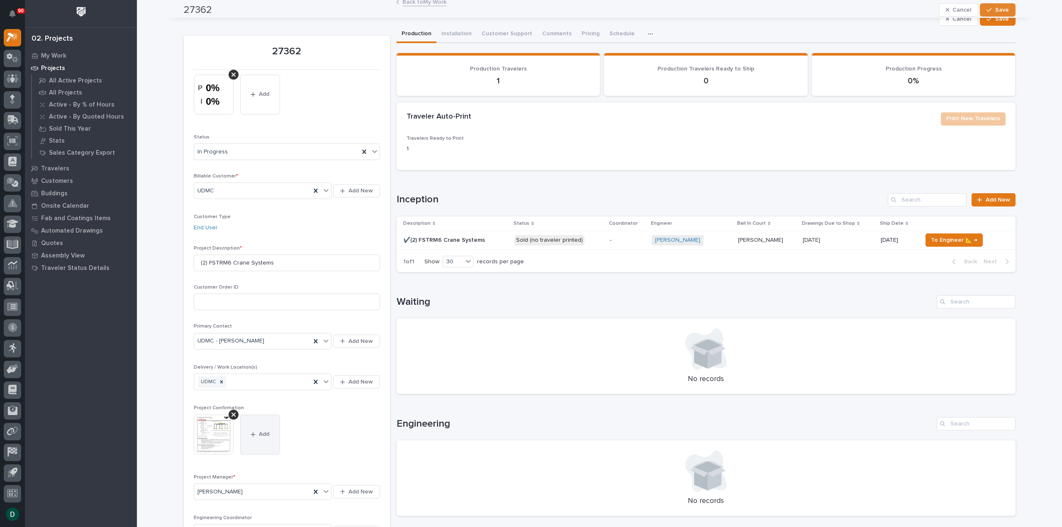
scroll to position [0, 0]
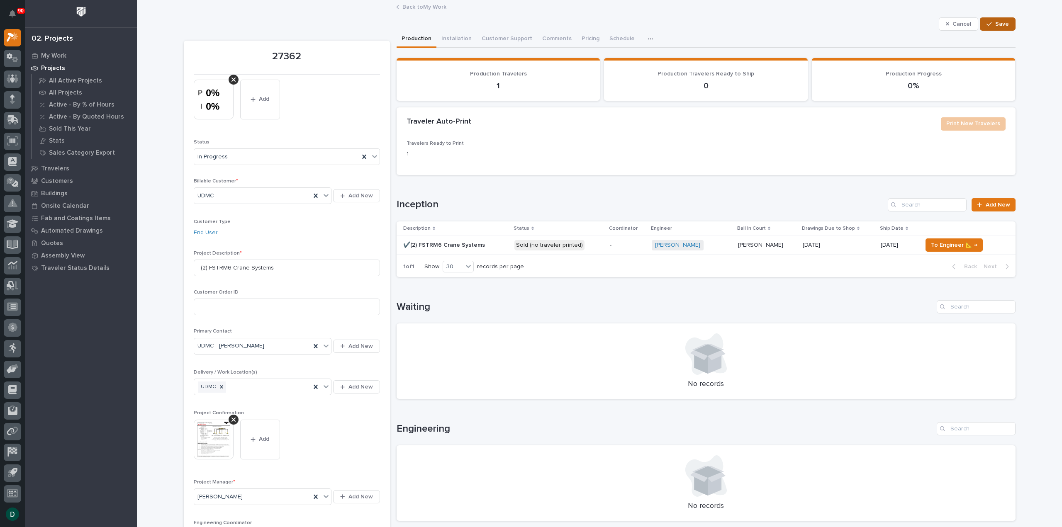
type input "10"
click at [349, 22] on span "Save" at bounding box center [1003, 23] width 14 height 7
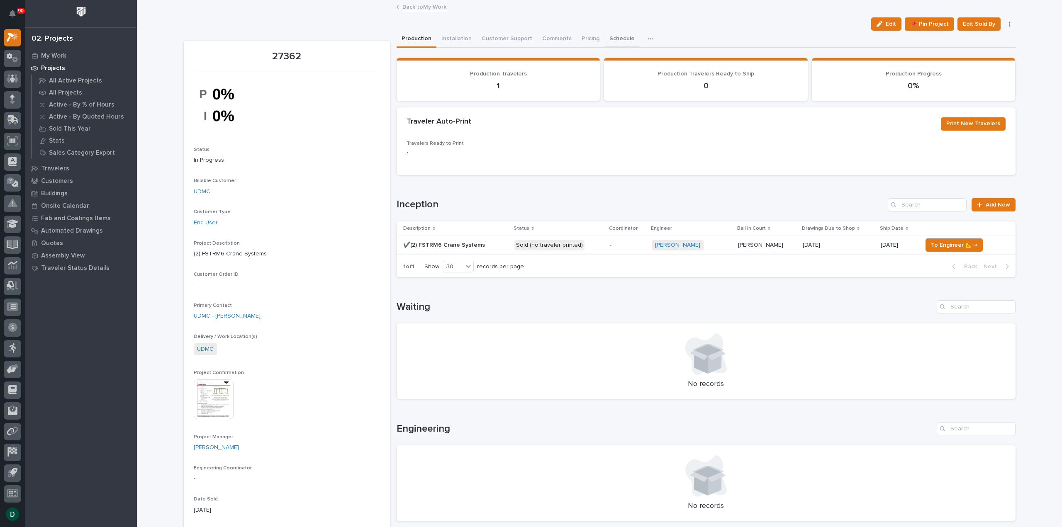
click at [349, 36] on button "Schedule" at bounding box center [622, 39] width 35 height 17
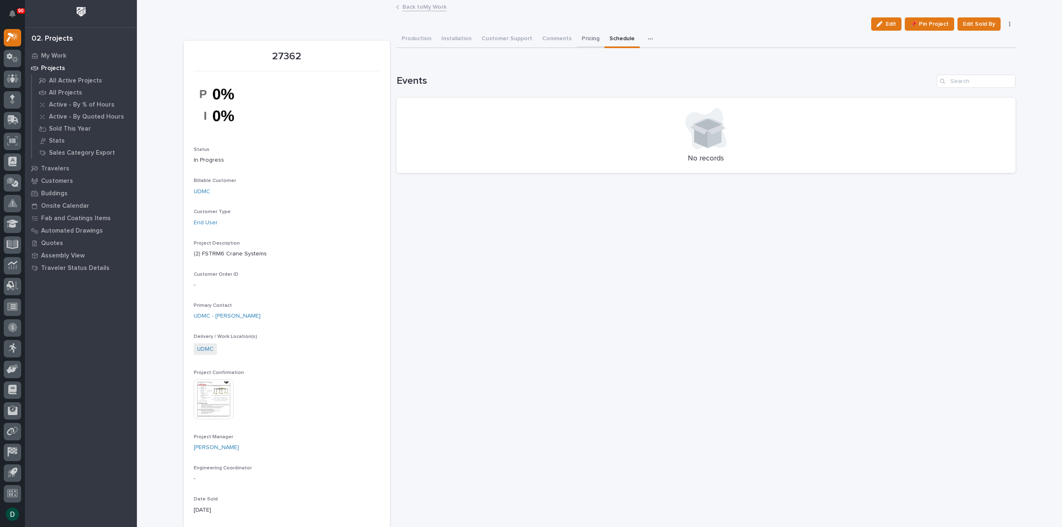
click at [349, 36] on button "Pricing" at bounding box center [591, 39] width 28 height 17
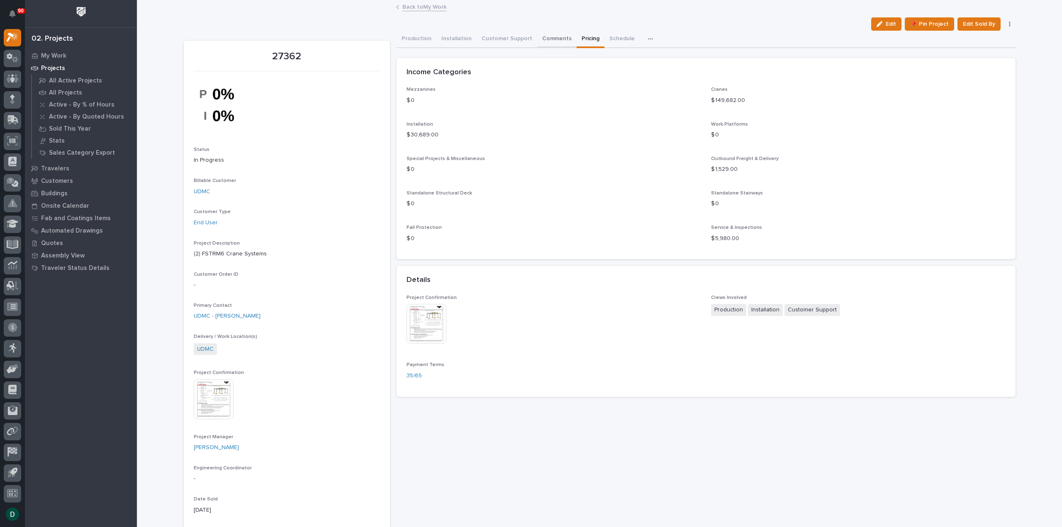
click at [349, 36] on button "Comments" at bounding box center [556, 39] width 39 height 17
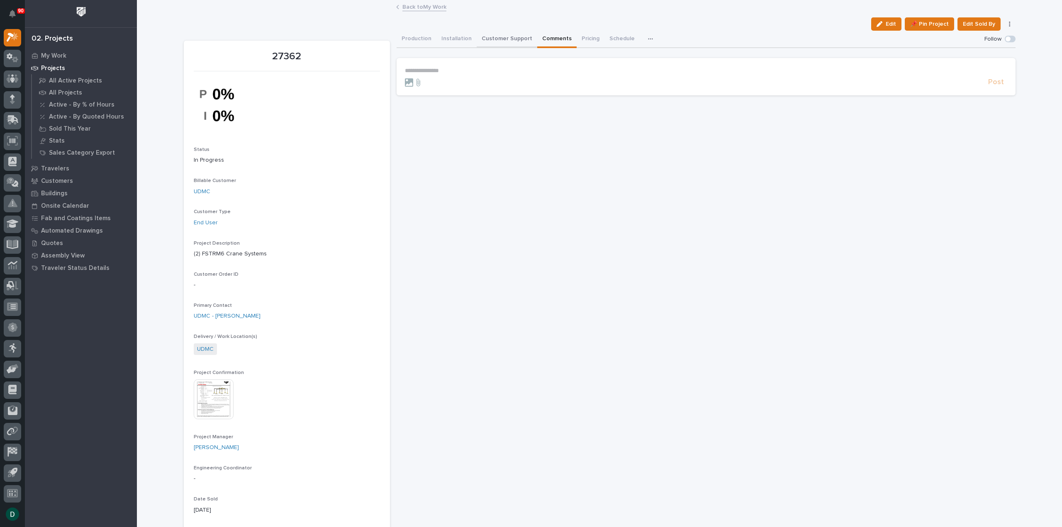
click at [349, 36] on button "Customer Support" at bounding box center [507, 39] width 61 height 17
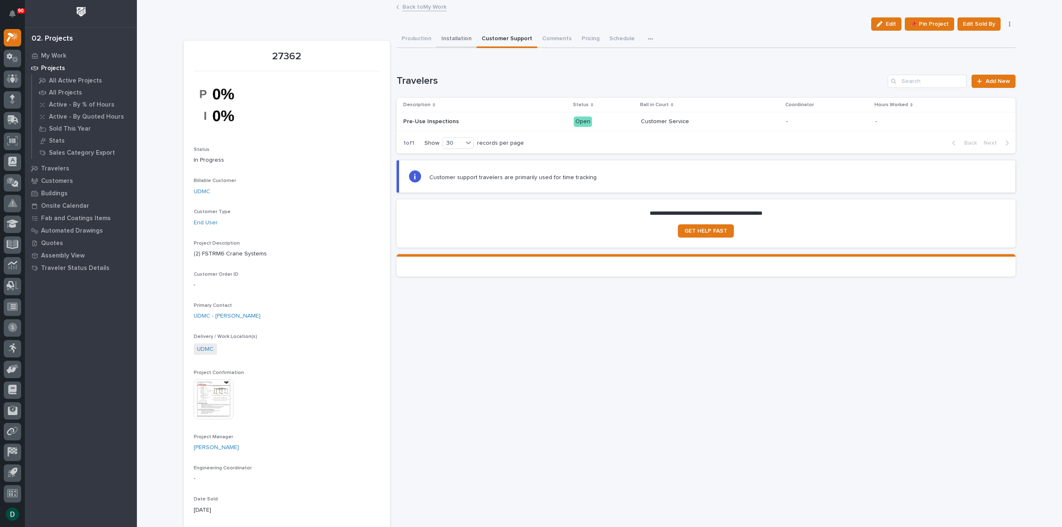
click at [349, 32] on button "Installation" at bounding box center [457, 39] width 40 height 17
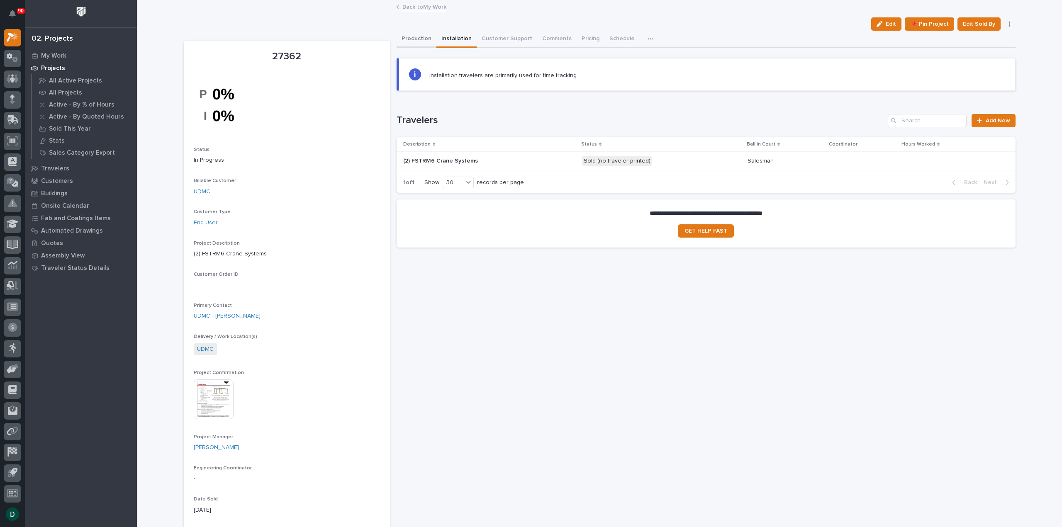
click at [349, 36] on button "Production" at bounding box center [417, 39] width 40 height 17
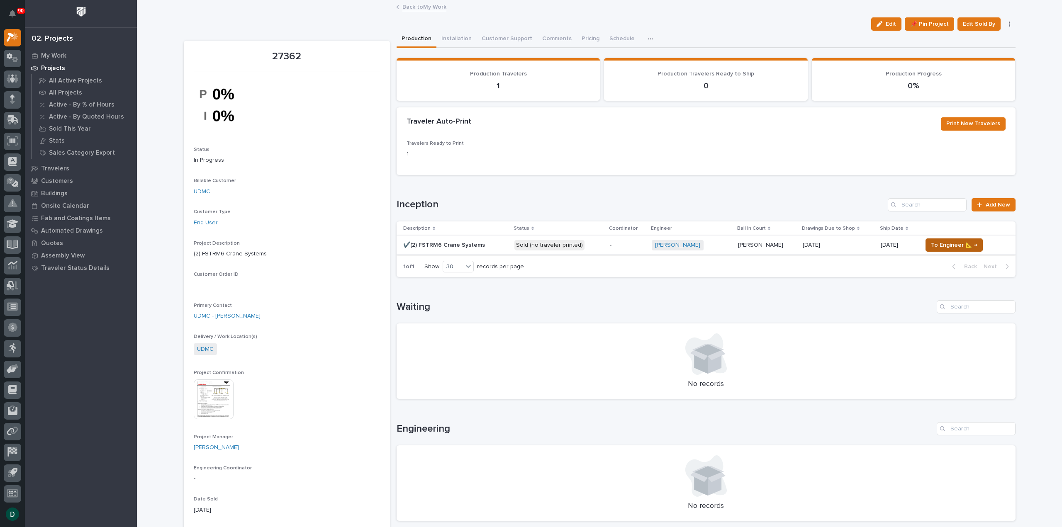
click at [349, 36] on span "To Engineer 📐 →" at bounding box center [954, 245] width 46 height 10
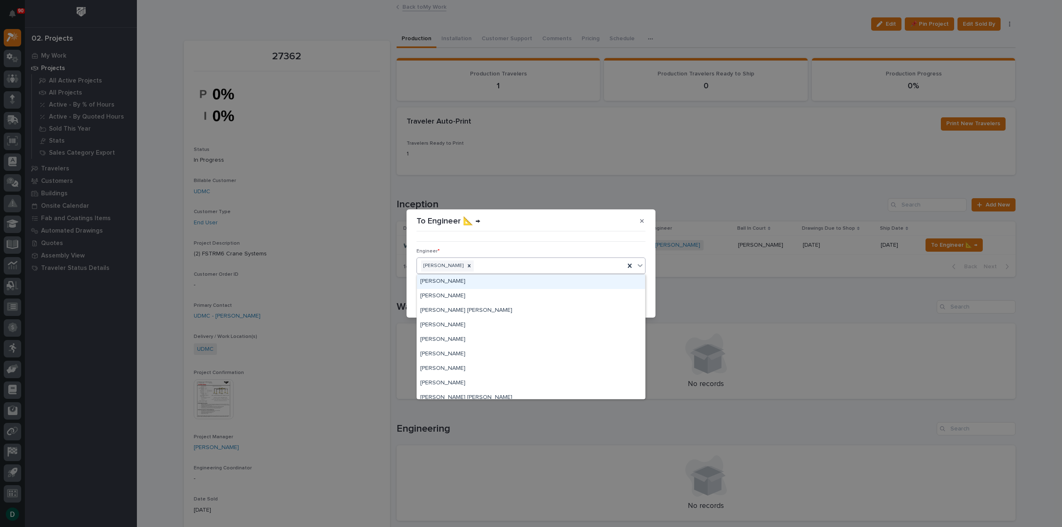
click at [349, 36] on div "Spenser Yoder" at bounding box center [521, 266] width 208 height 15
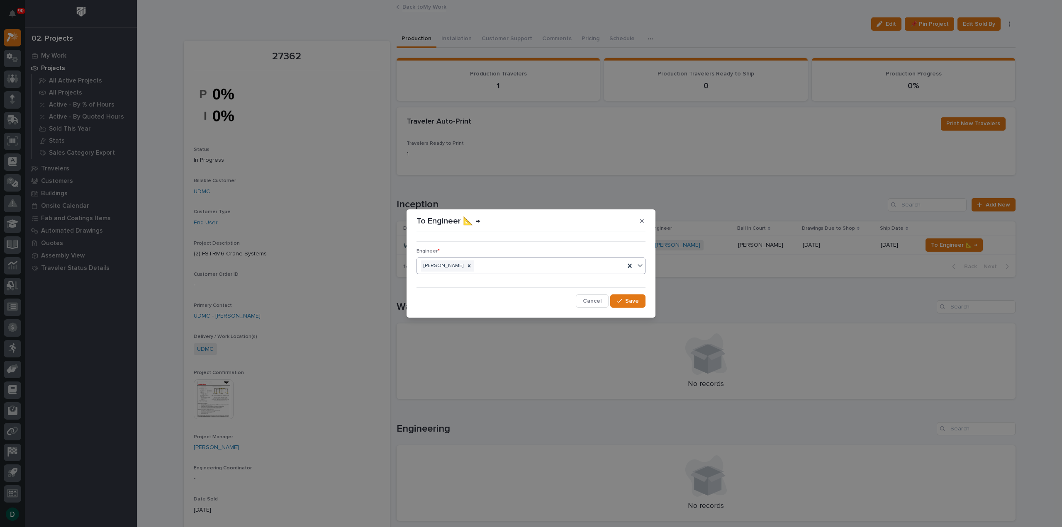
click at [349, 36] on div "Spenser Yoder" at bounding box center [521, 266] width 208 height 15
click at [349, 36] on span "Save" at bounding box center [632, 301] width 14 height 7
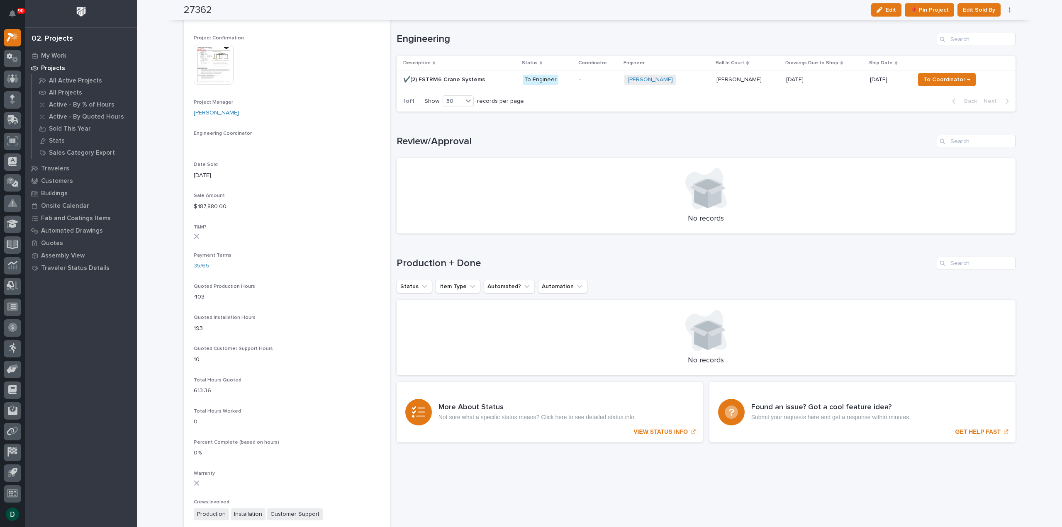
scroll to position [127, 0]
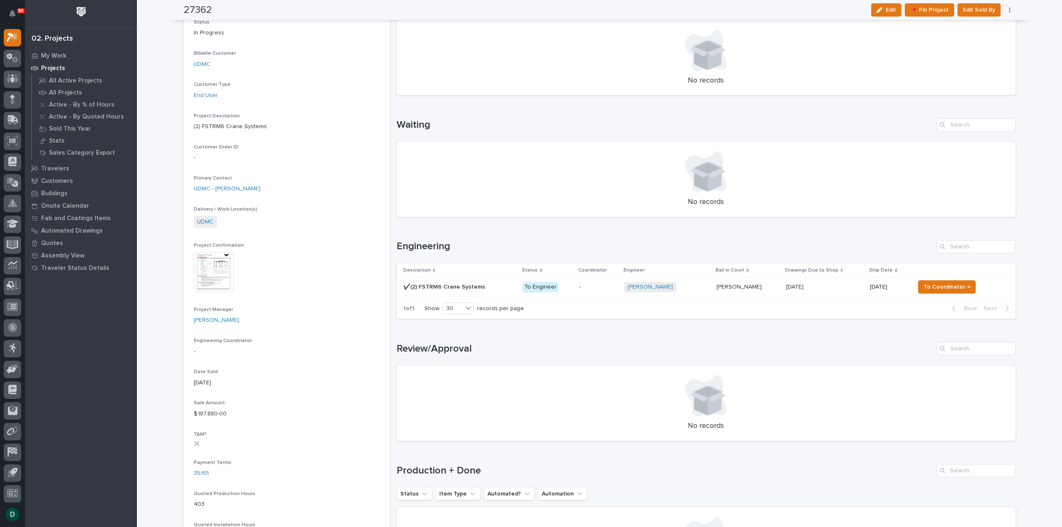
click at [349, 36] on p at bounding box center [459, 287] width 113 height 7
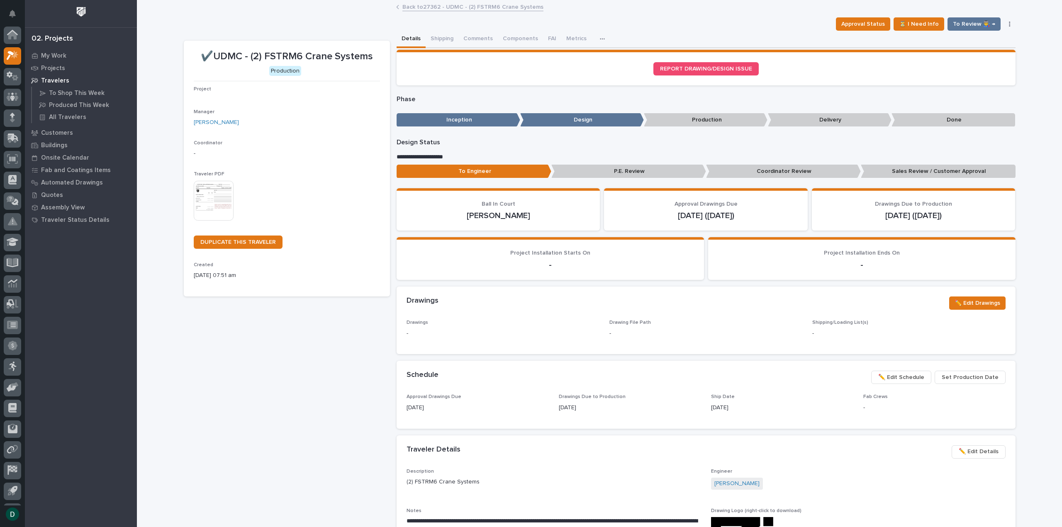
scroll to position [18, 0]
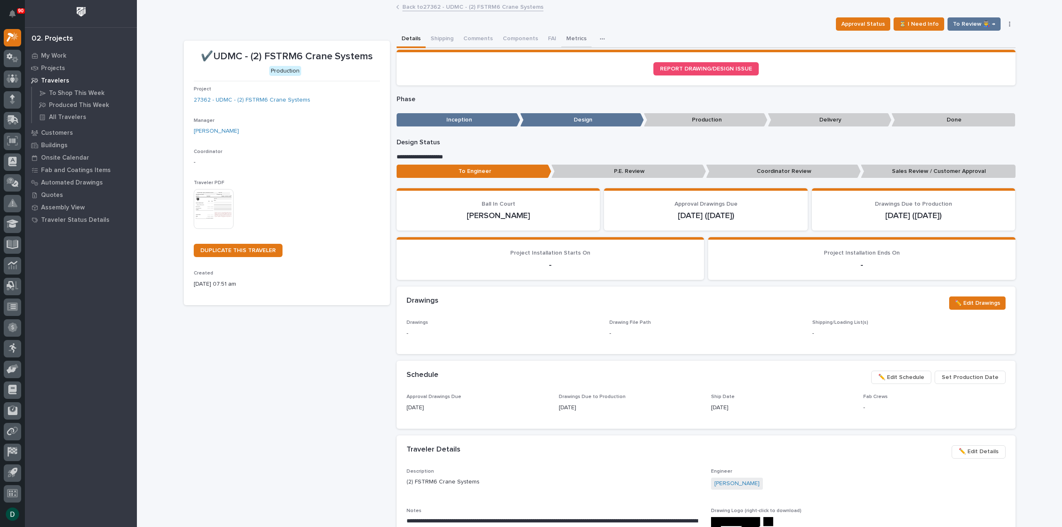
click at [349, 36] on button "Metrics" at bounding box center [576, 39] width 30 height 17
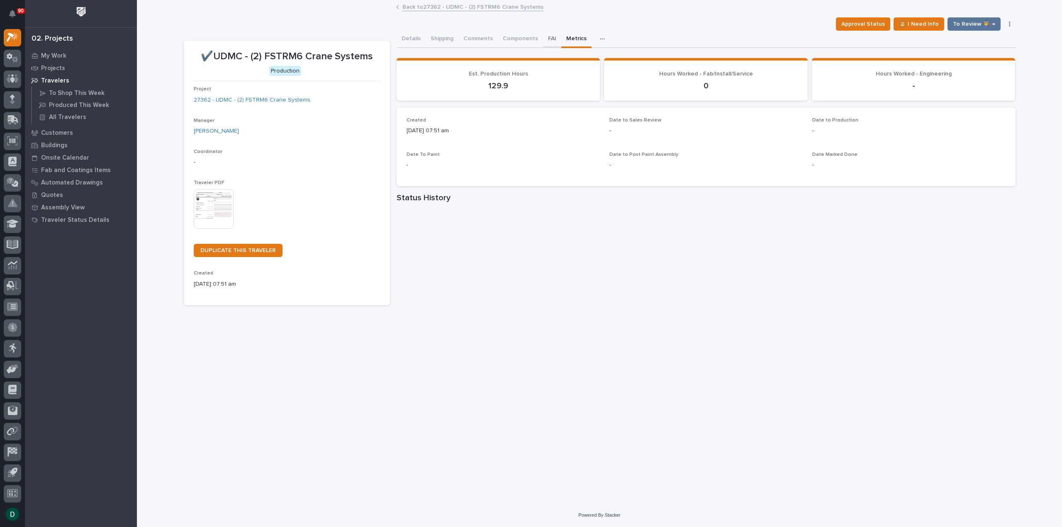
click at [349, 36] on button "FAI" at bounding box center [552, 39] width 18 height 17
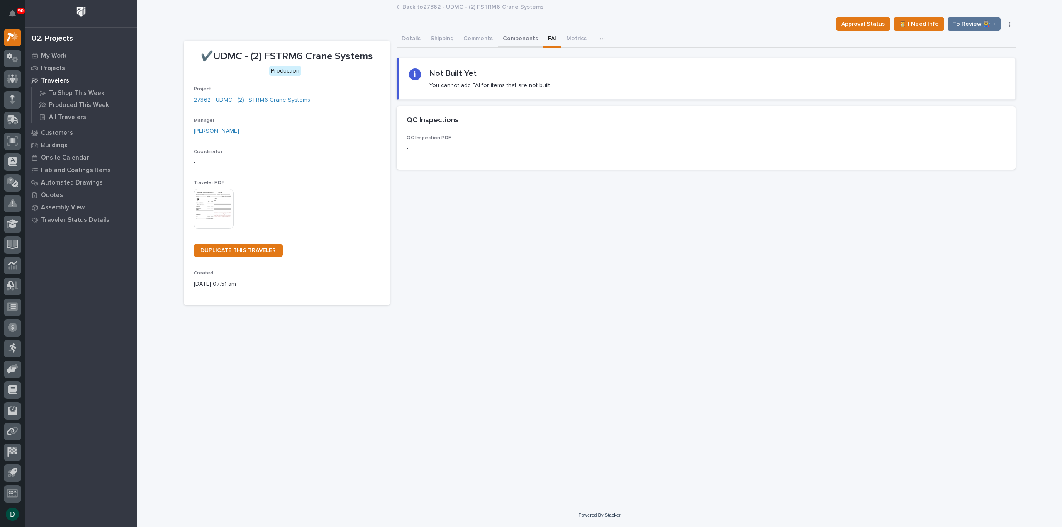
click at [349, 36] on button "Components" at bounding box center [520, 39] width 45 height 17
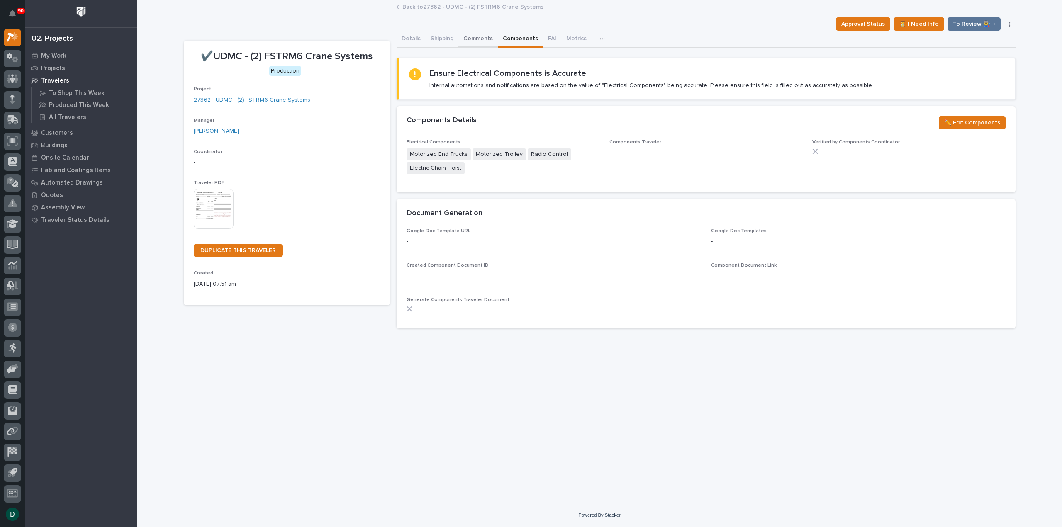
click at [349, 36] on button "Comments" at bounding box center [478, 39] width 39 height 17
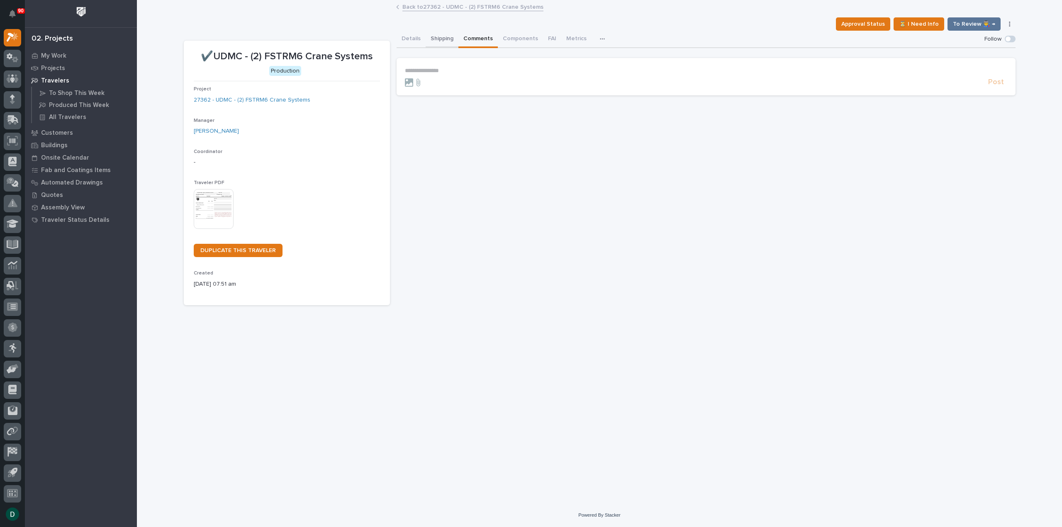
click at [349, 36] on button "Shipping" at bounding box center [442, 39] width 33 height 17
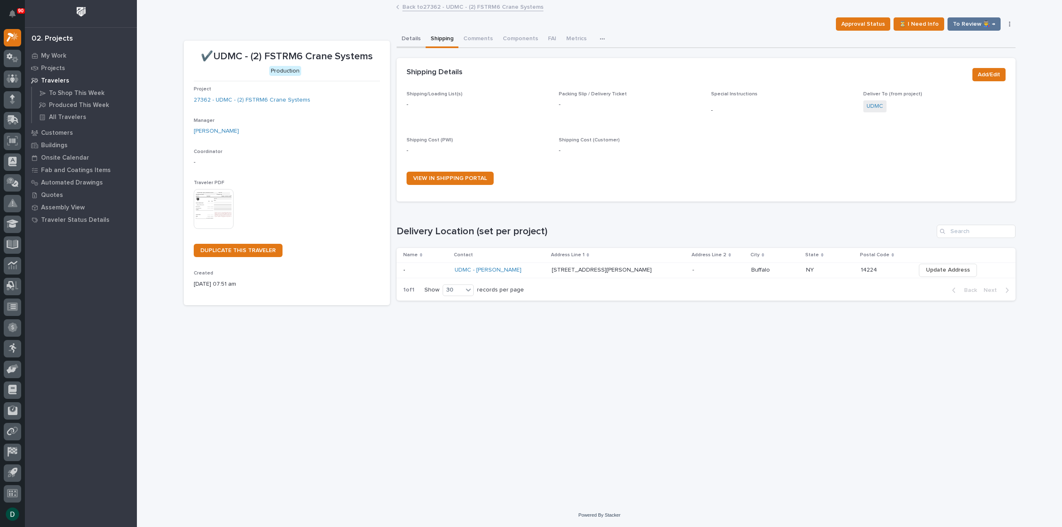
click at [349, 36] on button "Details" at bounding box center [411, 39] width 29 height 17
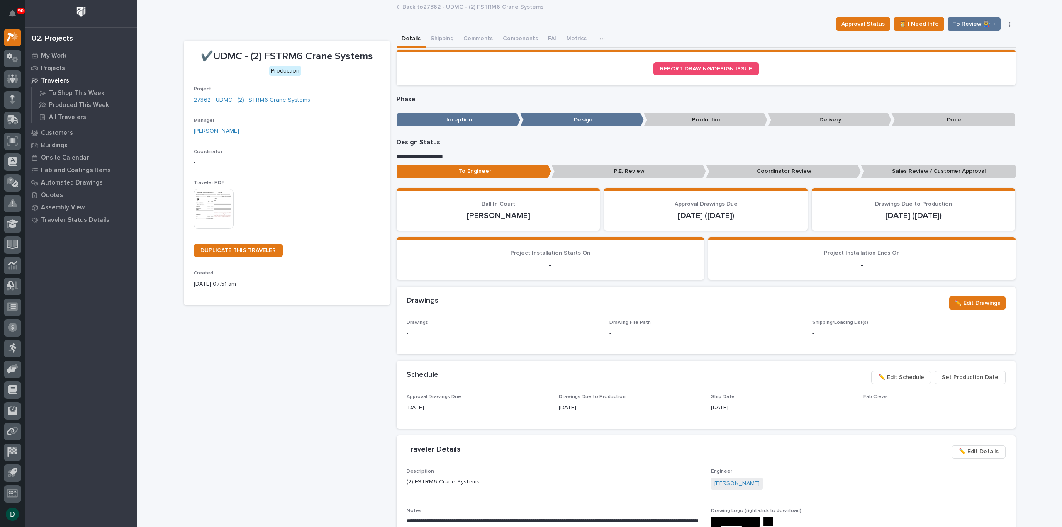
click at [349, 9] on link "Back to 27362 - UDMC - (2) FSTRM6 Crane Systems" at bounding box center [473, 7] width 141 height 10
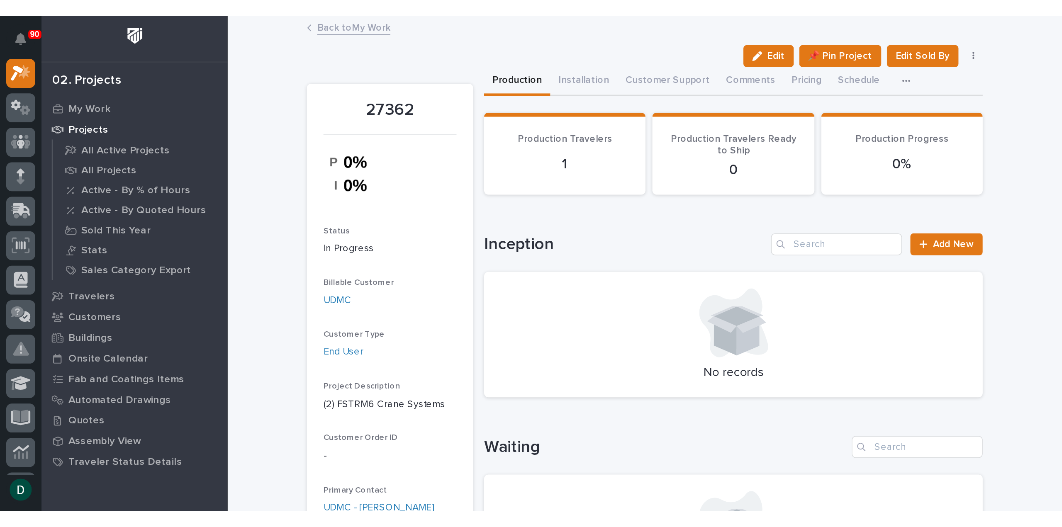
scroll to position [2, 0]
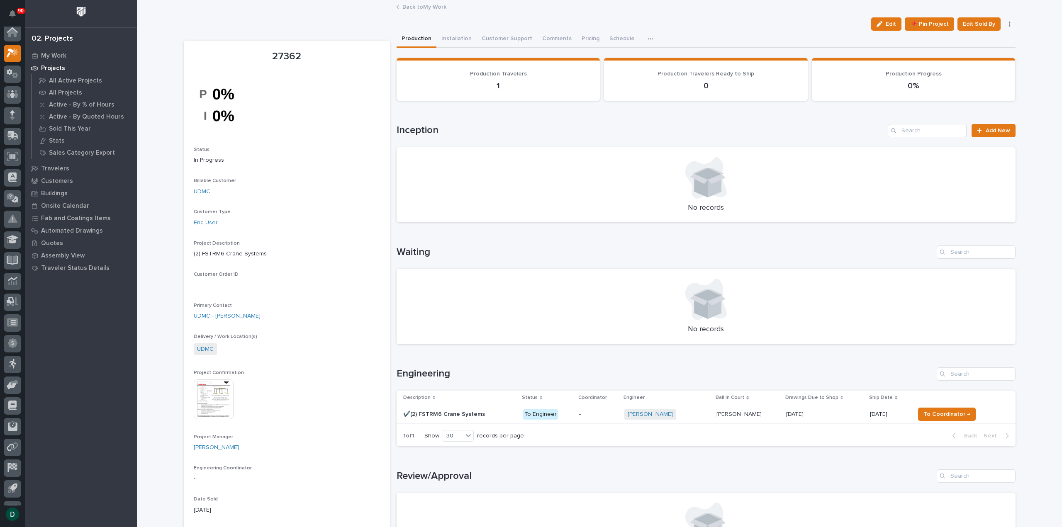
click at [349, 7] on link "Back to My Work" at bounding box center [425, 7] width 44 height 10
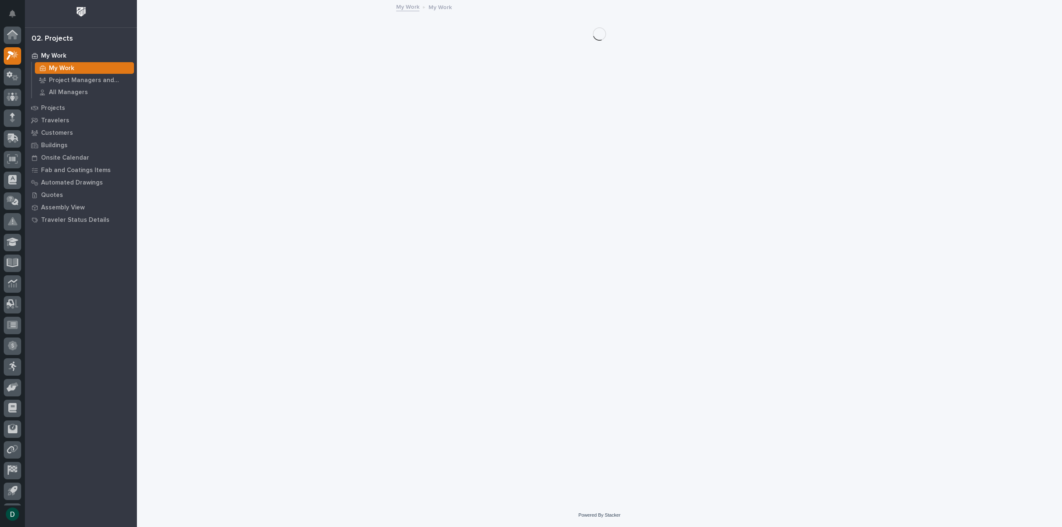
scroll to position [18, 0]
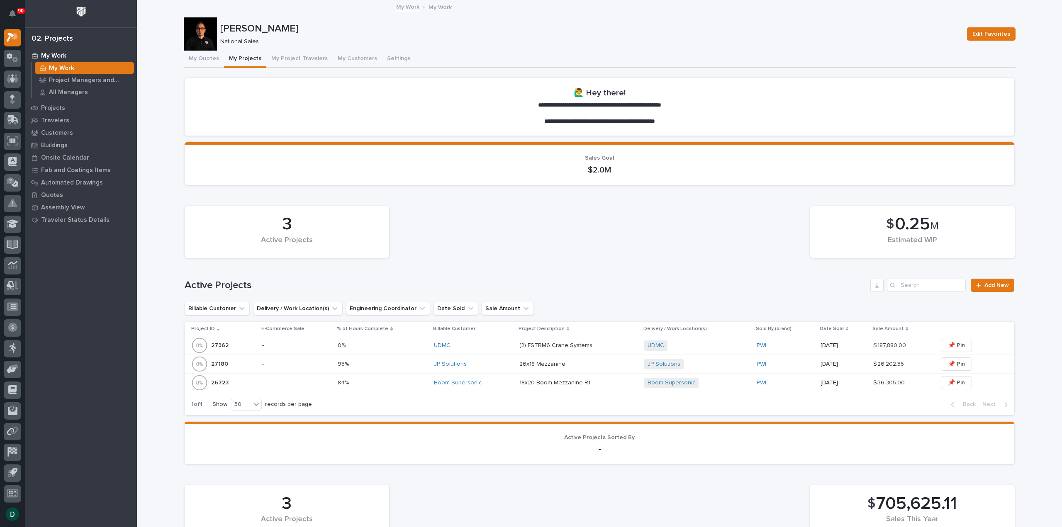
click at [288, 36] on p "-" at bounding box center [296, 383] width 69 height 7
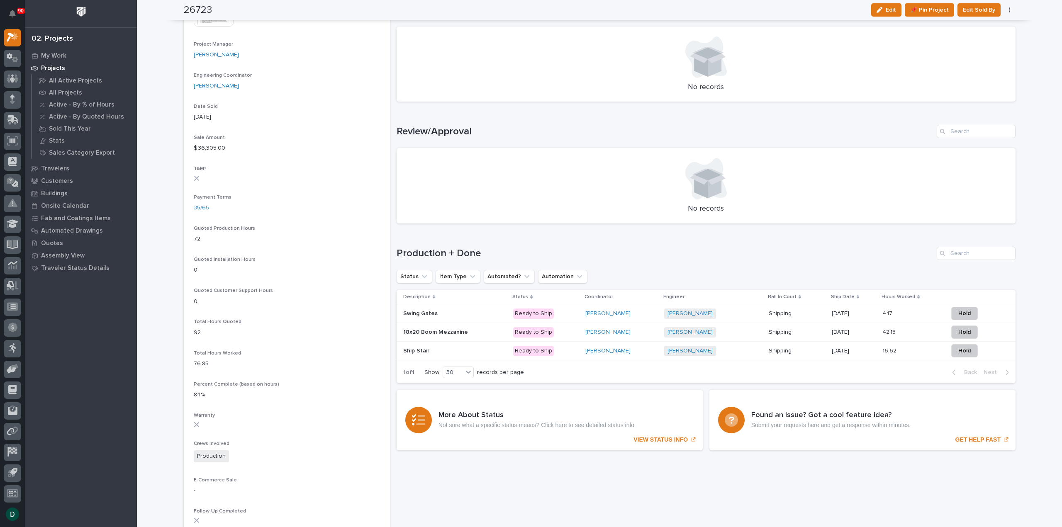
scroll to position [415, 0]
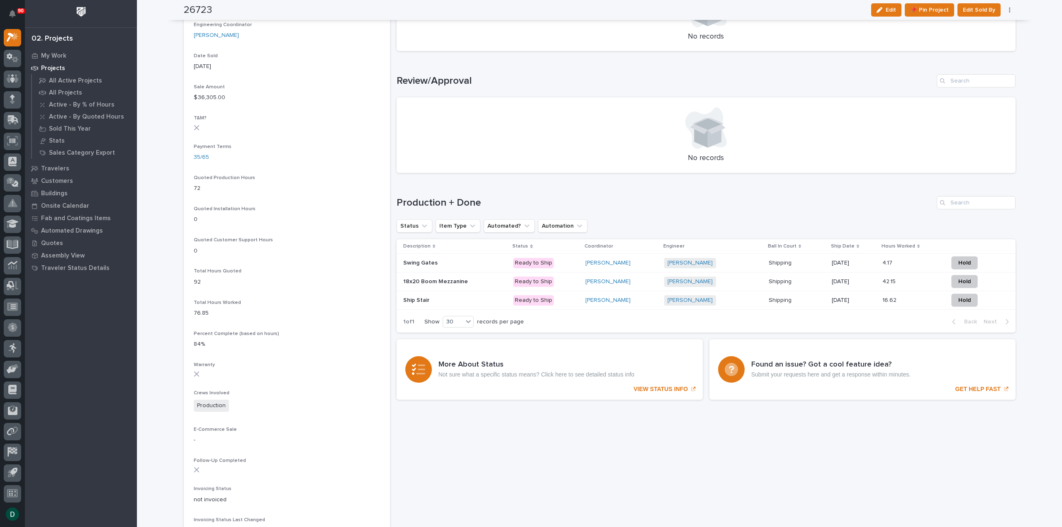
click at [194, 36] on p "72" at bounding box center [287, 188] width 186 height 9
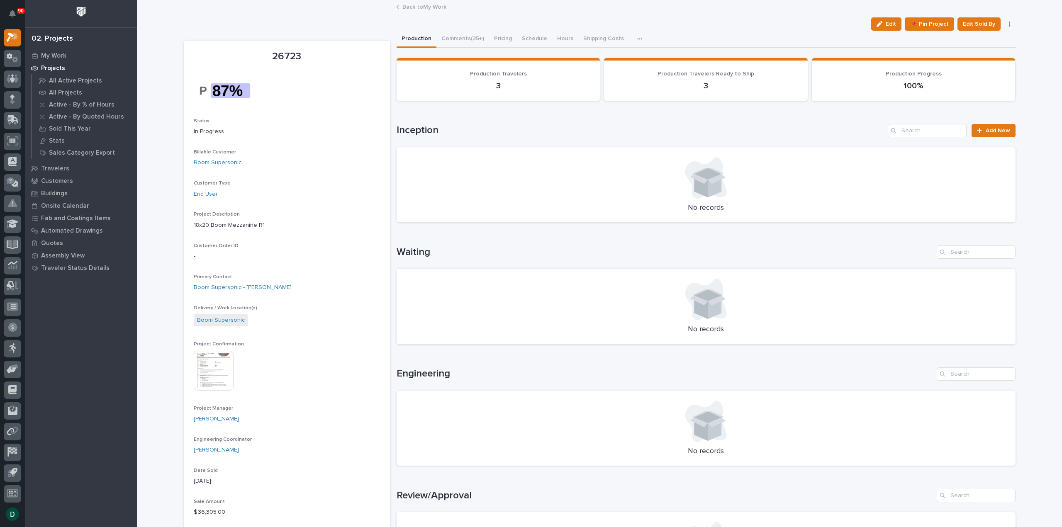
scroll to position [2, 0]
click at [349, 6] on link "Back to My Work" at bounding box center [425, 7] width 44 height 10
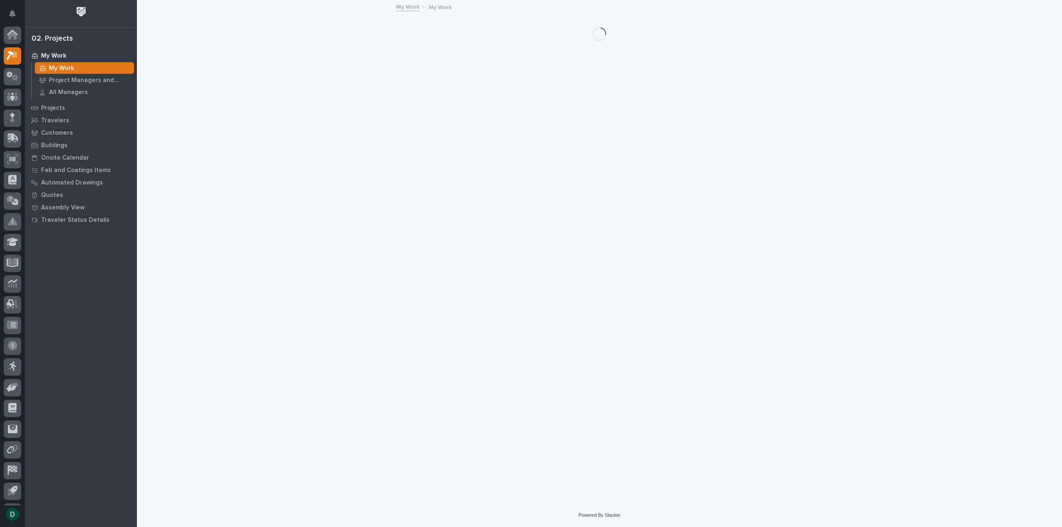
scroll to position [18, 0]
